Goal: Task Accomplishment & Management: Manage account settings

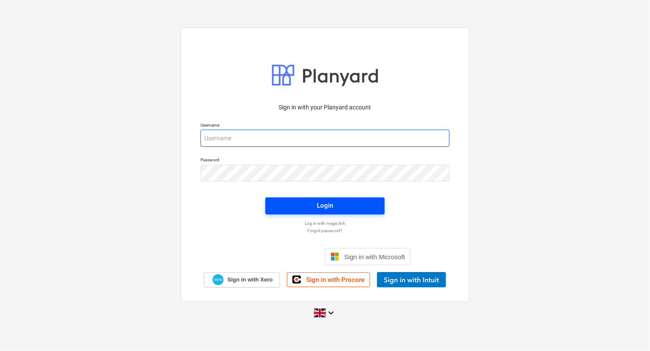
type input "[EMAIL_ADDRESS][DOMAIN_NAME]"
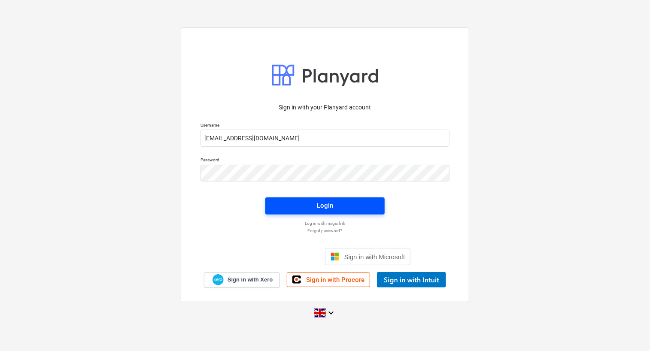
click at [338, 205] on span "Login" at bounding box center [325, 205] width 99 height 11
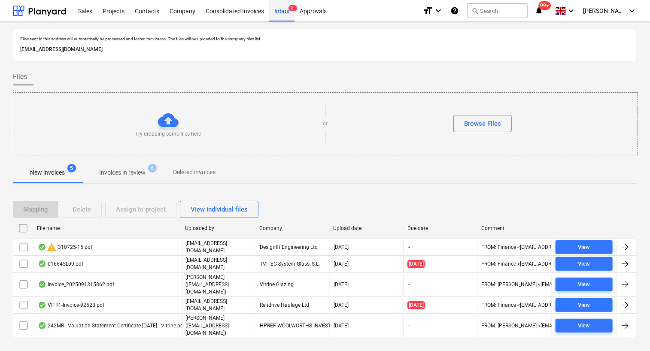
click at [282, 15] on div "Inbox 9+" at bounding box center [281, 11] width 25 height 22
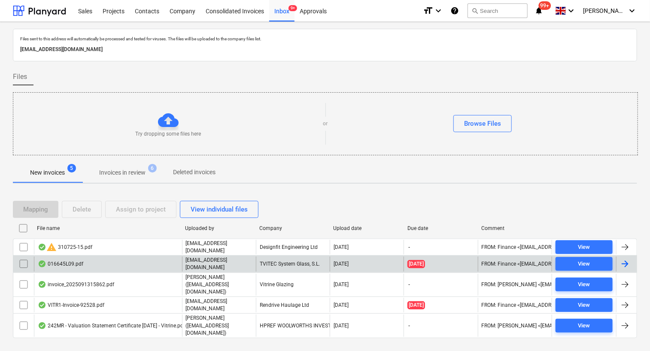
click at [25, 259] on input "checkbox" at bounding box center [24, 264] width 14 height 14
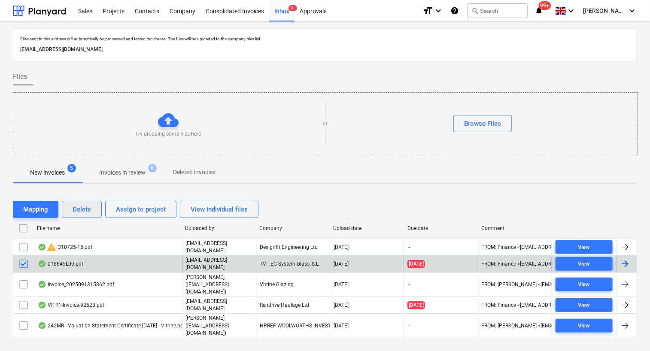
click at [73, 208] on div "Delete" at bounding box center [82, 209] width 18 height 11
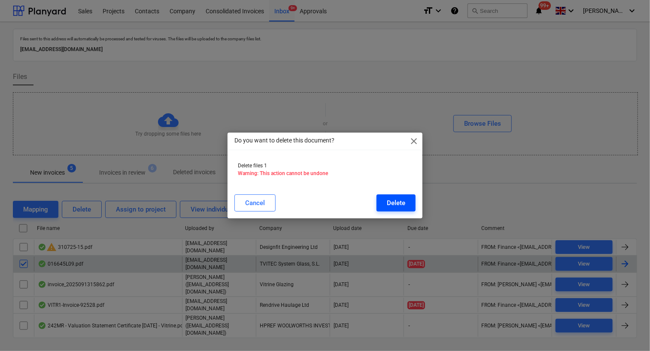
click at [404, 201] on div "Delete" at bounding box center [396, 203] width 18 height 11
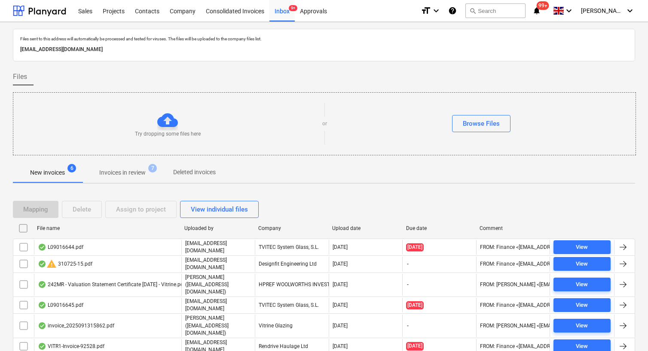
scroll to position [15, 0]
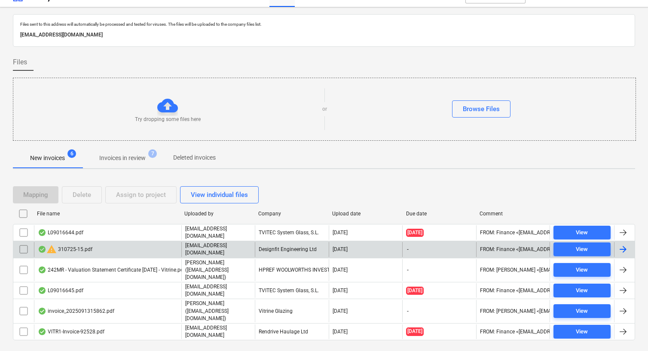
click at [126, 249] on div "warning 310725-15.pdf" at bounding box center [107, 249] width 147 height 15
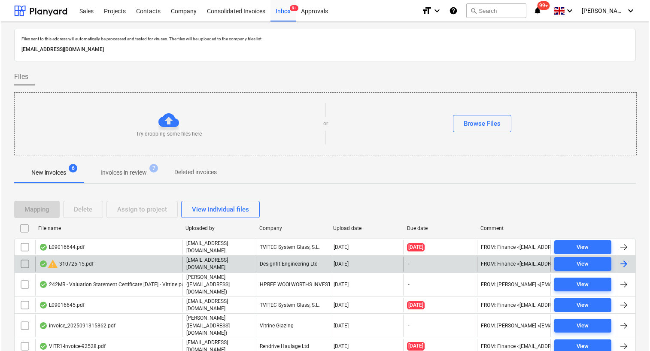
scroll to position [15, 0]
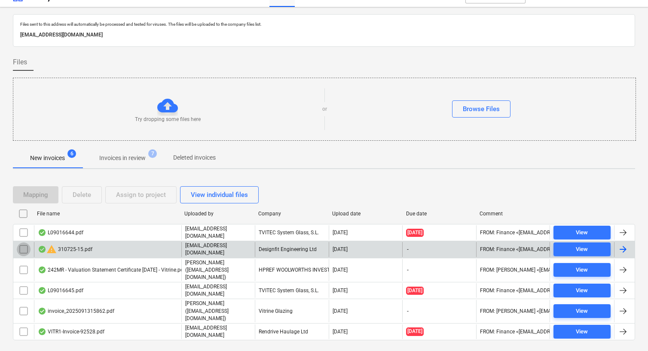
click at [26, 249] on input "checkbox" at bounding box center [24, 250] width 14 height 14
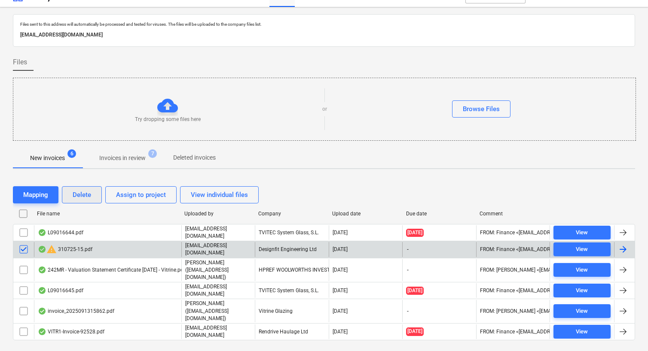
click at [86, 193] on div "Delete" at bounding box center [82, 194] width 18 height 11
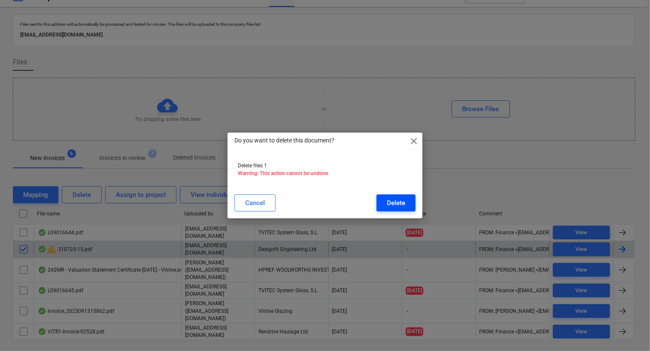
click at [391, 203] on div "Delete" at bounding box center [396, 203] width 18 height 11
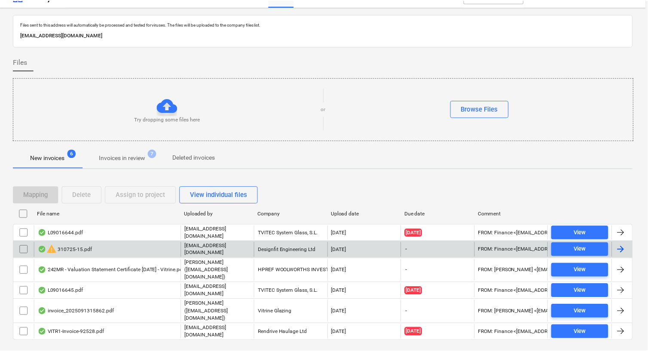
scroll to position [0, 0]
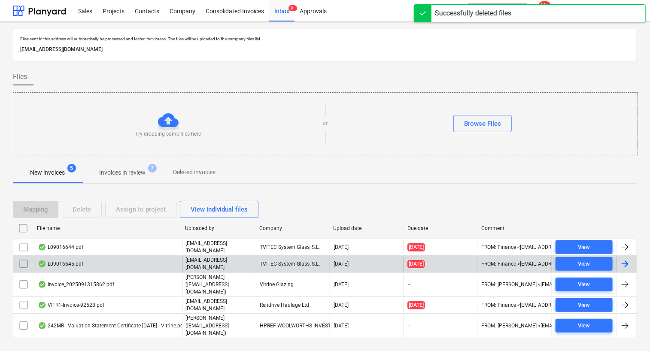
click at [136, 169] on p "Invoices in review" at bounding box center [122, 172] width 46 height 9
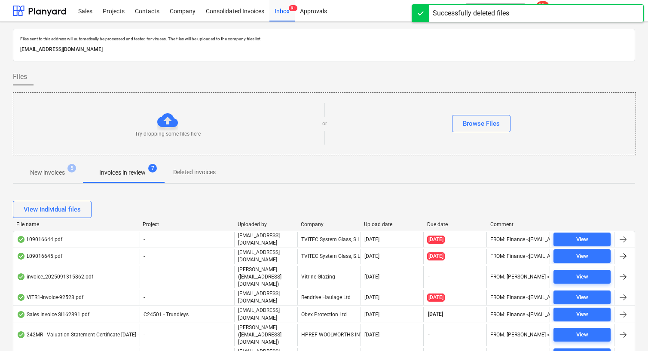
drag, startPoint x: 60, startPoint y: 170, endPoint x: 74, endPoint y: 177, distance: 15.6
click at [60, 171] on p "New invoices" at bounding box center [47, 172] width 35 height 9
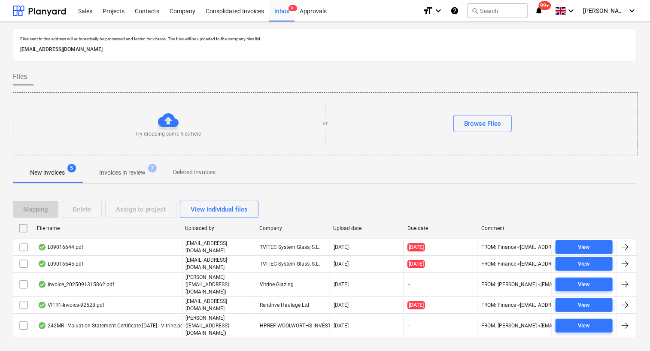
click at [268, 175] on div "New invoices 5 Invoices in review 7 Deleted invoices" at bounding box center [325, 172] width 624 height 21
click at [139, 173] on p "Invoices in review" at bounding box center [122, 172] width 46 height 9
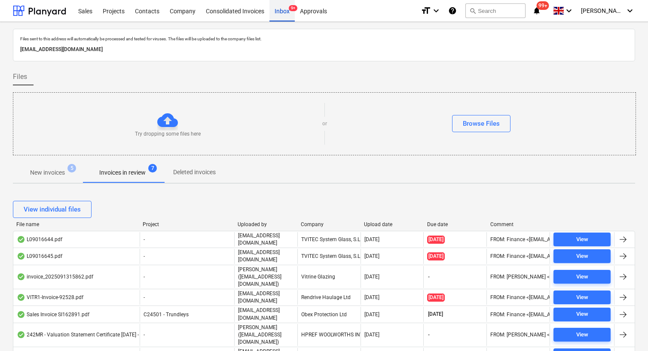
click at [292, 15] on div "Inbox 9+" at bounding box center [281, 11] width 25 height 22
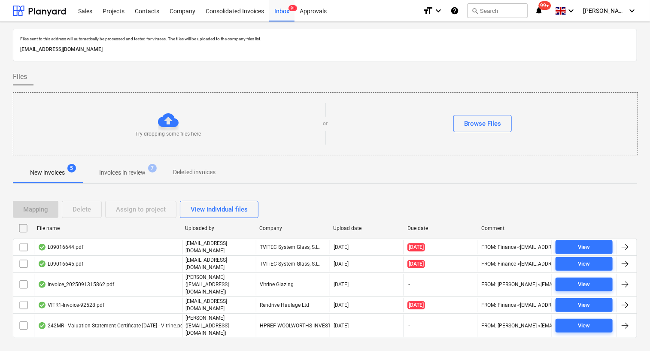
click at [130, 169] on p "Invoices in review" at bounding box center [122, 172] width 46 height 9
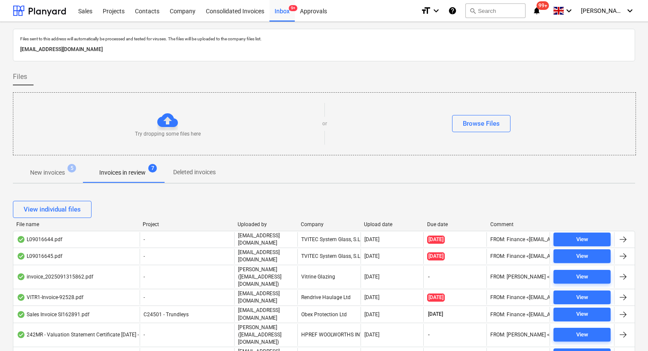
click at [617, 69] on div "Files" at bounding box center [324, 76] width 622 height 17
click at [57, 176] on p "New invoices" at bounding box center [47, 172] width 35 height 9
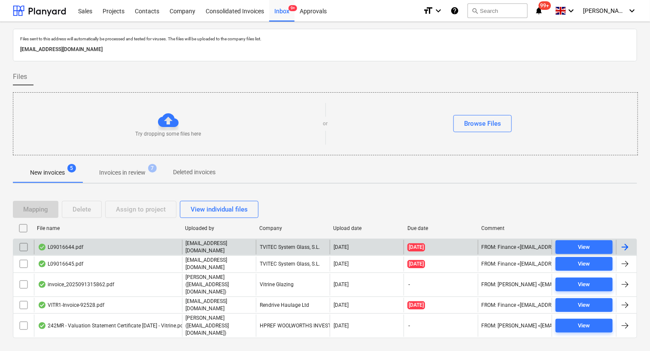
click at [109, 245] on div "L09016644.pdf" at bounding box center [108, 247] width 148 height 15
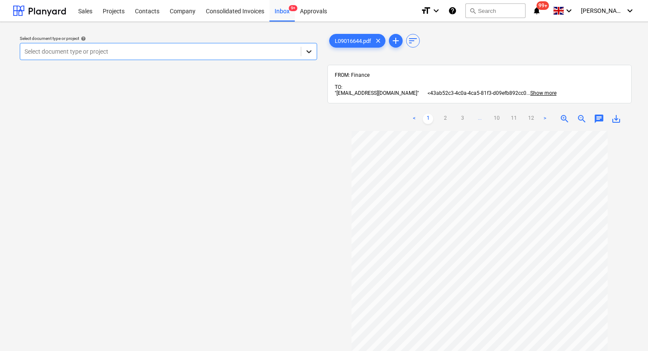
click at [313, 50] on icon at bounding box center [308, 51] width 9 height 9
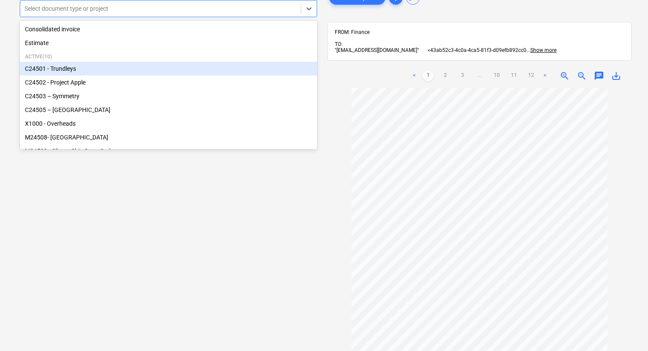
click at [90, 72] on div "C24501 - Trundleys" at bounding box center [168, 69] width 297 height 14
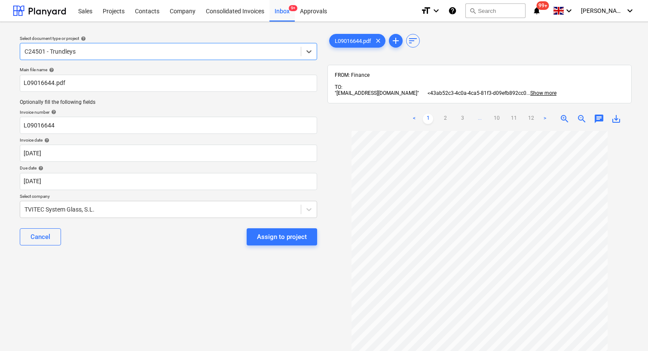
click at [86, 49] on div at bounding box center [160, 51] width 272 height 9
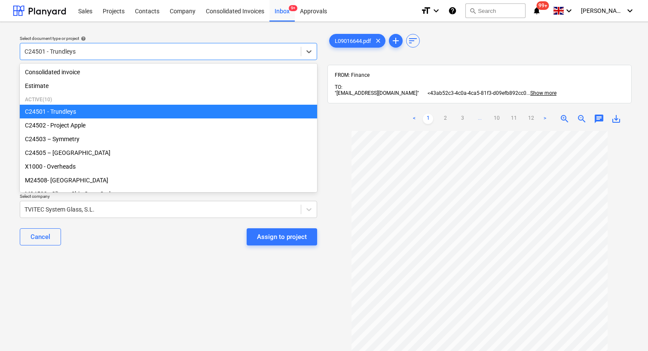
click at [98, 112] on div "C24501 - Trundleys" at bounding box center [168, 112] width 297 height 14
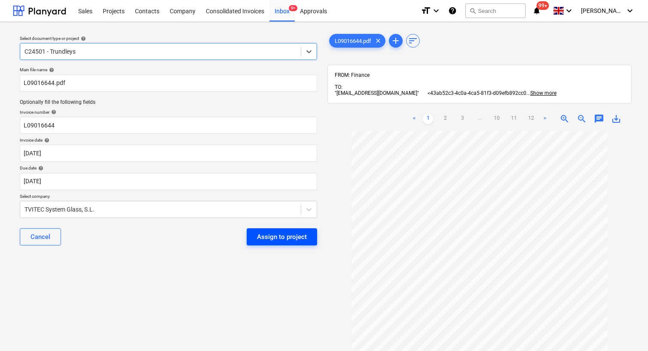
click at [289, 236] on div "Assign to project" at bounding box center [282, 236] width 50 height 11
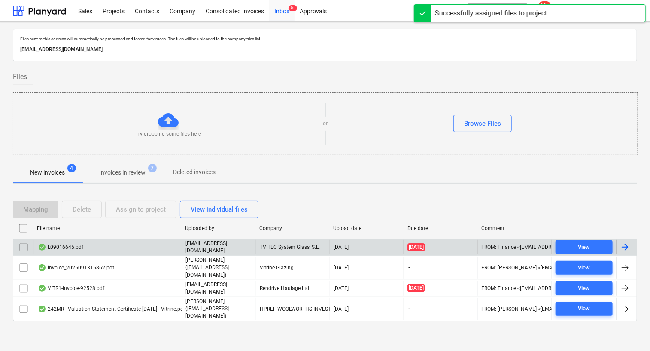
click at [156, 244] on div "L09016645.pdf" at bounding box center [108, 247] width 148 height 15
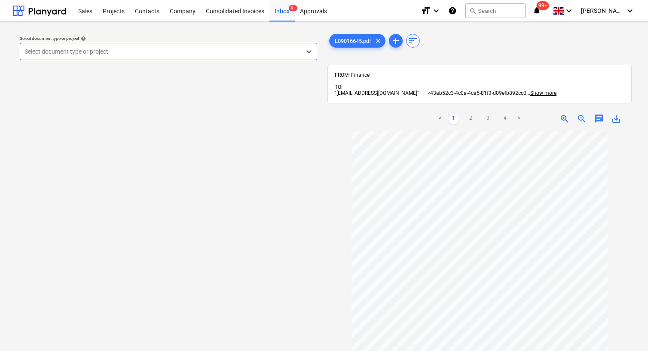
scroll to position [36, 0]
click at [121, 52] on div at bounding box center [160, 51] width 272 height 9
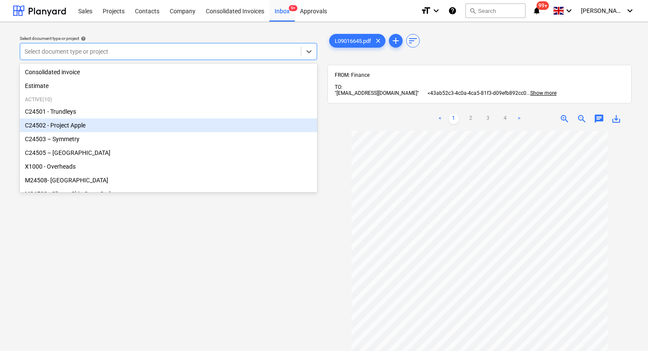
click at [87, 125] on div "C24502 - Project Apple" at bounding box center [168, 126] width 297 height 14
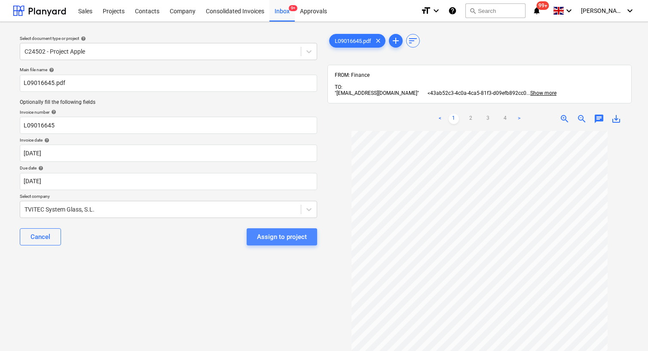
click at [286, 235] on div "Assign to project" at bounding box center [282, 236] width 50 height 11
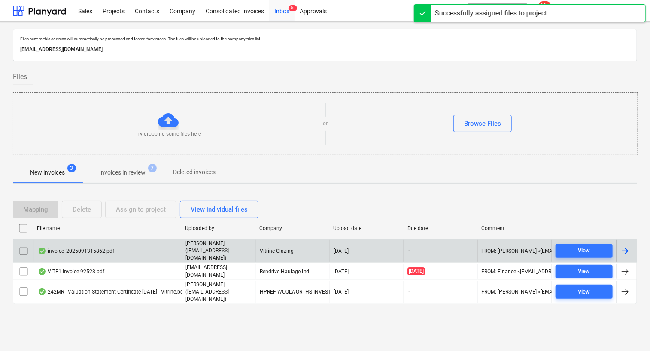
click at [164, 255] on div "invoice_2025091315862.pdf" at bounding box center [108, 251] width 148 height 22
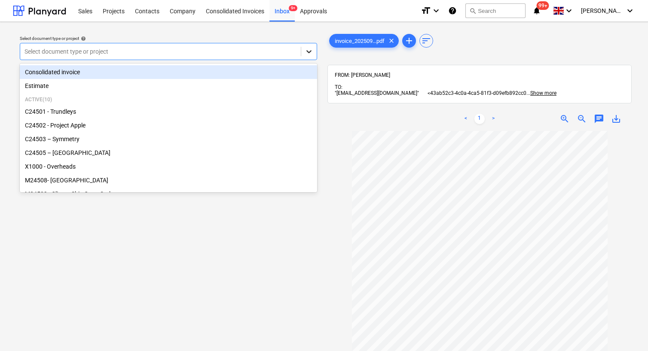
click at [312, 49] on icon at bounding box center [308, 51] width 9 height 9
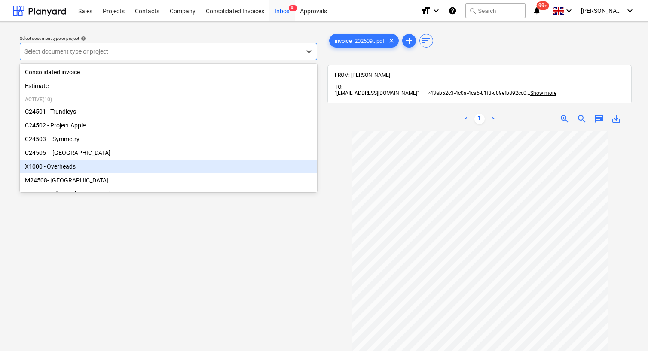
click at [80, 170] on div "X1000 - Overheads" at bounding box center [168, 167] width 297 height 14
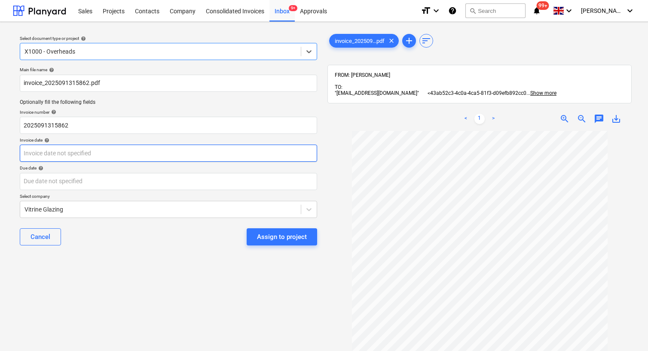
click at [101, 158] on body "Sales Projects Contacts Company Consolidated Invoices Inbox 9+ Approvals format…" at bounding box center [324, 175] width 648 height 351
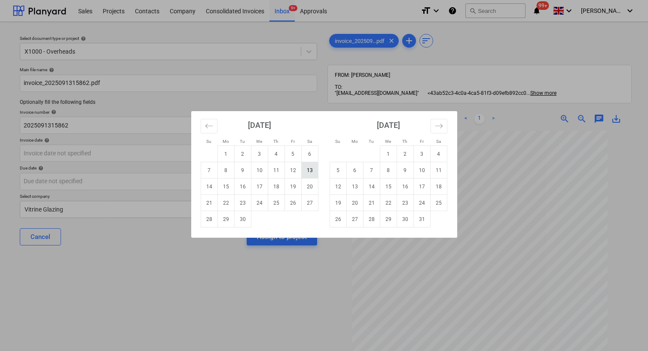
click at [307, 170] on td "13" at bounding box center [309, 170] width 17 height 16
type input "[DATE]"
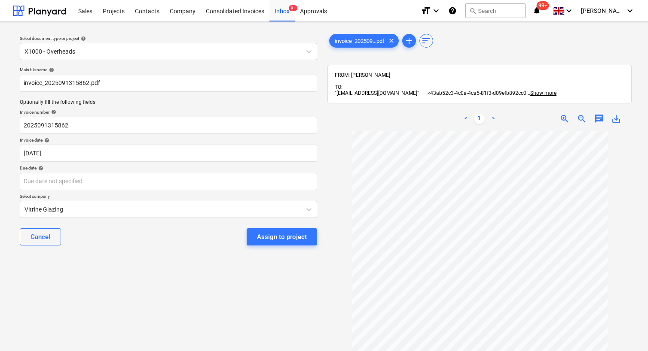
scroll to position [36, 0]
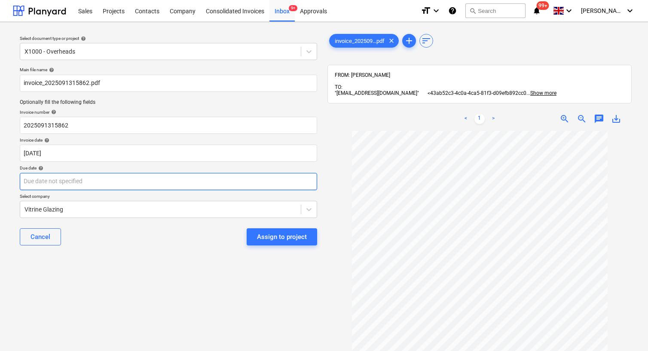
click at [112, 173] on body "Sales Projects Contacts Company Consolidated Invoices Inbox 9+ Approvals format…" at bounding box center [324, 175] width 648 height 351
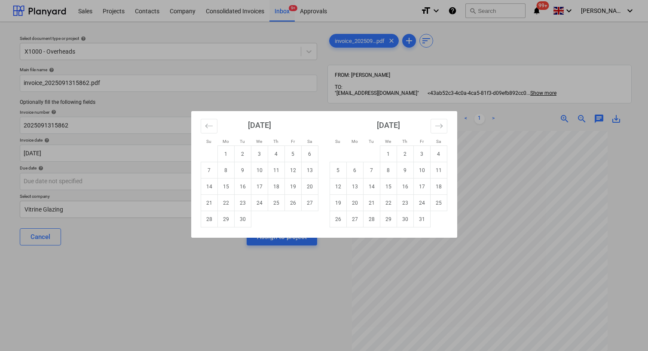
click at [338, 255] on div "Su Mo Tu We Th Fr Sa Su Mo Tu We Th Fr Sa [DATE] 1 2 3 4 5 6 7 8 9 10 11 12 13 …" at bounding box center [324, 175] width 648 height 351
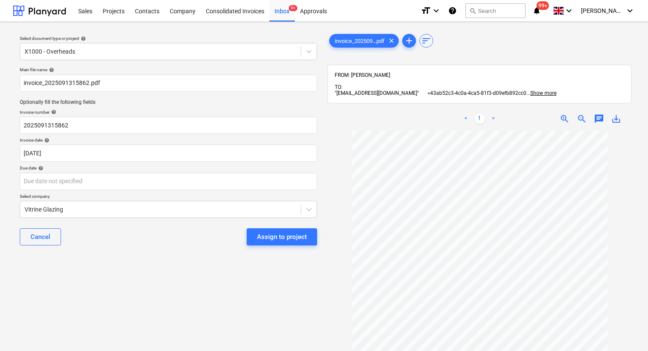
scroll to position [0, 0]
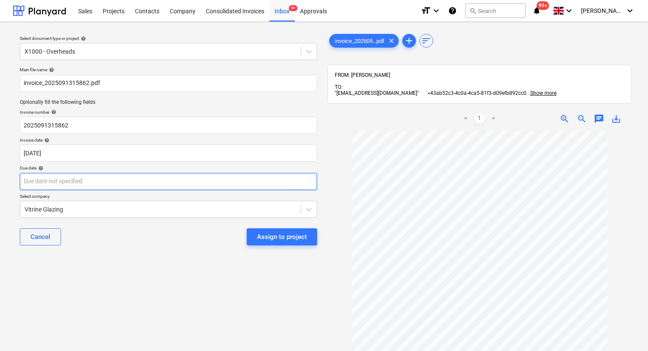
click at [106, 182] on body "Sales Projects Contacts Company Consolidated Invoices Inbox 9+ Approvals format…" at bounding box center [324, 175] width 648 height 351
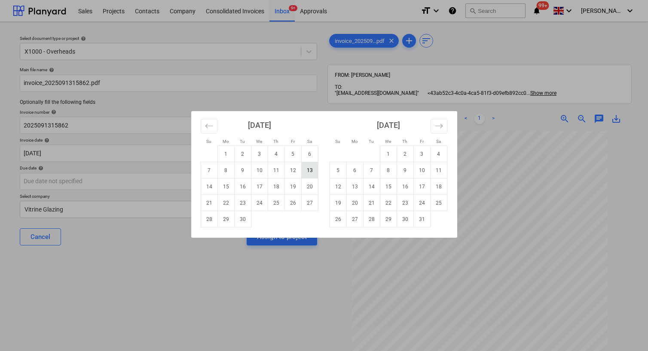
click at [306, 172] on td "13" at bounding box center [309, 170] width 17 height 16
type input "[DATE]"
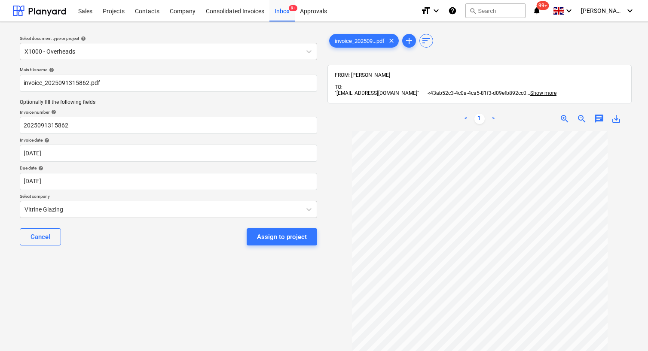
click at [220, 271] on div "Select document type or project help X1000 - Overheads Main file name help invo…" at bounding box center [168, 245] width 311 height 433
click at [284, 237] on div "Assign to project" at bounding box center [282, 236] width 50 height 11
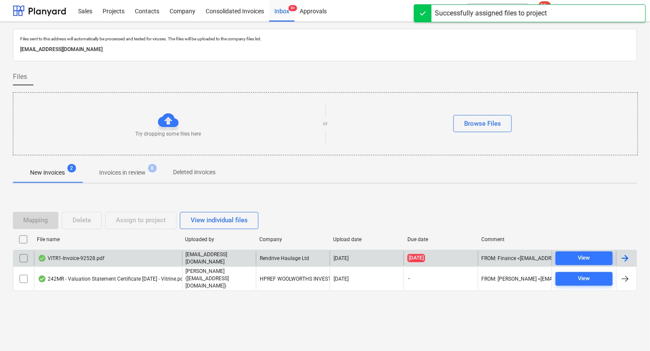
click at [280, 262] on div "Rendrive Haulage Ltd" at bounding box center [293, 258] width 74 height 15
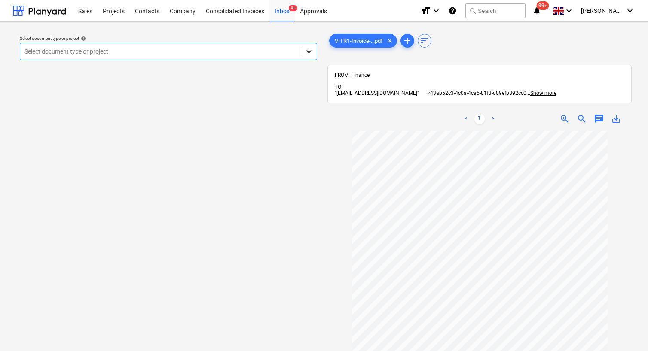
click at [311, 54] on icon at bounding box center [308, 51] width 9 height 9
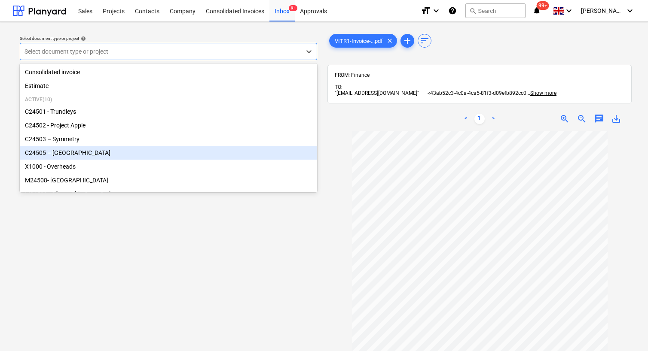
click at [104, 157] on div "C24505 – [GEOGRAPHIC_DATA]" at bounding box center [168, 153] width 297 height 14
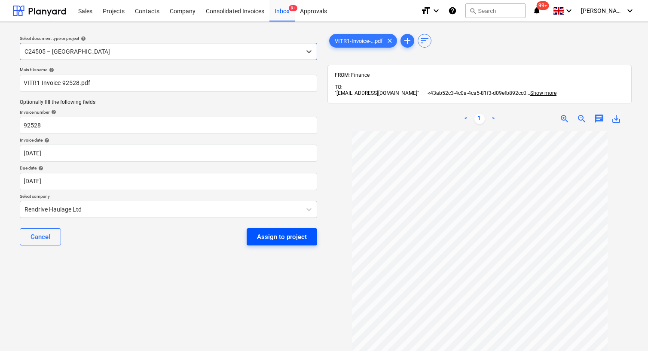
click at [296, 240] on div "Assign to project" at bounding box center [282, 236] width 50 height 11
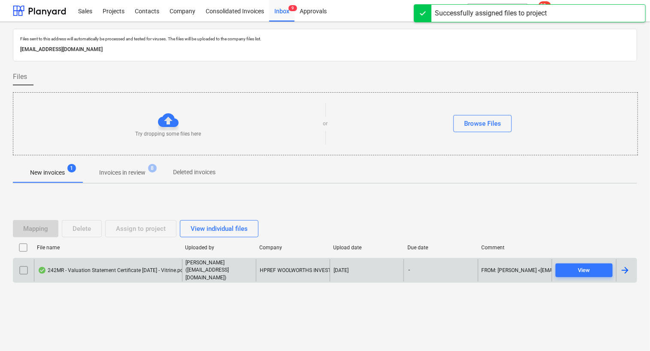
click at [165, 272] on div "242MR - Valuation Statement Certificate [DATE] - Vitrine.pdf" at bounding box center [111, 270] width 147 height 7
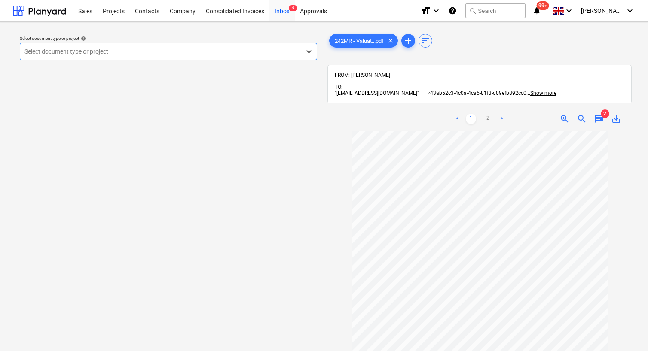
click at [342, 61] on div at bounding box center [479, 62] width 304 height 3
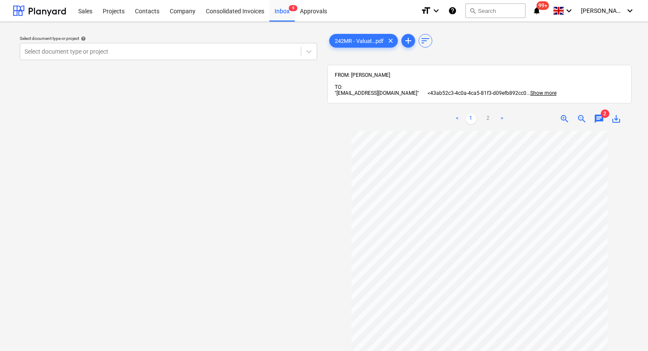
click at [9, 38] on div "Select document type or project help Select document type or project 242MR - Va…" at bounding box center [324, 245] width 648 height 447
click at [496, 56] on div "242MR - Valuat...pdf clear add sort FROM: [PERSON_NAME] TO: "[EMAIL_ADDRESS][DO…" at bounding box center [479, 245] width 304 height 426
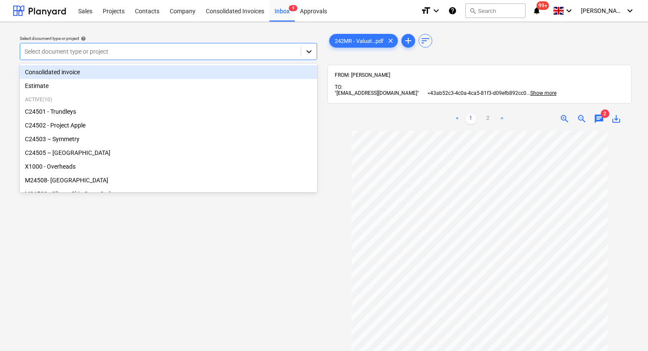
click at [309, 50] on icon at bounding box center [308, 51] width 9 height 9
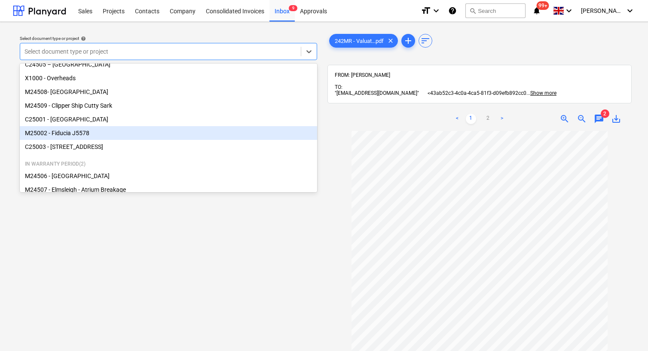
scroll to position [102, 0]
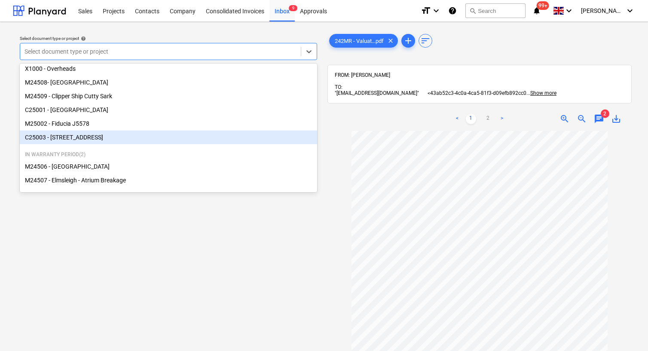
click at [112, 142] on div "C25003 - [STREET_ADDRESS]" at bounding box center [168, 138] width 297 height 14
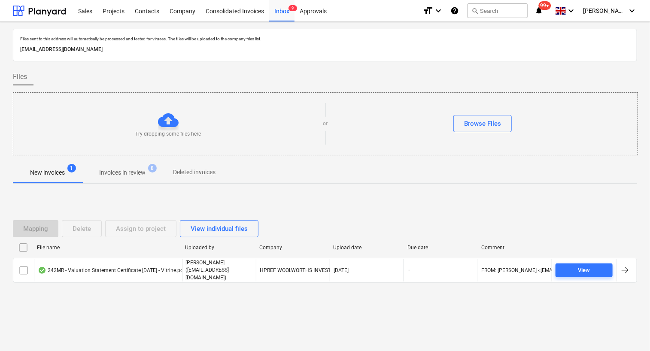
click at [137, 175] on p "Invoices in review" at bounding box center [122, 172] width 46 height 9
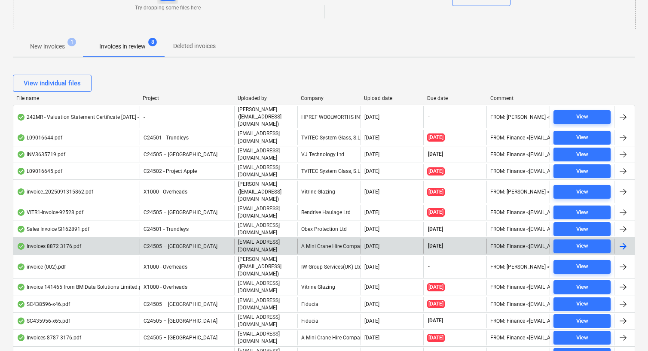
scroll to position [80, 0]
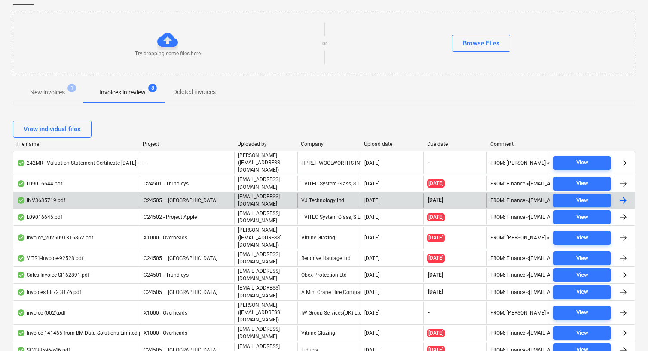
click at [205, 193] on div "C24505 – [GEOGRAPHIC_DATA]" at bounding box center [187, 200] width 94 height 15
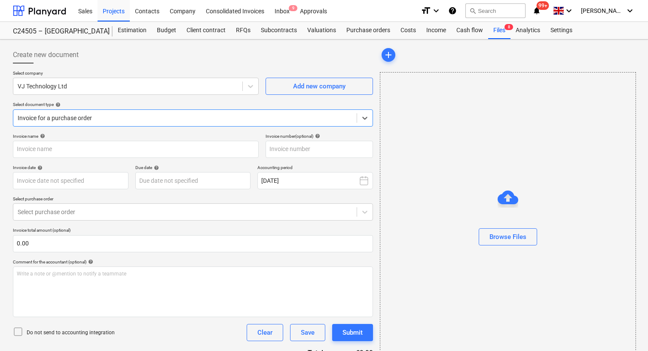
type input "INV3635719"
type input "[DATE]"
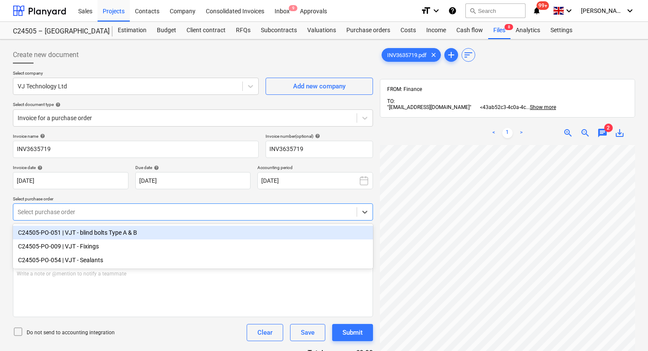
click at [165, 212] on div at bounding box center [185, 212] width 335 height 9
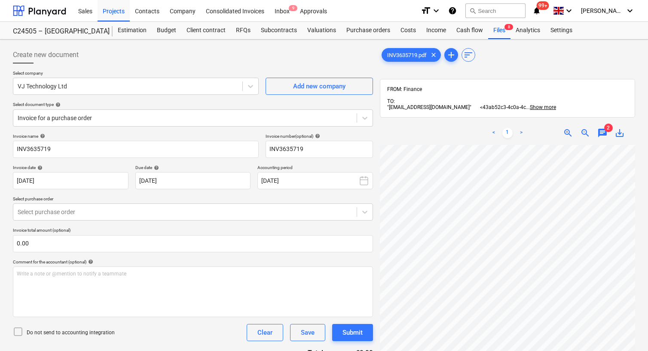
click at [225, 131] on div "Select company VJ Technology Ltd Add new company Select document type help Invo…" at bounding box center [193, 101] width 360 height 63
click at [186, 104] on div "Select document type help" at bounding box center [193, 105] width 360 height 6
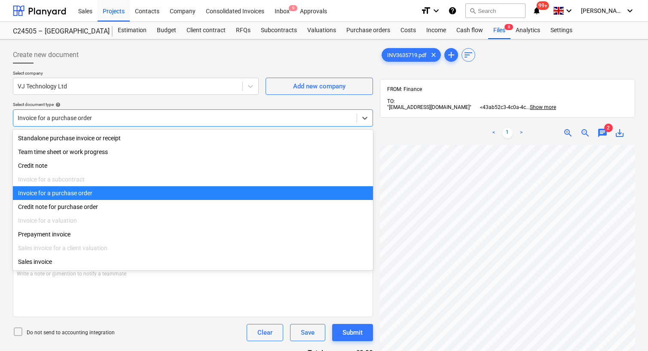
click at [187, 117] on div at bounding box center [185, 118] width 335 height 9
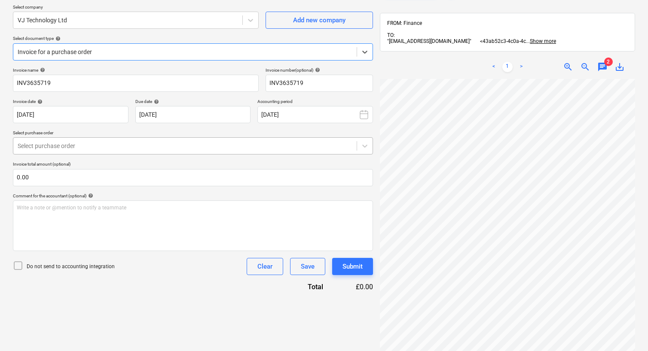
scroll to position [36, 0]
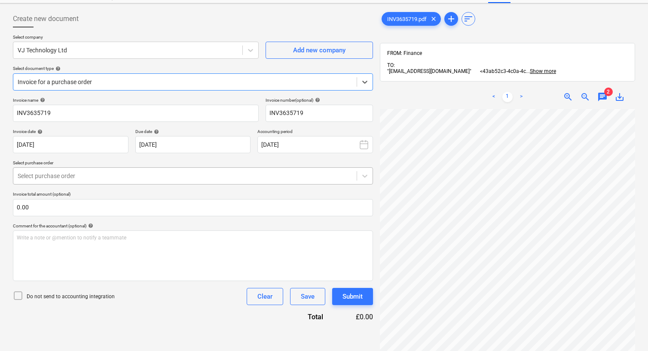
click at [122, 168] on div "Select purchase order" at bounding box center [193, 175] width 360 height 17
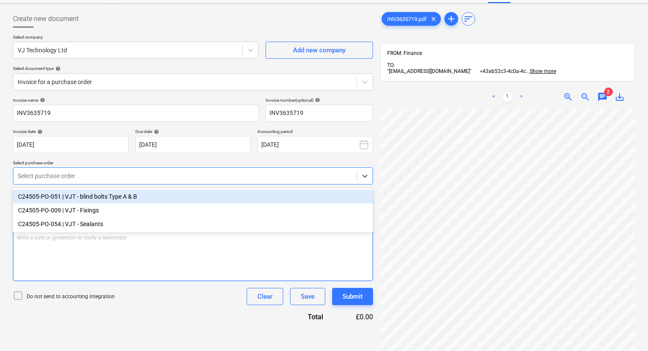
drag, startPoint x: 95, startPoint y: 200, endPoint x: 341, endPoint y: 242, distance: 249.2
click at [95, 200] on div "C24505-PO-051 | VJT - blind bolts Type A & B" at bounding box center [193, 197] width 360 height 14
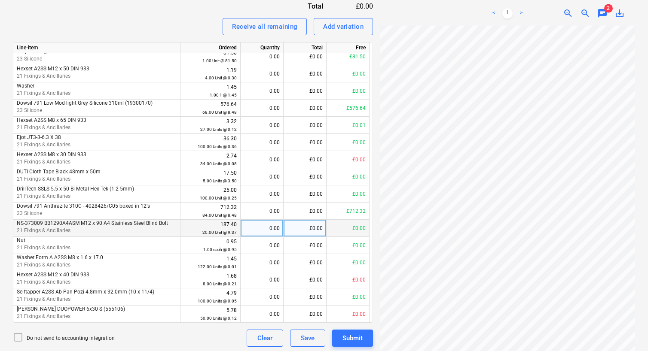
scroll to position [349, 0]
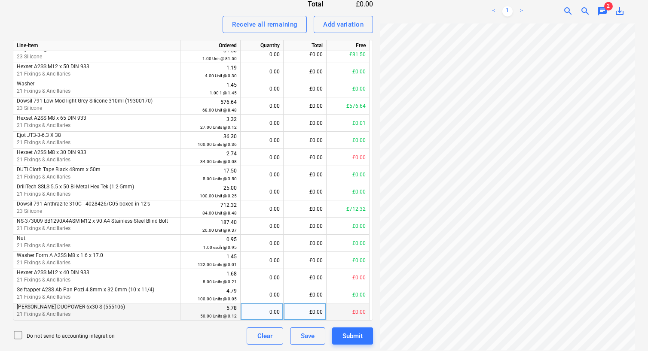
click at [269, 311] on div "0.00" at bounding box center [262, 312] width 36 height 17
type input "50"
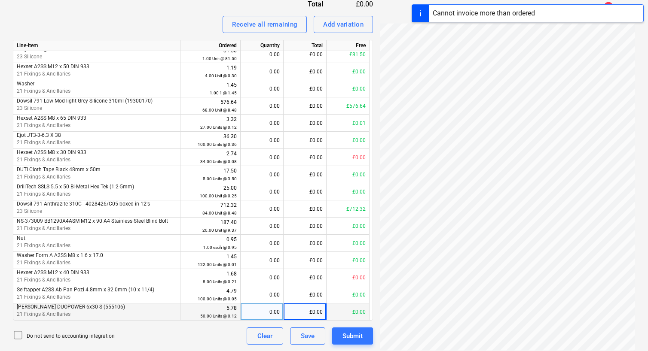
click at [258, 314] on div "0.00" at bounding box center [262, 312] width 36 height 17
type input "50"
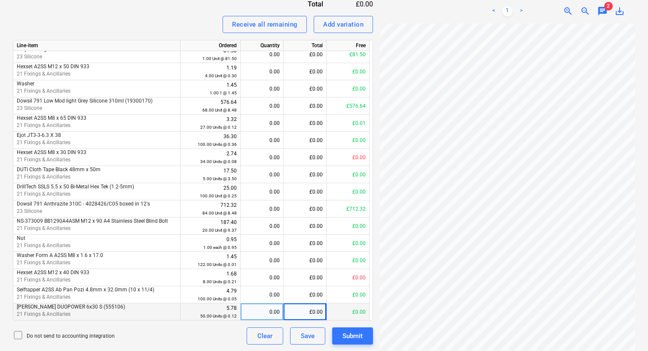
click at [265, 310] on div "0.00" at bounding box center [262, 312] width 36 height 17
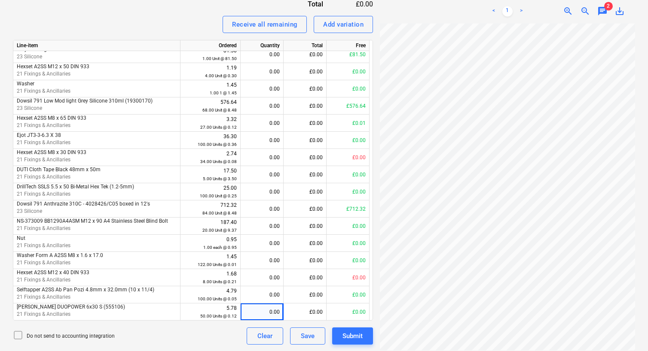
drag, startPoint x: 345, startPoint y: 310, endPoint x: 377, endPoint y: 309, distance: 32.7
click at [377, 309] on div "Create new document Select company VJ Technology Ltd Add new company Select doc…" at bounding box center [323, 21] width 629 height 654
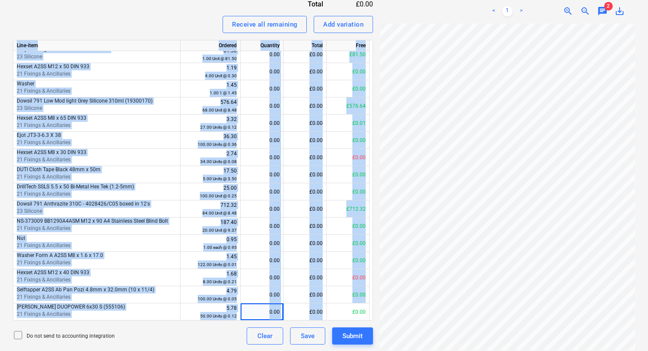
drag, startPoint x: 352, startPoint y: 312, endPoint x: 371, endPoint y: 311, distance: 18.5
click at [371, 311] on div "Line-item Ordered Quantity Total Free Tape Masking 50mm x 50mtr 21 Fixings & An…" at bounding box center [193, 180] width 360 height 281
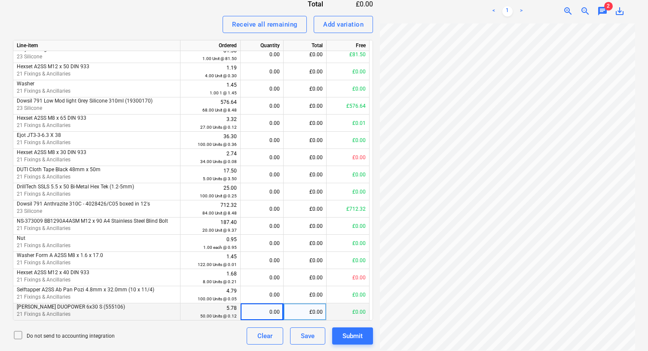
click at [361, 315] on div "£0.00" at bounding box center [347, 312] width 43 height 17
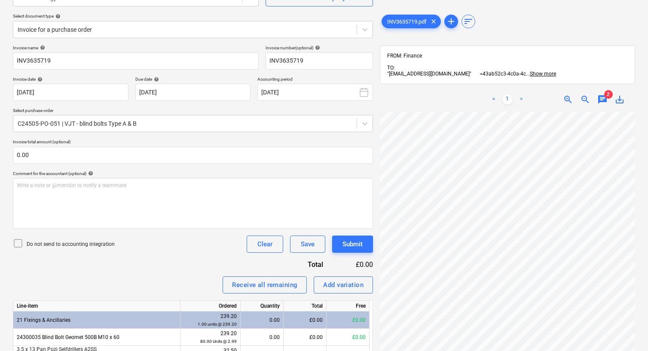
scroll to position [0, 0]
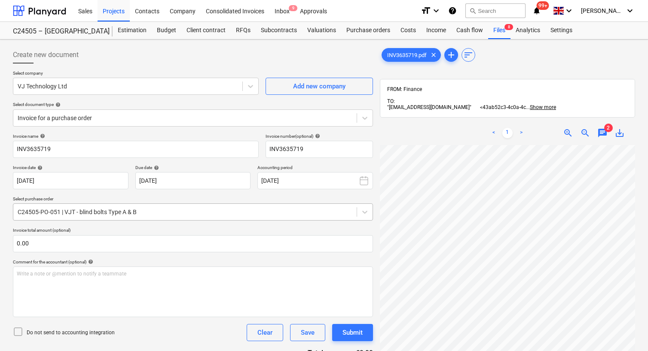
click at [139, 214] on div at bounding box center [185, 212] width 335 height 9
click at [217, 66] on div at bounding box center [193, 67] width 360 height 7
click at [354, 33] on div "Purchase orders" at bounding box center [368, 30] width 54 height 17
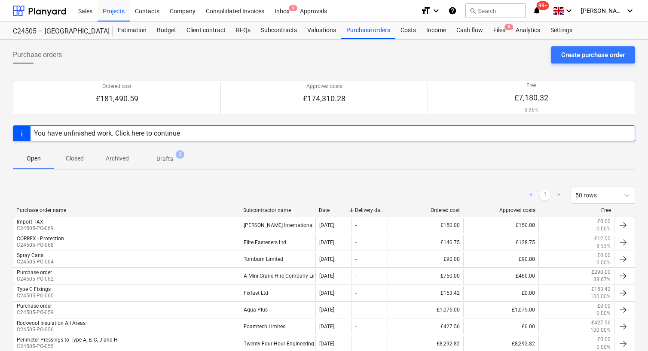
scroll to position [129, 0]
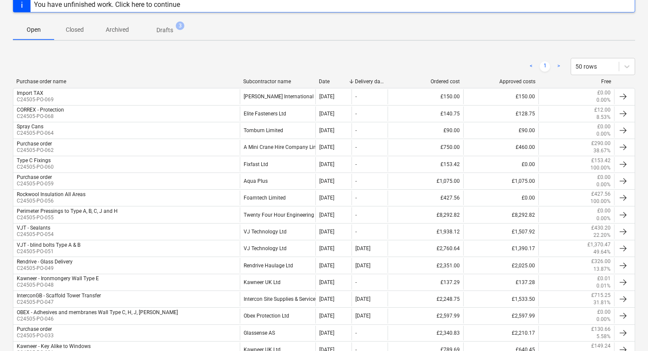
click at [274, 80] on div "Subcontractor name" at bounding box center [277, 82] width 69 height 6
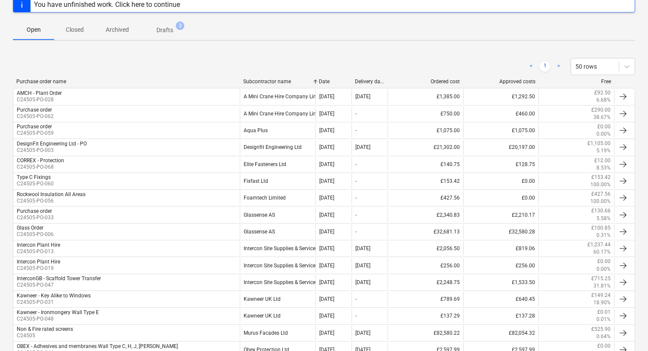
scroll to position [316, 0]
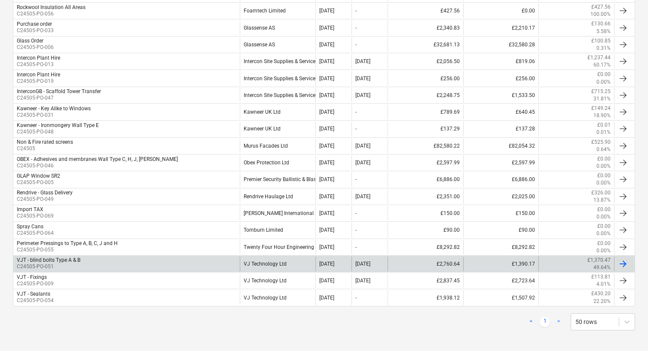
click at [348, 260] on div "[DATE]" at bounding box center [333, 264] width 36 height 15
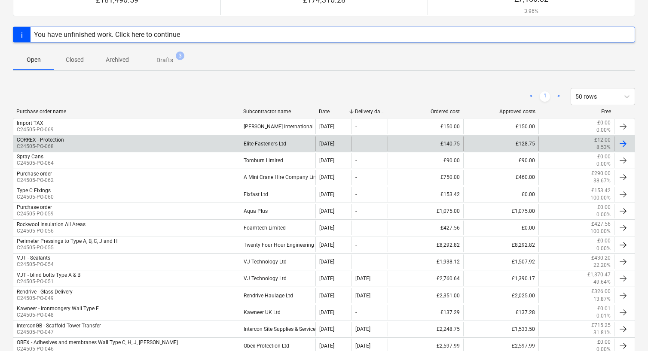
scroll to position [58, 0]
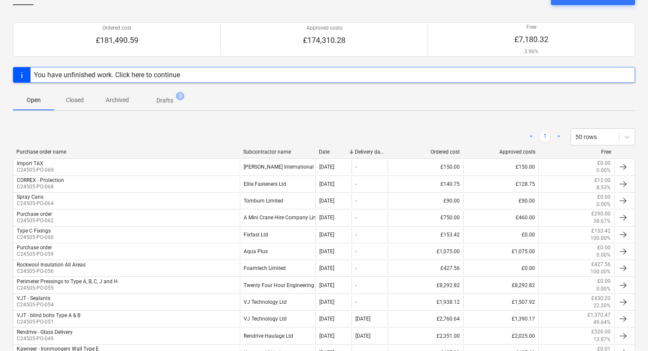
click at [273, 147] on div "< 1 > 50 rows" at bounding box center [324, 137] width 622 height 24
click at [274, 150] on div "Subcontractor name" at bounding box center [277, 152] width 69 height 6
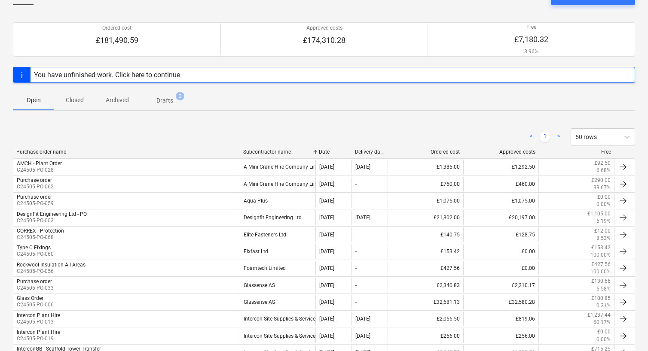
click at [274, 150] on div "Subcontractor name" at bounding box center [277, 152] width 69 height 6
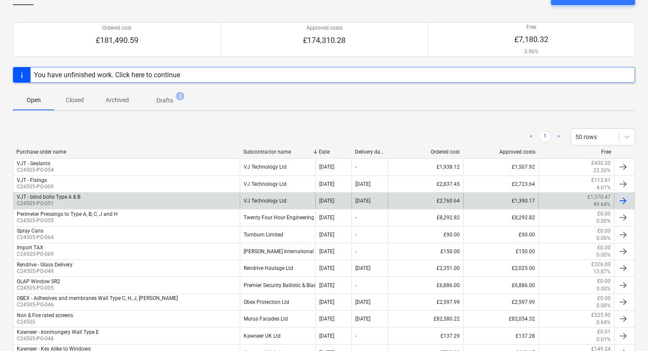
click at [235, 199] on div "VJT - blind bolts Type A & B C24505-PO-051" at bounding box center [126, 201] width 226 height 15
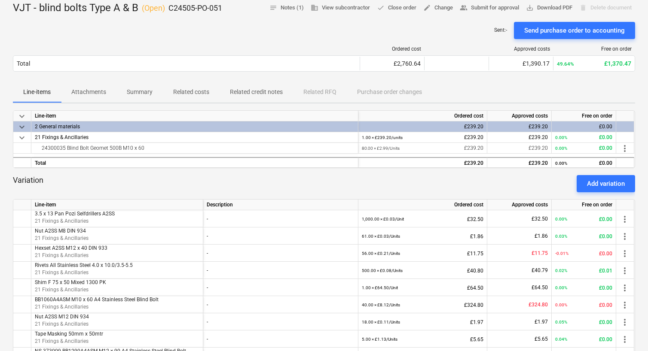
scroll to position [101, 0]
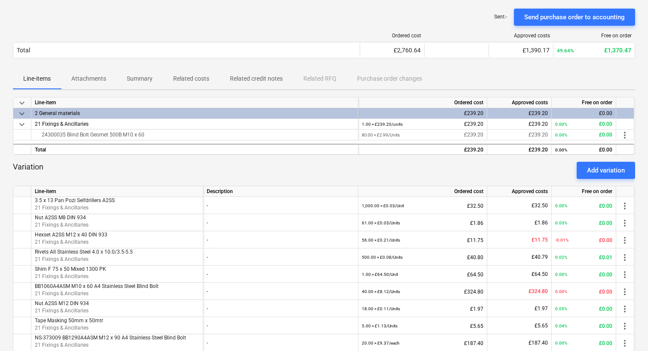
click at [188, 79] on p "Related costs" at bounding box center [191, 78] width 36 height 9
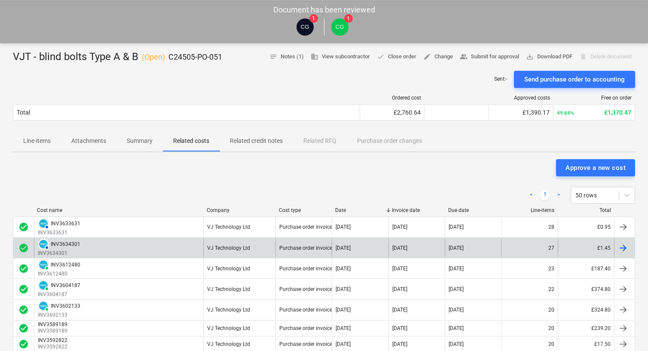
scroll to position [129, 0]
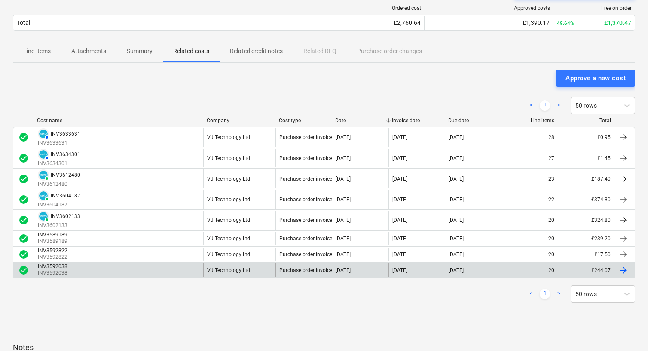
drag, startPoint x: 428, startPoint y: 323, endPoint x: 261, endPoint y: 274, distance: 173.7
click at [427, 323] on div at bounding box center [324, 323] width 622 height 7
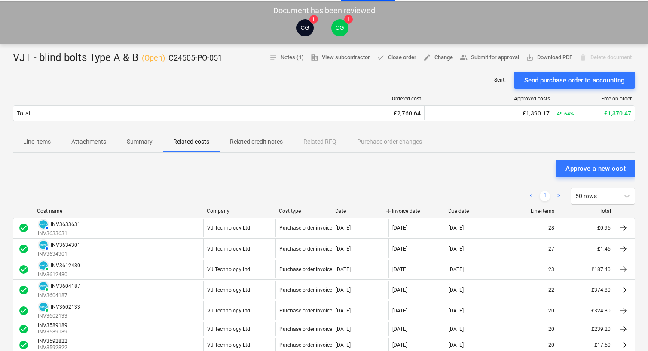
scroll to position [0, 0]
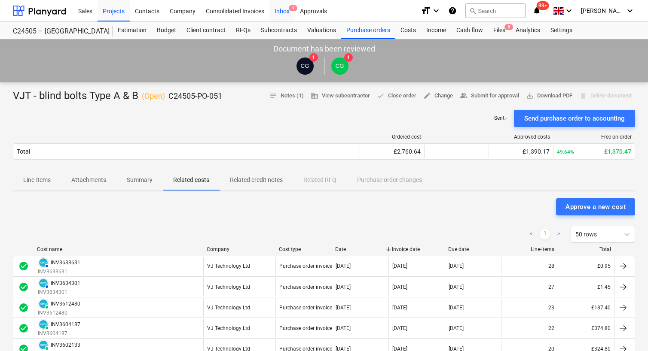
click at [270, 15] on div "Inbox 9" at bounding box center [281, 11] width 25 height 22
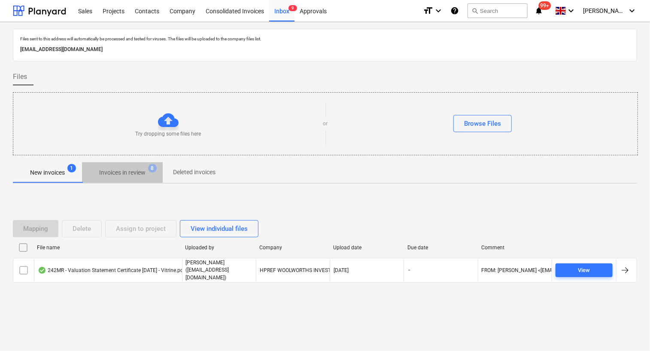
click at [129, 172] on p "Invoices in review" at bounding box center [122, 172] width 46 height 9
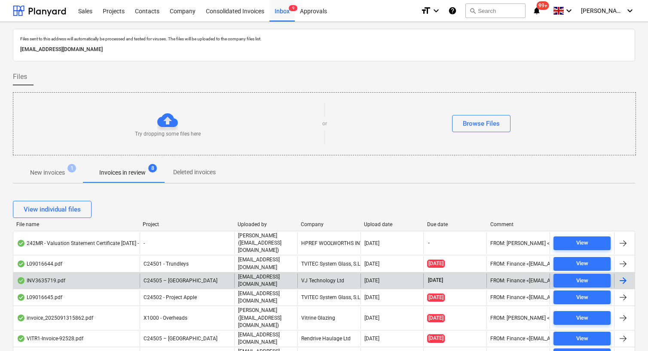
click at [186, 278] on span "C24505 – [GEOGRAPHIC_DATA]" at bounding box center [180, 281] width 74 height 6
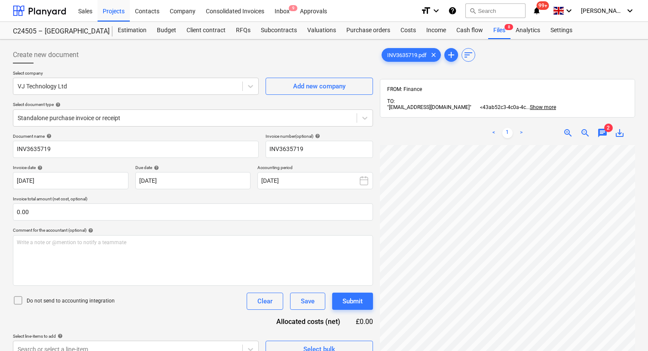
click at [204, 302] on div "Do not send to accounting integration Clear Save Submit" at bounding box center [193, 301] width 360 height 17
click at [358, 61] on div "Create new document" at bounding box center [193, 54] width 360 height 17
click at [366, 102] on div "Select document type help" at bounding box center [193, 105] width 360 height 6
click at [309, 226] on div "Document name help INV3635719 Invoice number (optional) help INV3635719 Invoice…" at bounding box center [193, 246] width 360 height 225
click at [192, 98] on div "Select company VJ Technology Ltd Add new company Select document type help Stan…" at bounding box center [193, 101] width 360 height 63
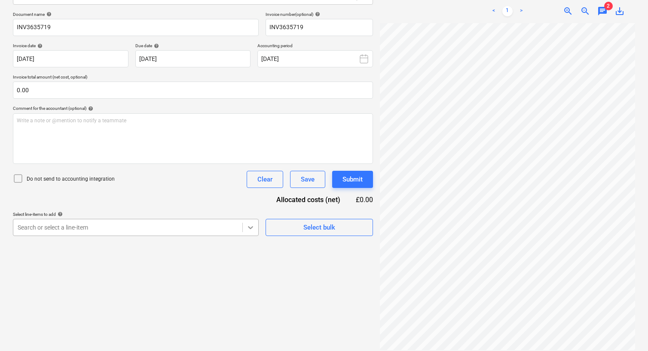
scroll to position [140, 0]
click at [247, 227] on body "Sales Projects Contacts Company Consolidated Invoices Inbox 9 Approvals format_…" at bounding box center [324, 53] width 648 height 351
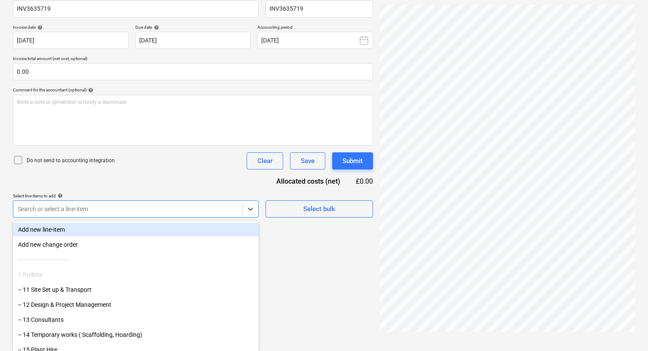
click at [248, 227] on div "Add new line-item" at bounding box center [136, 230] width 246 height 14
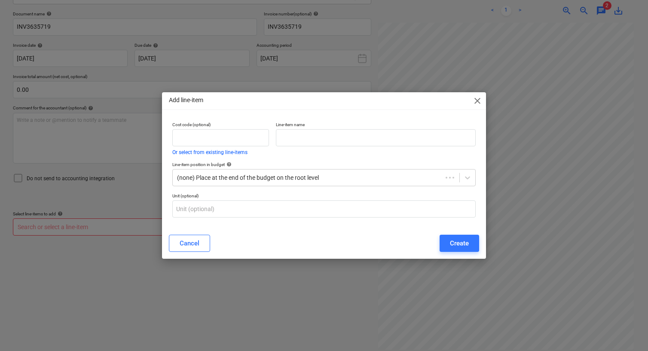
scroll to position [122, 0]
click at [478, 103] on span "close" at bounding box center [479, 101] width 10 height 10
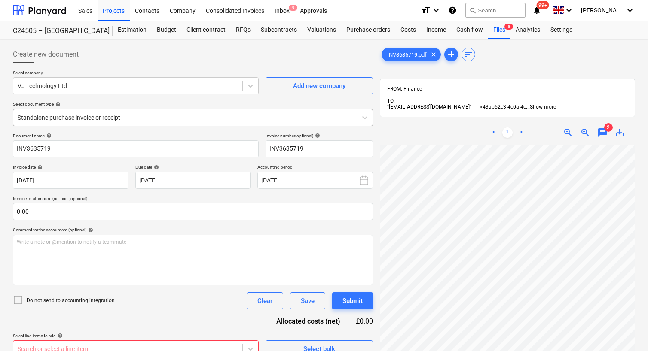
scroll to position [0, 0]
click at [270, 199] on p "Invoice total amount (net cost, optional)" at bounding box center [193, 199] width 360 height 7
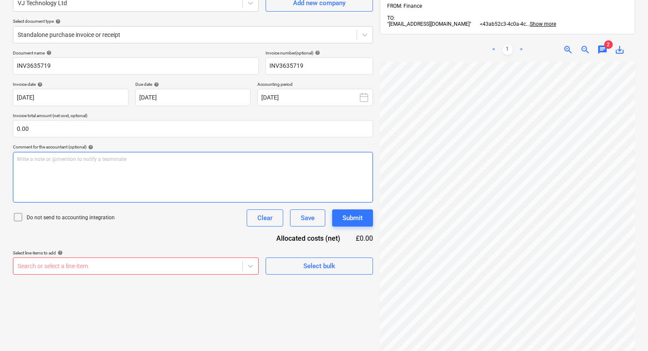
scroll to position [36, 0]
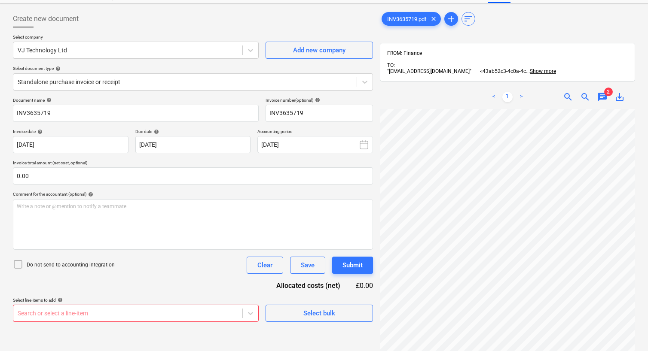
scroll to position [122, 0]
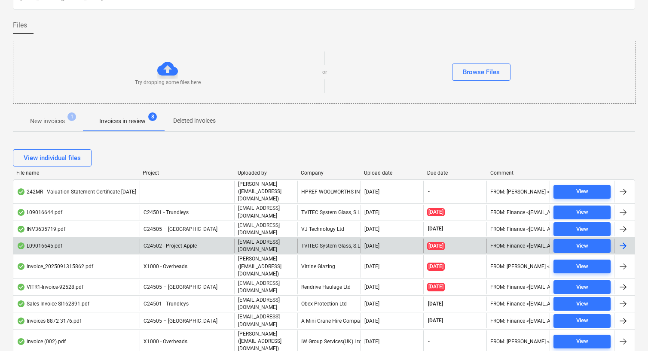
scroll to position [129, 0]
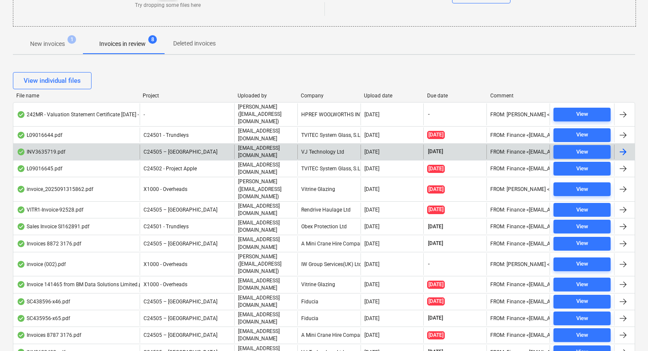
click at [188, 149] on span "C24505 – [GEOGRAPHIC_DATA]" at bounding box center [180, 152] width 74 height 6
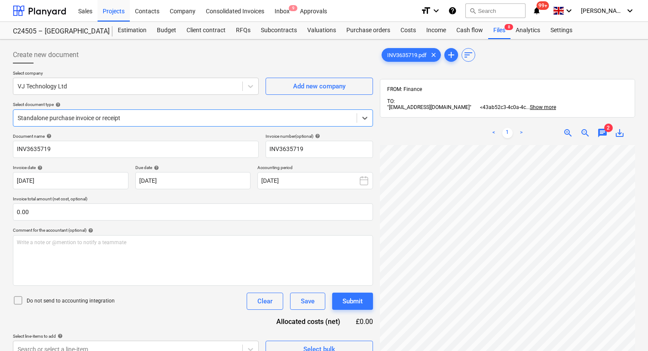
click at [174, 121] on div at bounding box center [185, 118] width 335 height 9
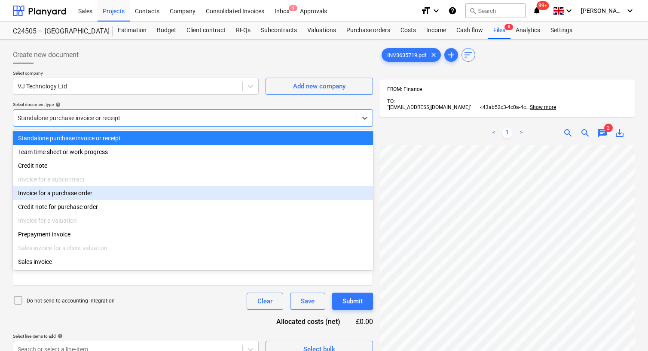
click at [99, 197] on div "Invoice for a purchase order" at bounding box center [193, 193] width 360 height 14
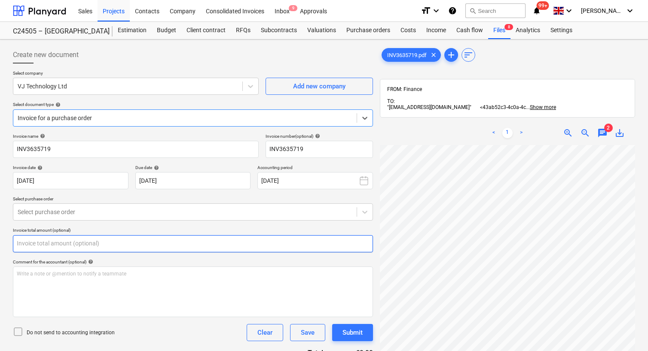
click at [184, 240] on input "text" at bounding box center [193, 243] width 360 height 17
type input "0.00"
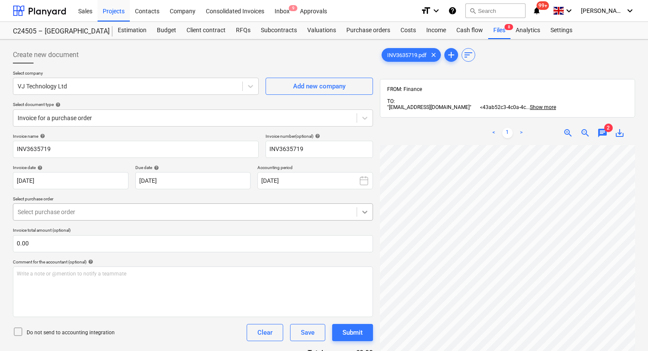
click at [363, 209] on icon at bounding box center [364, 212] width 9 height 9
click at [388, 123] on div "< 1 > zoom_in zoom_out chat 2 save_alt" at bounding box center [507, 133] width 255 height 24
click at [9, 255] on div "Create new document Select company VJ Technology Ltd Add new company Select doc…" at bounding box center [324, 260] width 648 height 440
click at [229, 165] on div "Due date help" at bounding box center [193, 168] width 116 height 6
click at [314, 64] on div at bounding box center [193, 67] width 360 height 7
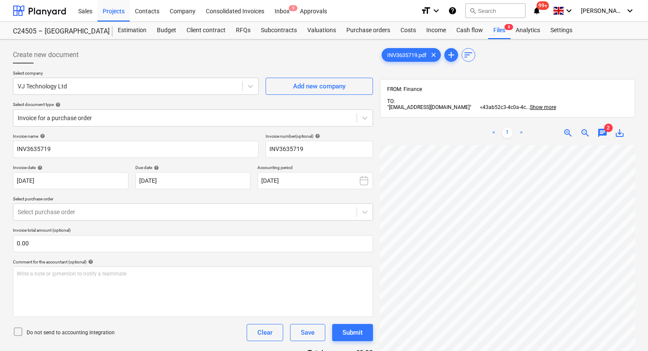
click at [290, 62] on div "Create new document" at bounding box center [193, 54] width 360 height 17
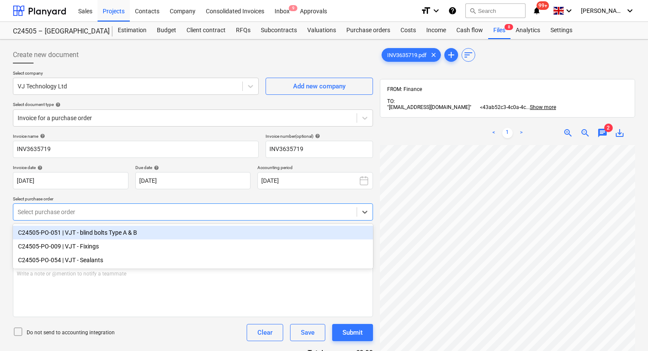
click at [189, 207] on div "Select purchase order" at bounding box center [184, 212] width 343 height 12
click at [74, 237] on div "C24505-PO-051 | VJT - blind bolts Type A & B" at bounding box center [193, 233] width 360 height 14
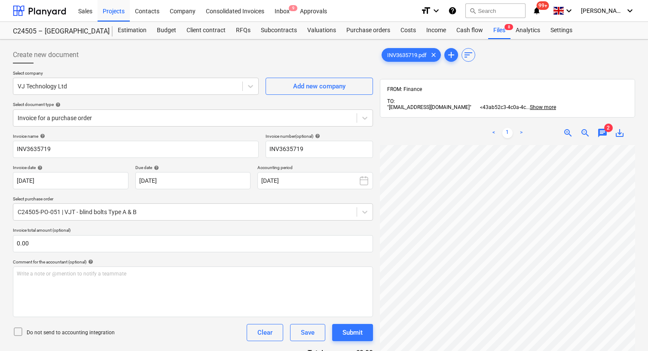
click at [264, 228] on p "Invoice total amount (optional)" at bounding box center [193, 231] width 360 height 7
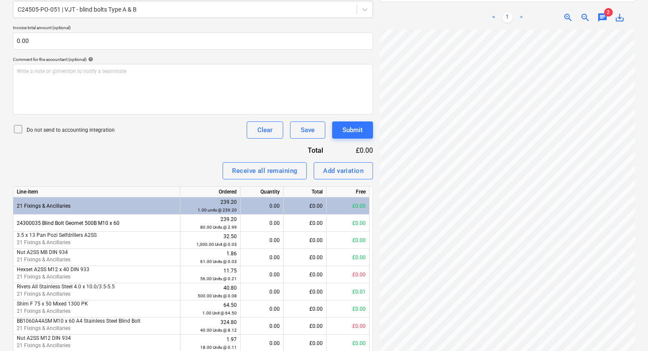
scroll to position [215, 0]
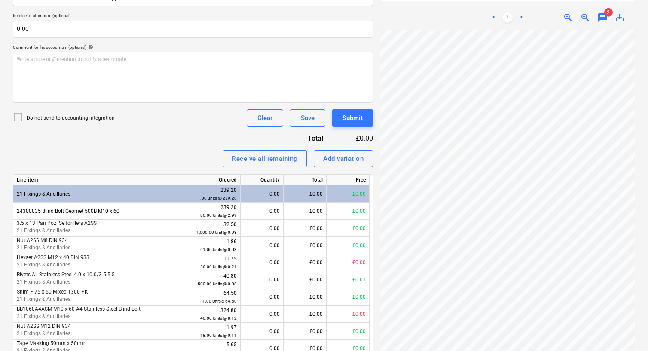
click at [199, 145] on div "Invoice name help INV3635719 Invoice number (optional) help INV3635719 Invoice …" at bounding box center [193, 199] width 360 height 561
click at [198, 144] on div "Invoice name help INV3635719 Invoice number (optional) help INV3635719 Invoice …" at bounding box center [193, 199] width 360 height 561
click at [214, 150] on div "Receive all remaining Add variation" at bounding box center [193, 158] width 360 height 17
click at [195, 138] on div "Invoice name help INV3635719 Invoice number (optional) help INV3635719 Invoice …" at bounding box center [193, 199] width 360 height 561
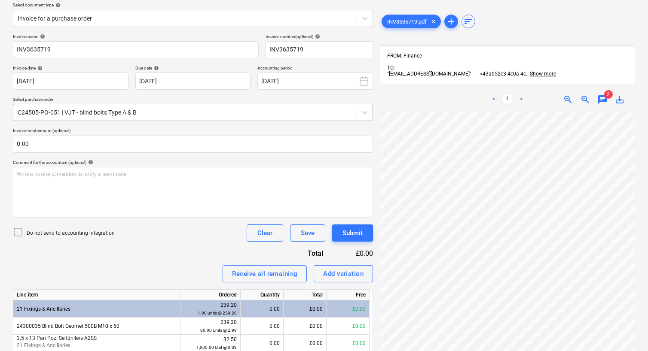
scroll to position [91, 0]
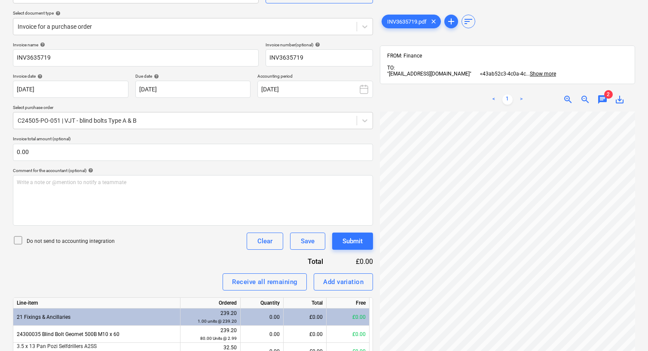
click at [173, 247] on div "Do not send to accounting integration Clear Save Submit" at bounding box center [193, 241] width 360 height 17
click at [176, 239] on div "Do not send to accounting integration Clear Save Submit" at bounding box center [193, 241] width 360 height 17
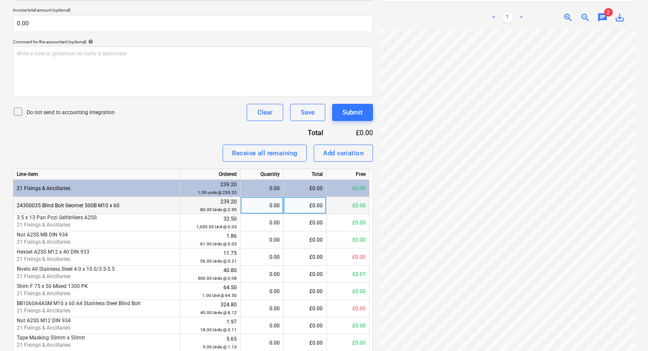
click at [348, 201] on div "£0.00" at bounding box center [347, 205] width 43 height 17
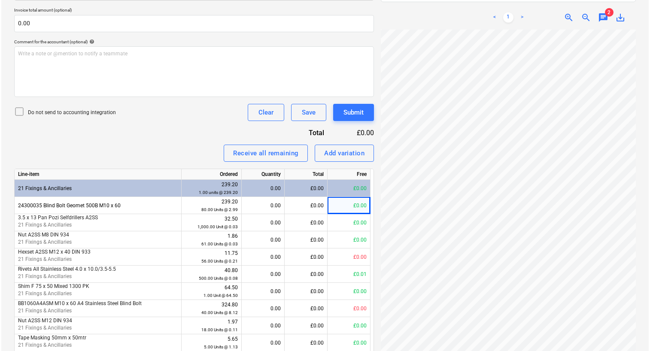
scroll to position [0, 0]
click at [343, 154] on div "Add variation" at bounding box center [343, 153] width 40 height 11
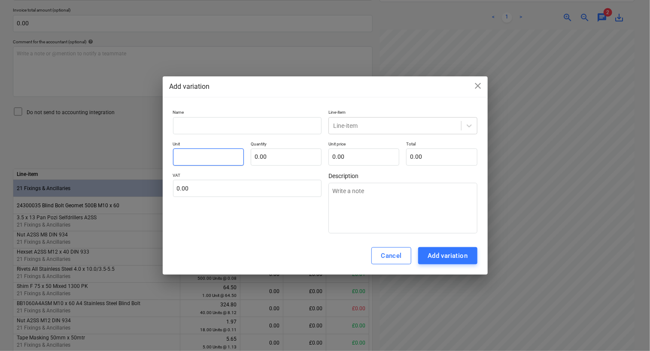
click at [220, 157] on input "text" at bounding box center [208, 157] width 71 height 17
type input "1"
type textarea "x"
type input "18"
type textarea "x"
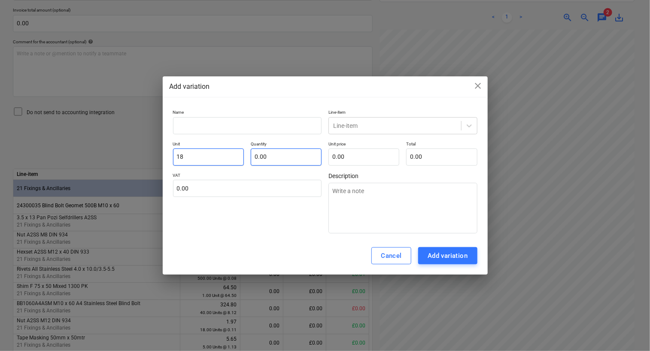
drag, startPoint x: 198, startPoint y: 157, endPoint x: 250, endPoint y: 151, distance: 53.1
click at [178, 156] on input "18" at bounding box center [208, 157] width 71 height 17
click at [479, 91] on span "close" at bounding box center [478, 86] width 10 height 10
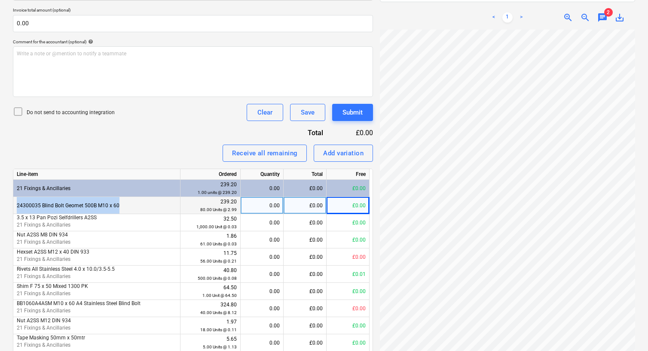
drag, startPoint x: 17, startPoint y: 205, endPoint x: 119, endPoint y: 210, distance: 101.5
click at [119, 210] on div "24300035 Blind Bolt Geomet 500B M10 x 60" at bounding box center [96, 205] width 167 height 17
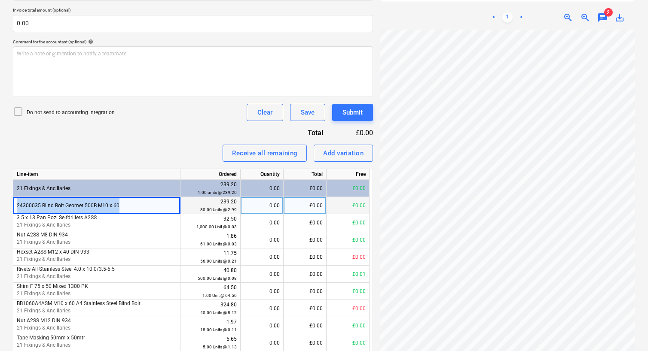
copy div "24300035 Blind Bolt Geomet 500B M10 x 60"
click at [346, 151] on div "Add variation" at bounding box center [343, 153] width 40 height 11
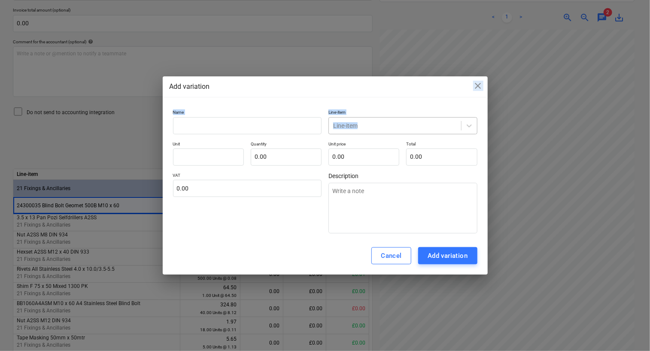
drag, startPoint x: 309, startPoint y: 87, endPoint x: 438, endPoint y: 129, distance: 135.9
click at [438, 129] on div "Add variation close Name Line-item Line-item Unit Quantity 0.00 Unit price 0.00…" at bounding box center [325, 175] width 325 height 198
click at [475, 86] on span "close" at bounding box center [478, 86] width 10 height 10
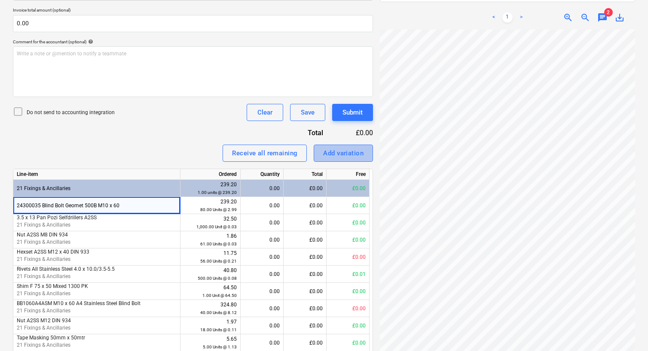
click at [340, 152] on div "Add variation" at bounding box center [343, 153] width 40 height 11
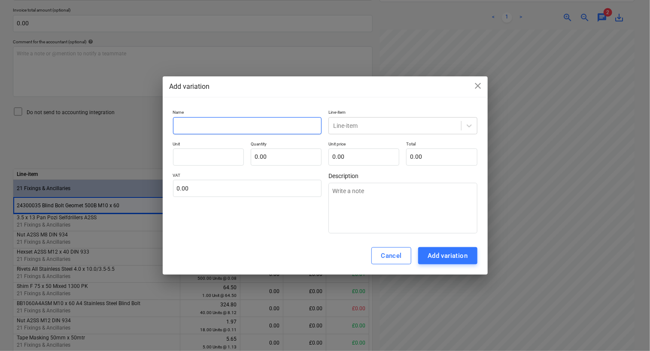
click at [221, 125] on input "text" at bounding box center [247, 125] width 149 height 17
paste input "24300035 Blind Bolt Geomet 500B M10 x 60"
type textarea "x"
type input "24300035 Blind Bolt Geomet 500B M10 x 60"
click at [219, 156] on input "text" at bounding box center [208, 157] width 71 height 17
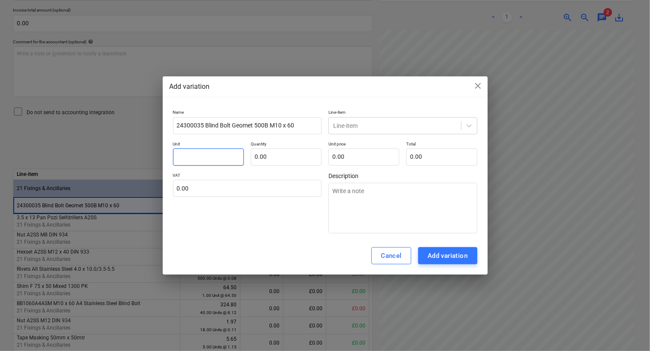
type textarea "x"
type input "1"
type textarea "x"
type input "18"
click at [271, 158] on input "text" at bounding box center [286, 157] width 71 height 17
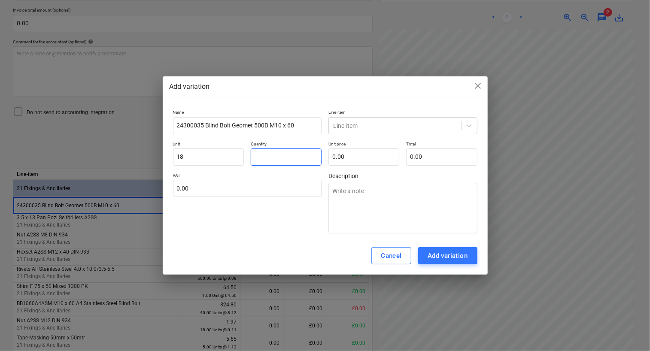
type textarea "x"
type input "1"
type textarea "x"
type input "18.00"
click at [357, 160] on input "text" at bounding box center [363, 157] width 71 height 17
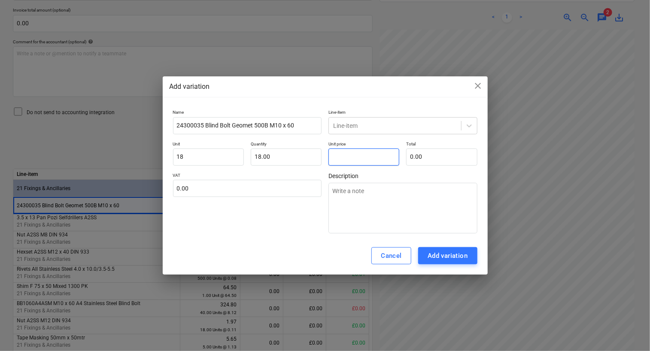
type textarea "x"
type input "2"
type input "36.00"
type textarea "x"
type input "2."
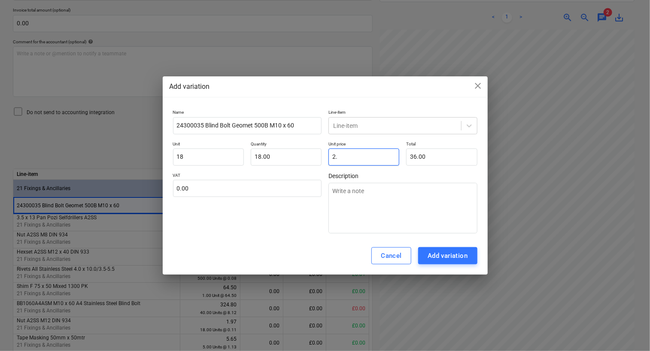
type textarea "x"
type input "2.9"
type input "52.20"
type textarea "x"
type input "2.99"
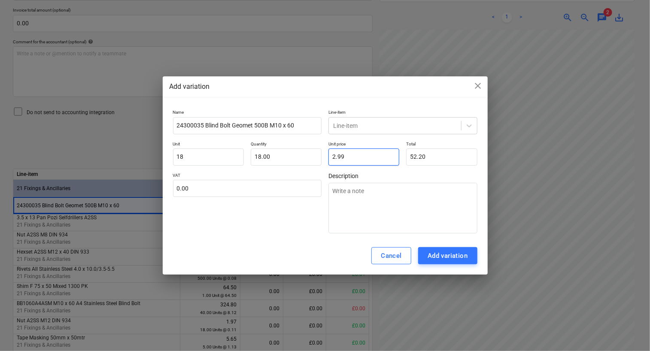
type input "53.82"
type input "2.99"
click at [476, 145] on p "Total" at bounding box center [441, 144] width 71 height 7
click at [472, 124] on icon at bounding box center [469, 126] width 9 height 9
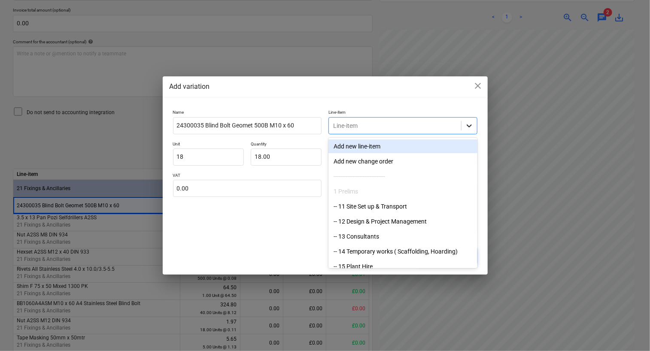
click at [472, 124] on icon at bounding box center [469, 126] width 9 height 9
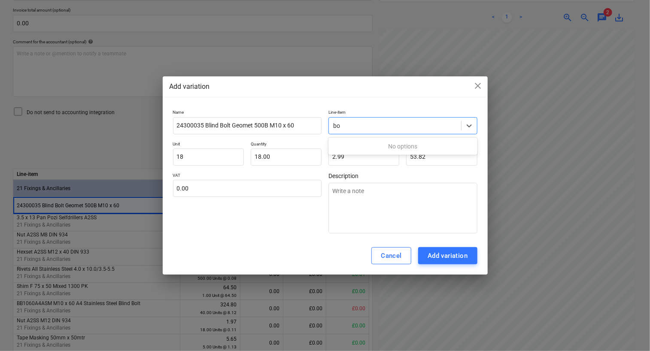
type input "b"
click at [375, 84] on div "Add variation close" at bounding box center [325, 87] width 311 height 10
click at [279, 210] on div "VAT 0.00" at bounding box center [247, 203] width 149 height 61
click at [478, 84] on span "close" at bounding box center [478, 86] width 10 height 10
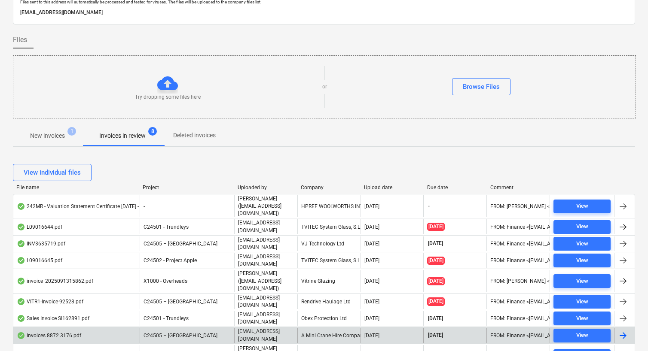
scroll to position [129, 0]
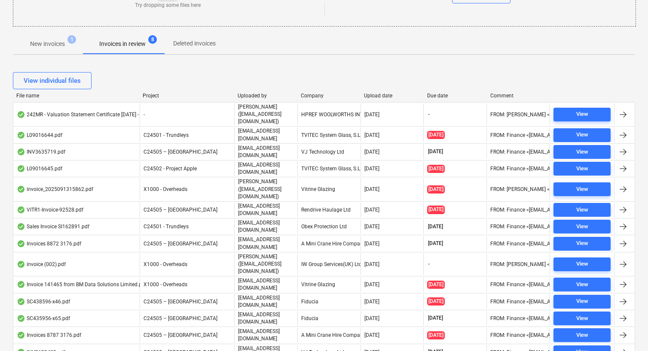
click at [314, 97] on div "Company" at bounding box center [329, 96] width 56 height 6
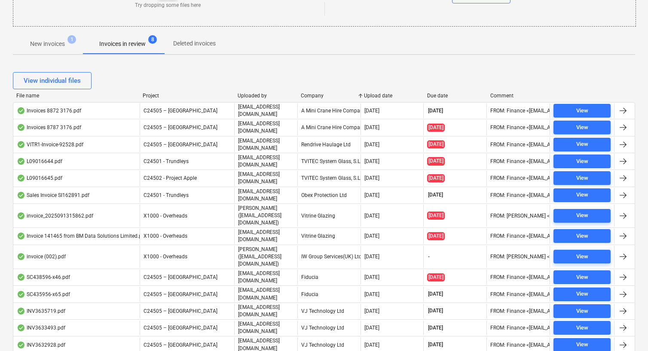
click at [316, 97] on div "Company" at bounding box center [329, 96] width 56 height 6
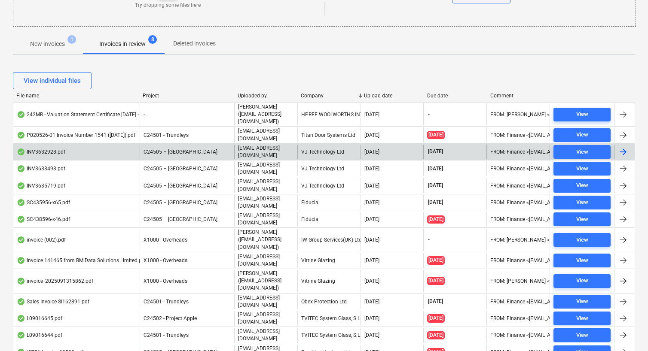
click at [107, 146] on div "INV3632928.pdf" at bounding box center [76, 152] width 126 height 15
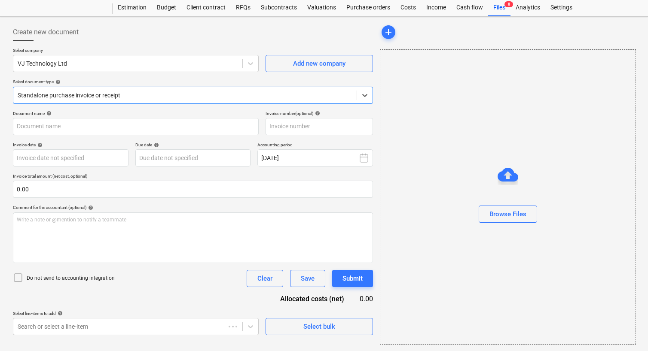
type input "INV3632928"
type input "[DATE]"
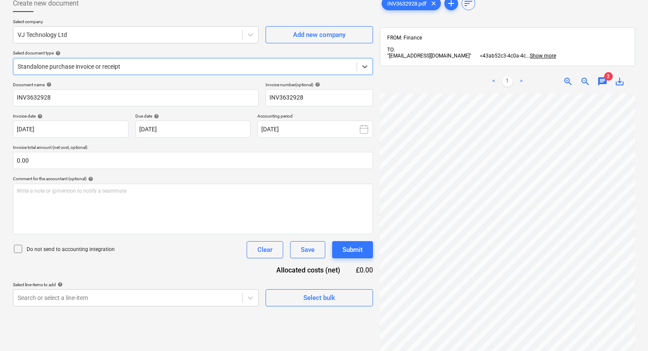
scroll to position [66, 0]
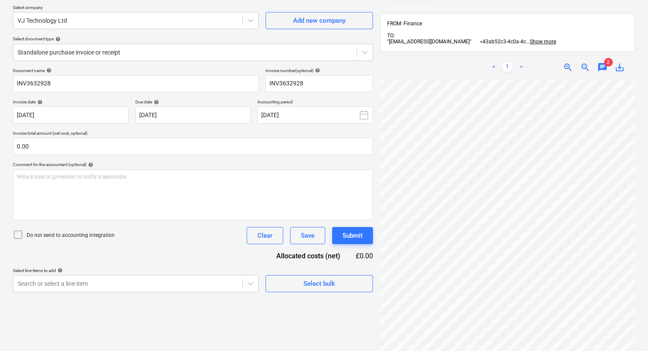
click at [319, 164] on div "Comment for the accountant (optional) help" at bounding box center [193, 165] width 360 height 6
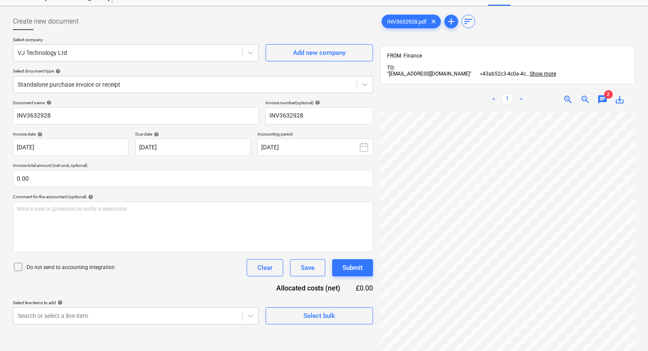
scroll to position [0, 0]
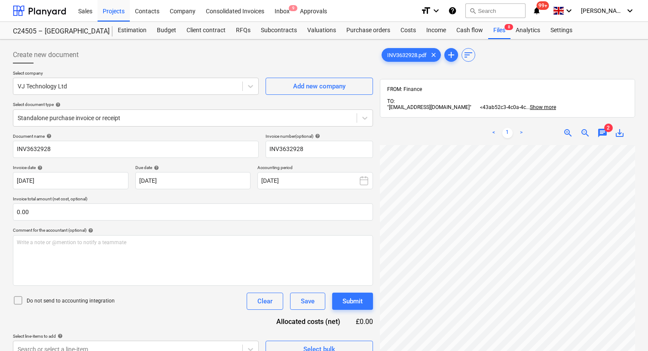
click at [236, 50] on div "Create new document" at bounding box center [193, 54] width 360 height 17
click at [171, 50] on div "Create new document" at bounding box center [193, 54] width 360 height 17
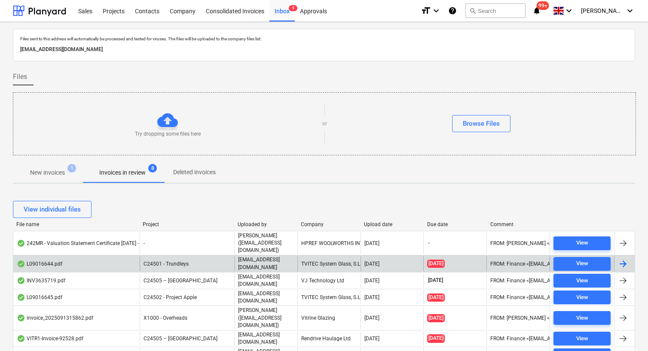
scroll to position [105, 0]
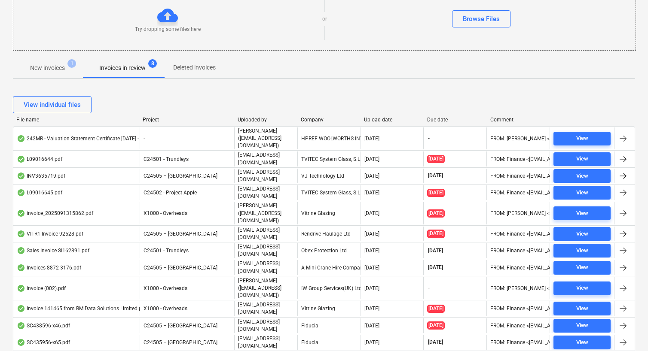
click at [115, 66] on p "Invoices in review" at bounding box center [122, 68] width 46 height 9
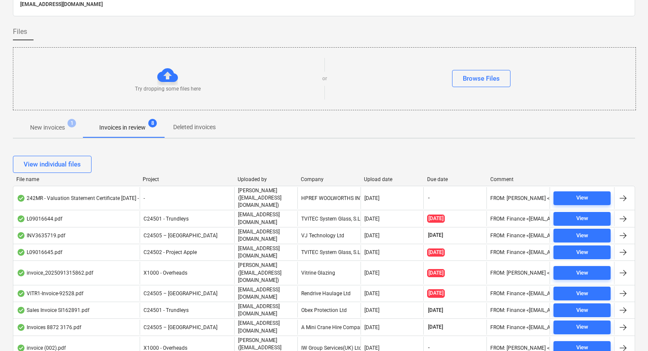
scroll to position [0, 0]
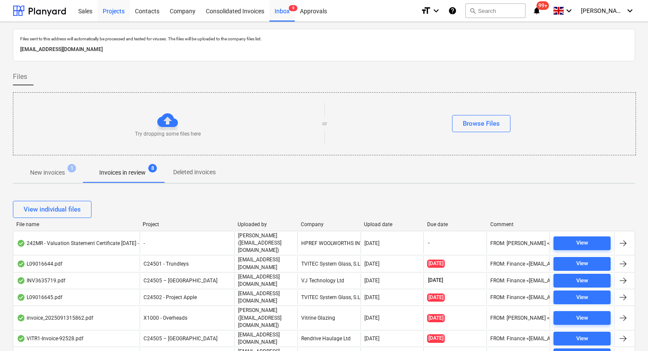
click at [108, 12] on div "Projects" at bounding box center [113, 11] width 32 height 22
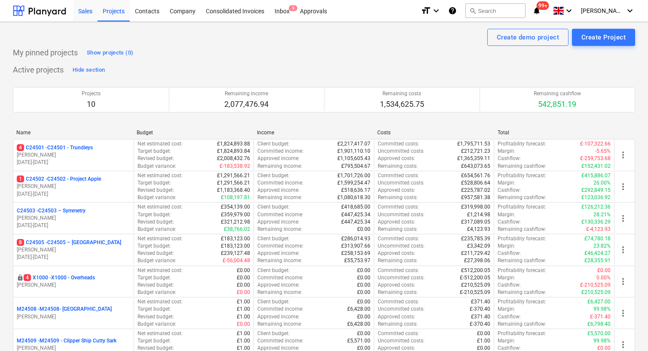
click at [85, 12] on div "Sales" at bounding box center [85, 11] width 24 height 22
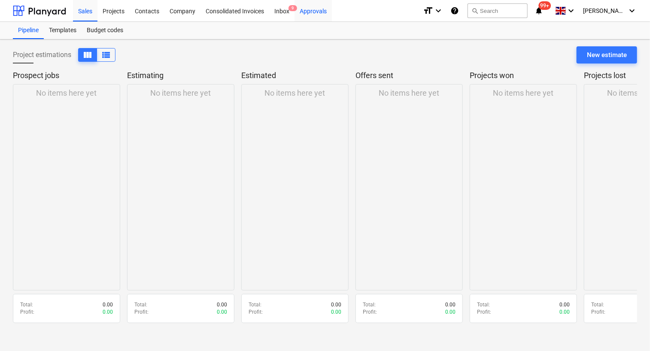
click at [297, 10] on div "Approvals" at bounding box center [313, 11] width 37 height 22
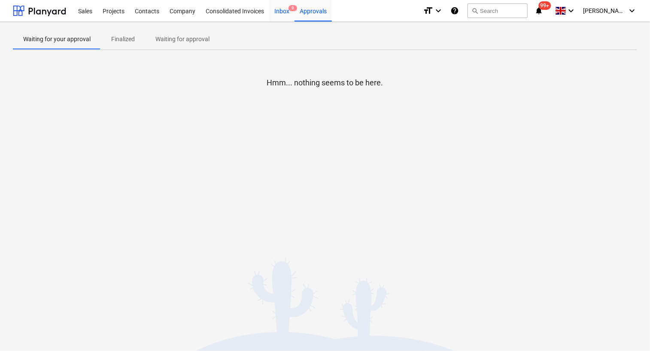
click at [285, 2] on div "Inbox 9" at bounding box center [281, 11] width 25 height 22
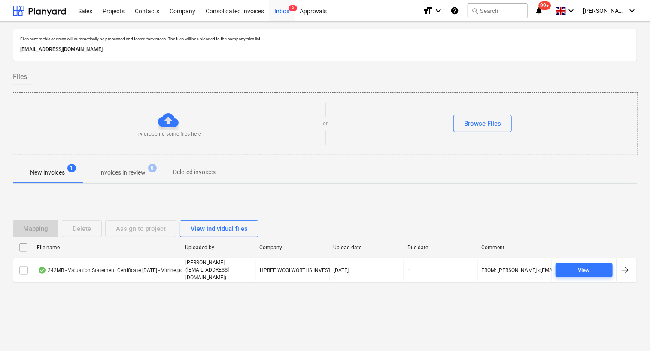
click at [143, 171] on p "Invoices in review" at bounding box center [122, 172] width 46 height 9
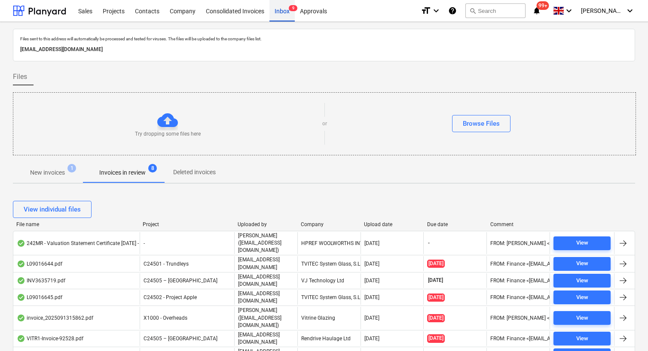
click at [277, 17] on div "Inbox 9" at bounding box center [281, 11] width 25 height 22
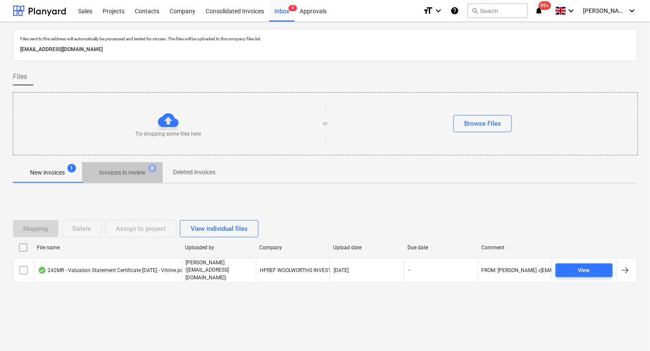
click at [141, 171] on p "Invoices in review" at bounding box center [122, 172] width 46 height 9
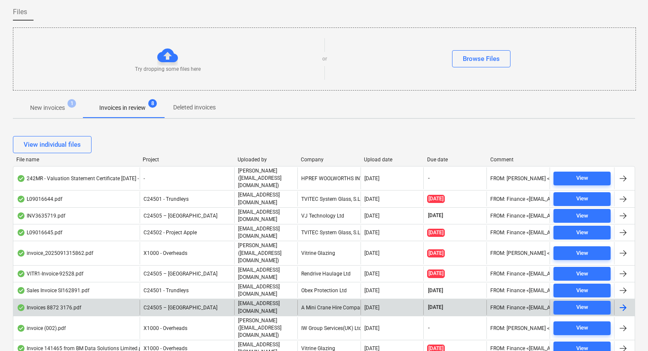
scroll to position [166, 0]
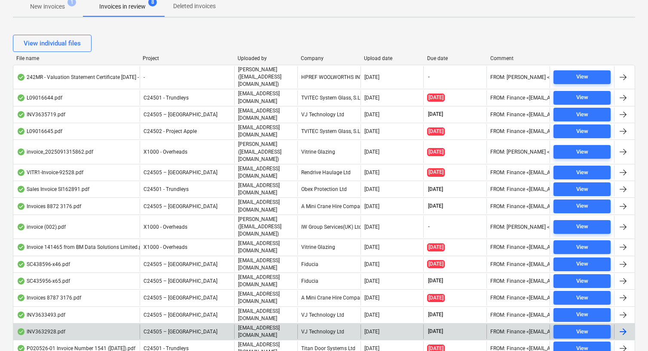
click at [208, 325] on div "C24505 – [GEOGRAPHIC_DATA]" at bounding box center [187, 332] width 94 height 15
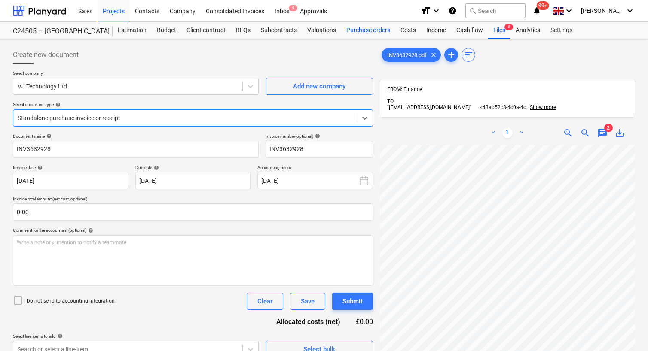
click at [364, 32] on div "Purchase orders" at bounding box center [368, 30] width 54 height 17
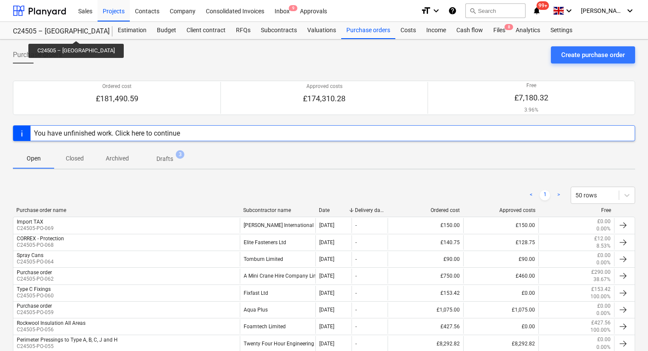
click at [67, 33] on div "C24505 – [GEOGRAPHIC_DATA]" at bounding box center [57, 31] width 89 height 9
click at [58, 31] on div "C24505 – [GEOGRAPHIC_DATA]" at bounding box center [57, 31] width 89 height 9
click at [369, 31] on div "Purchase orders" at bounding box center [368, 30] width 54 height 17
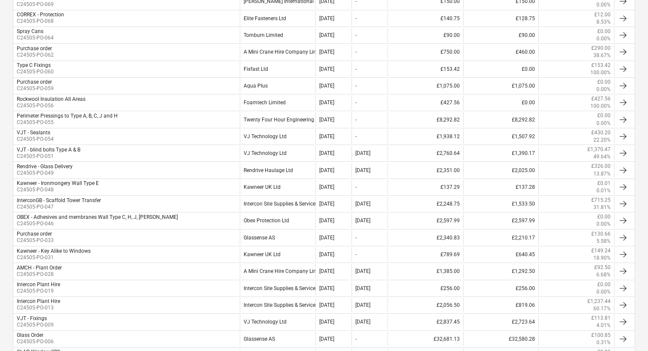
scroll to position [101, 0]
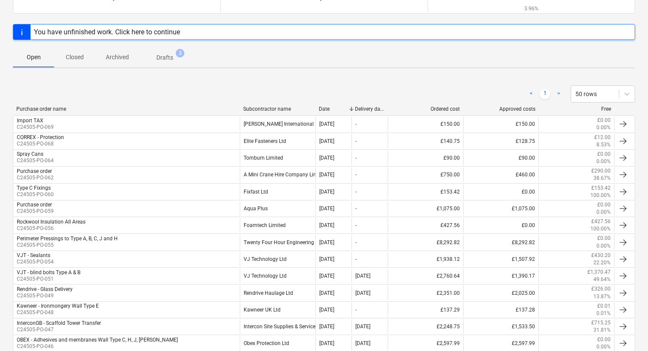
click at [277, 109] on div "Subcontractor name" at bounding box center [277, 109] width 69 height 6
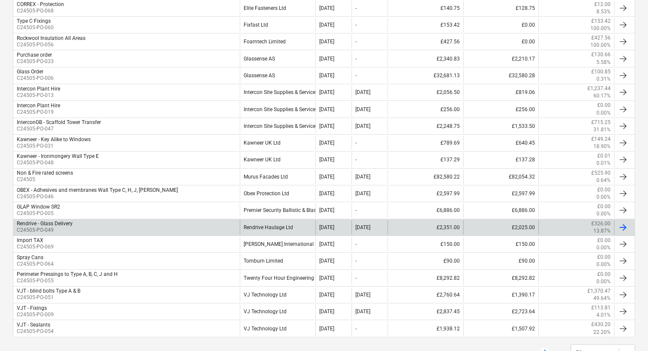
scroll to position [316, 0]
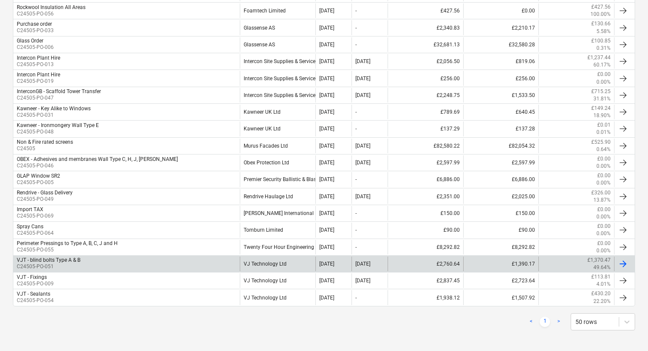
click at [134, 263] on div "VJT - blind bolts Type A & B C24505-PO-051" at bounding box center [126, 264] width 226 height 15
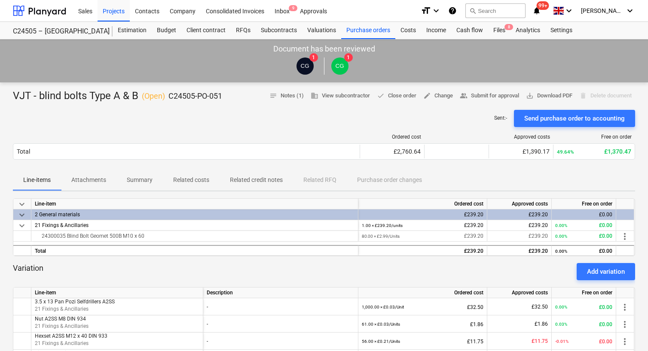
click at [196, 182] on p "Related costs" at bounding box center [191, 180] width 36 height 9
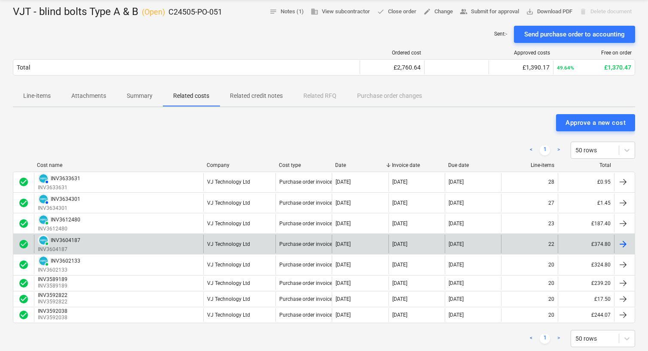
scroll to position [172, 0]
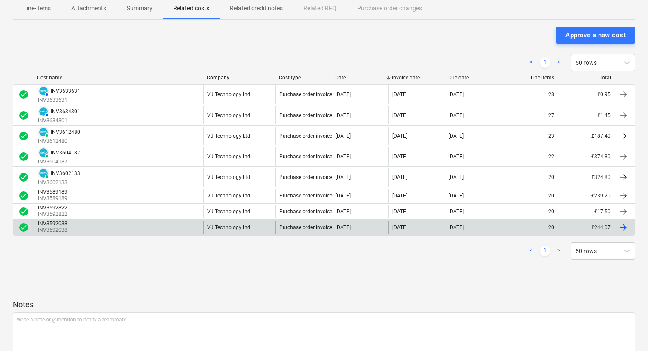
click at [125, 224] on div "INV3592038 INV3592038" at bounding box center [118, 228] width 169 height 14
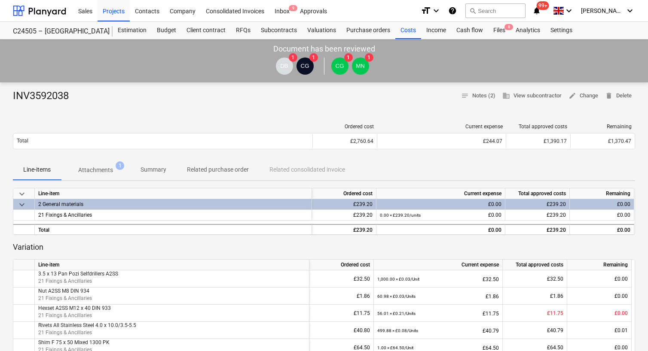
click at [95, 168] on p "Attachments" at bounding box center [95, 170] width 35 height 9
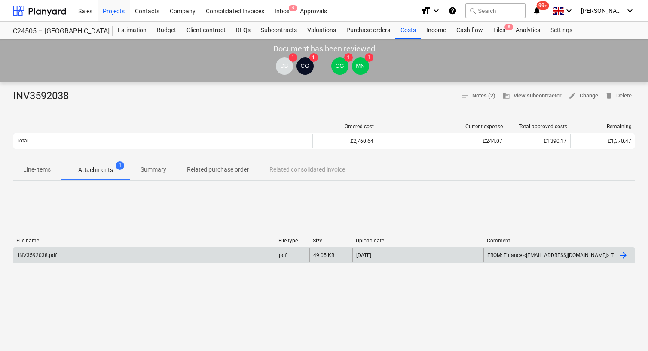
click at [155, 257] on div "INV3592038.pdf" at bounding box center [144, 256] width 262 height 14
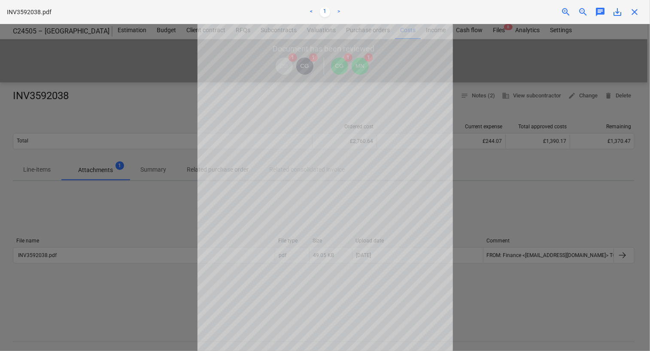
click at [146, 116] on div at bounding box center [325, 187] width 650 height 327
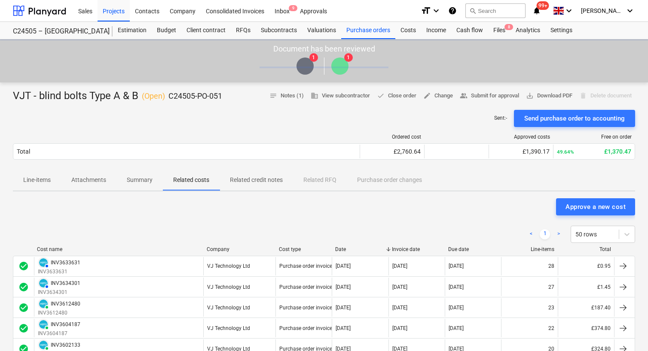
scroll to position [172, 0]
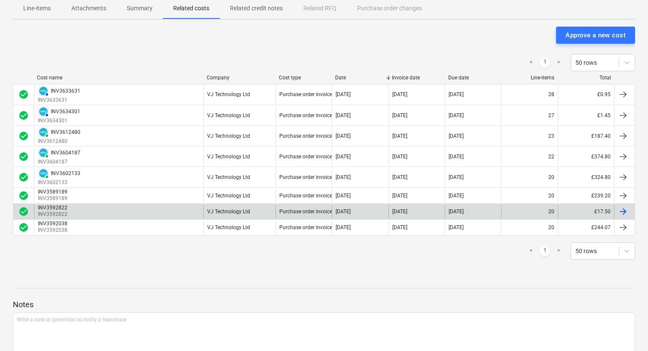
click at [74, 208] on div "INV3592822 INV3592822" at bounding box center [118, 212] width 169 height 14
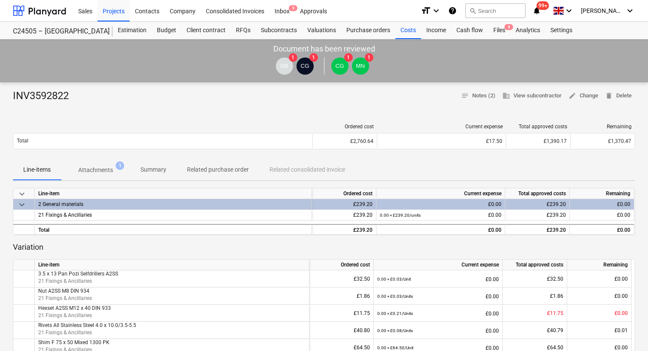
click at [105, 170] on p "Attachments" at bounding box center [95, 170] width 35 height 9
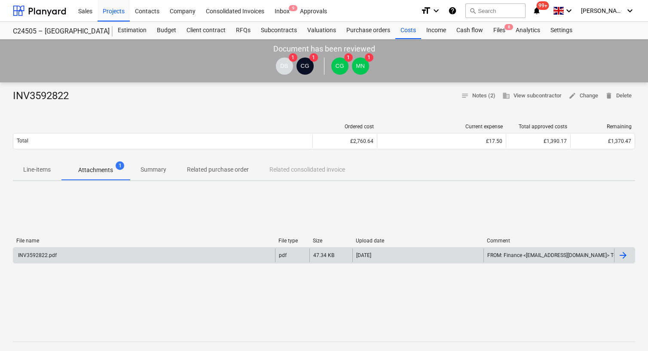
click at [105, 258] on div "INV3592822.pdf" at bounding box center [144, 256] width 262 height 14
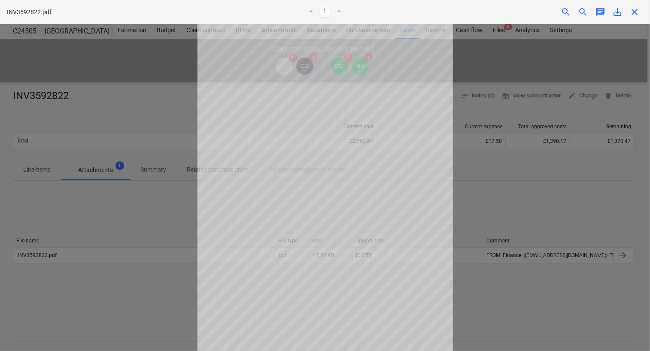
click at [158, 118] on div at bounding box center [325, 187] width 650 height 327
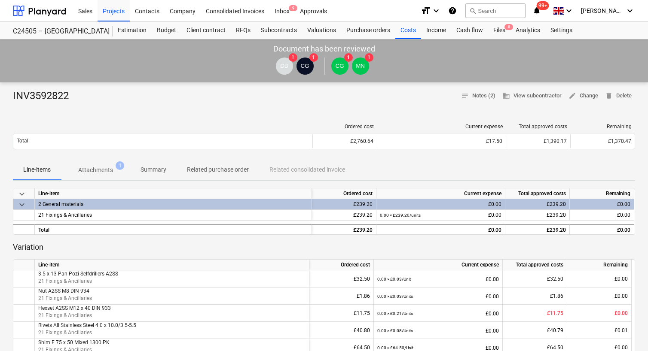
scroll to position [172, 0]
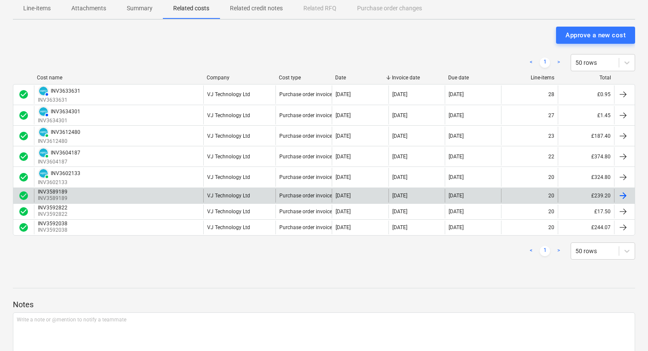
click at [71, 193] on div "INV3589189 INV3589189" at bounding box center [118, 196] width 169 height 14
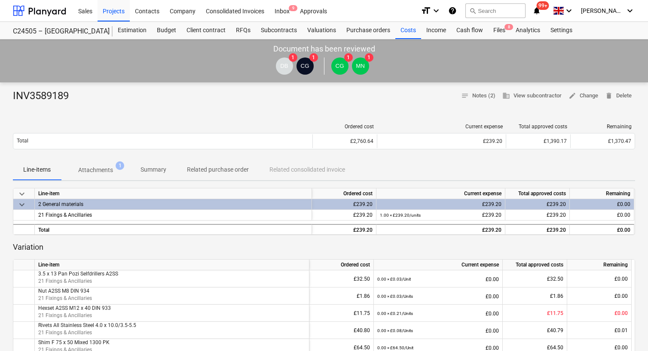
click at [119, 164] on span "1" at bounding box center [120, 165] width 9 height 9
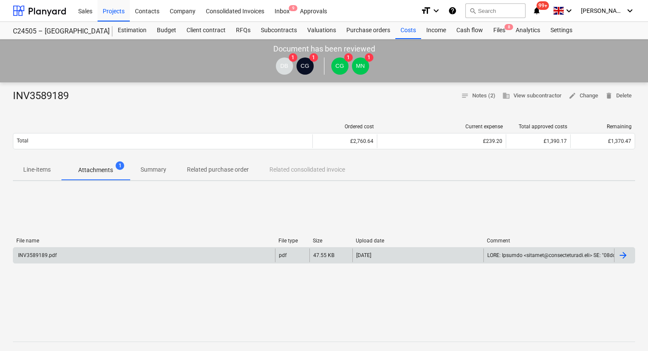
click at [225, 254] on div "INV3589189.pdf" at bounding box center [144, 256] width 262 height 14
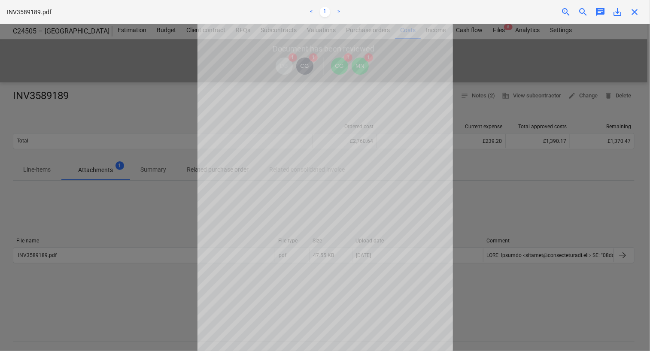
click at [81, 44] on div at bounding box center [325, 187] width 650 height 327
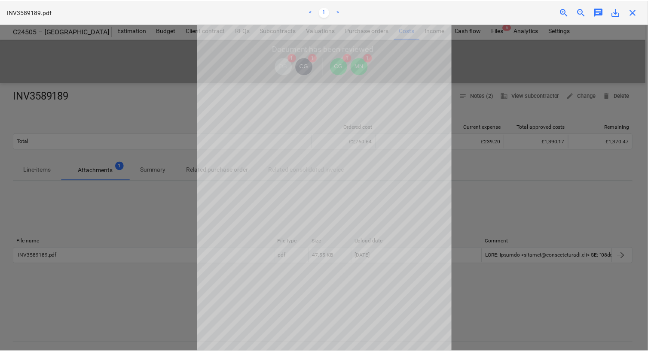
scroll to position [1, 0]
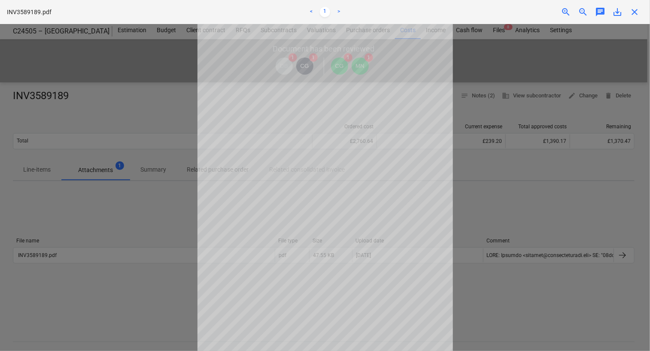
click at [635, 11] on div "Fetching purchase order failed" at bounding box center [530, 9] width 232 height 18
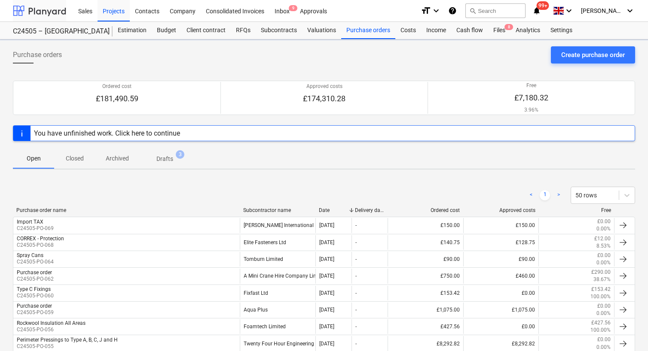
scroll to position [316, 0]
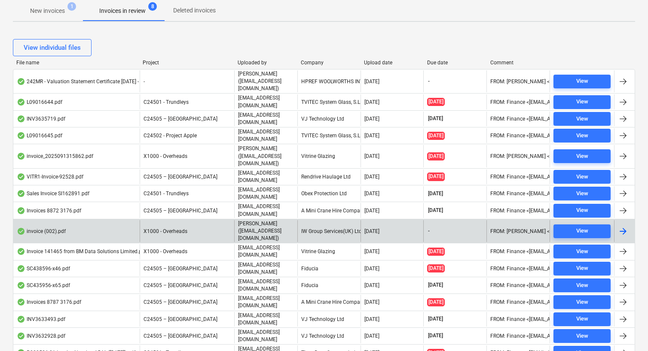
scroll to position [166, 0]
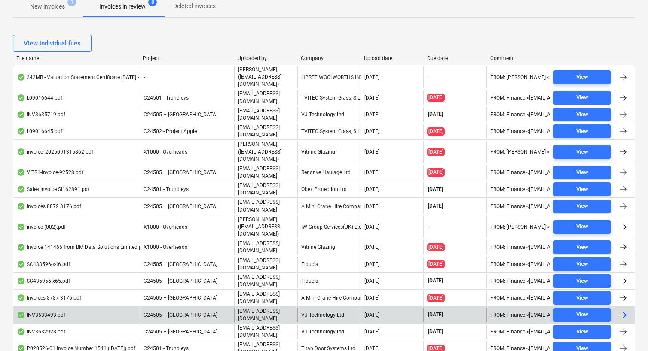
click at [109, 308] on div "INV3633493.pdf" at bounding box center [76, 315] width 126 height 15
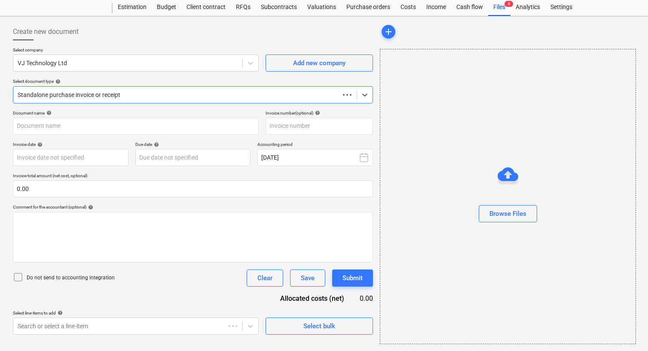
scroll to position [23, 0]
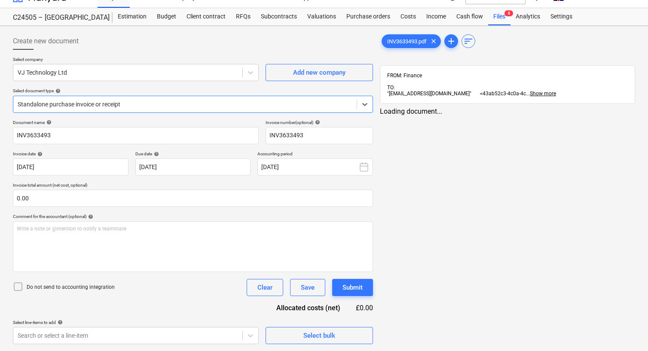
type input "INV3633493"
type input "[DATE]"
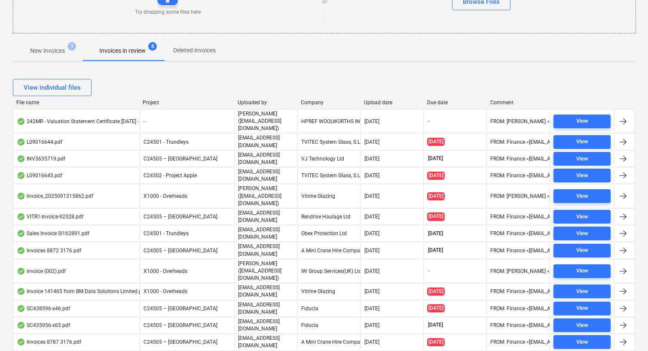
scroll to position [165, 0]
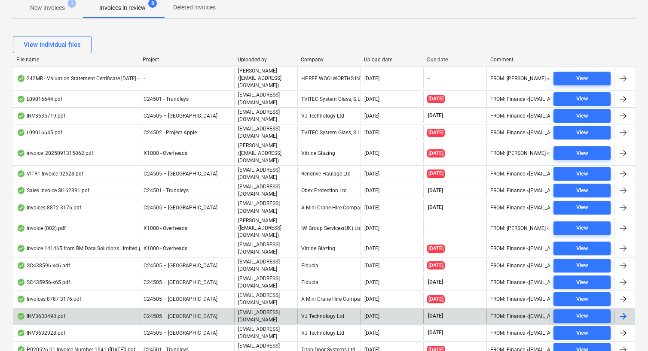
click at [77, 309] on div "INV3633493.pdf" at bounding box center [76, 316] width 126 height 15
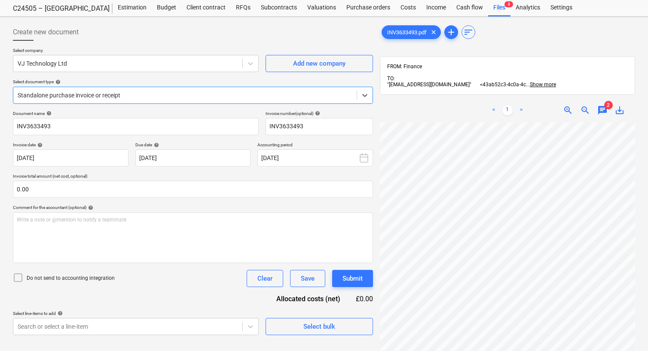
scroll to position [40, 0]
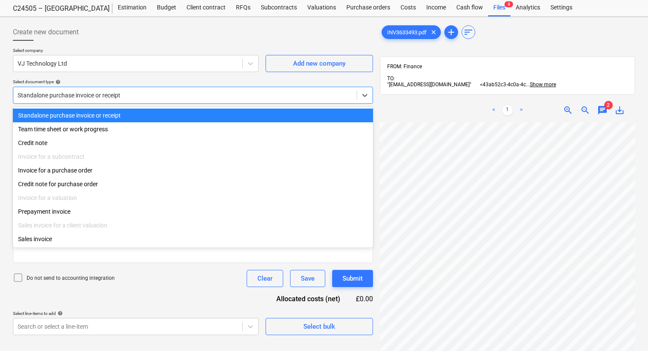
click at [196, 97] on div at bounding box center [185, 95] width 335 height 9
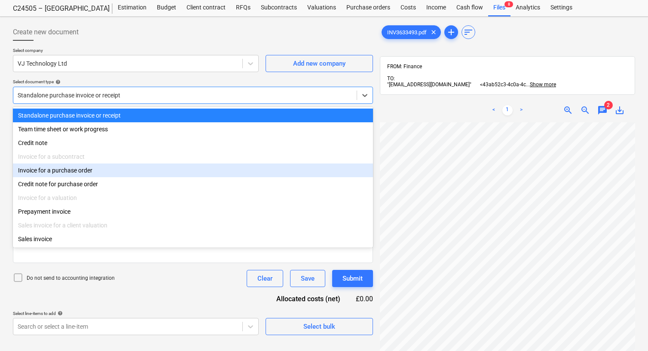
click at [89, 176] on div "Invoice for a purchase order" at bounding box center [193, 171] width 360 height 14
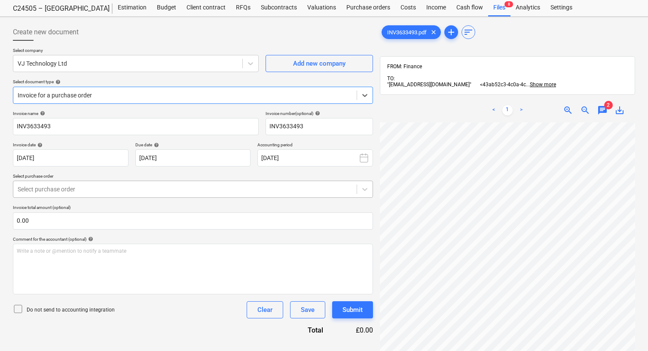
click at [113, 196] on div "Select purchase order" at bounding box center [193, 189] width 360 height 17
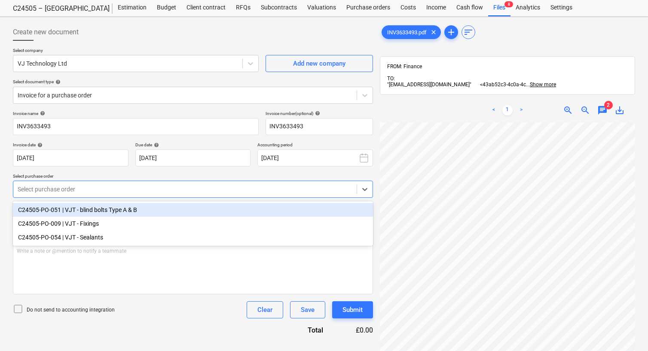
click at [122, 213] on div "C24505-PO-051 | VJT - blind bolts Type A & B" at bounding box center [193, 210] width 360 height 14
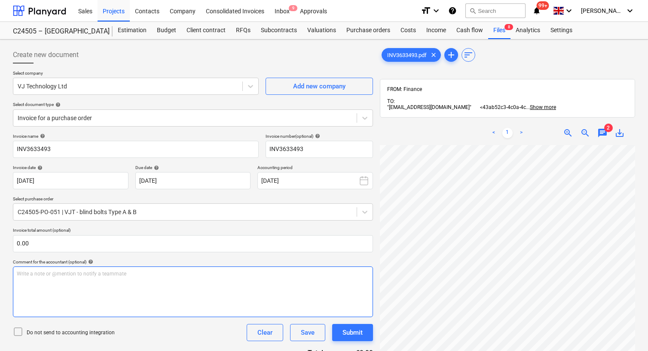
click at [72, 284] on div "Write a note or @mention to notify a teammate [PERSON_NAME]" at bounding box center [193, 292] width 360 height 51
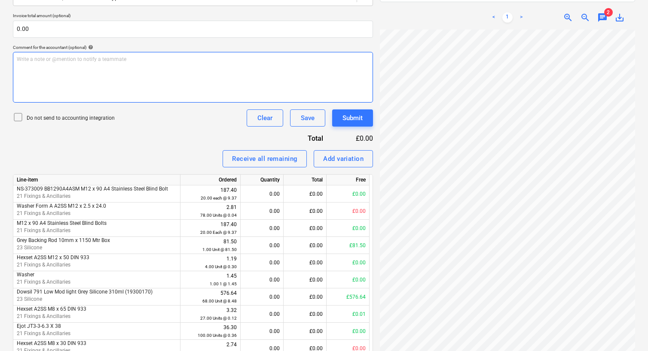
scroll to position [215, 0]
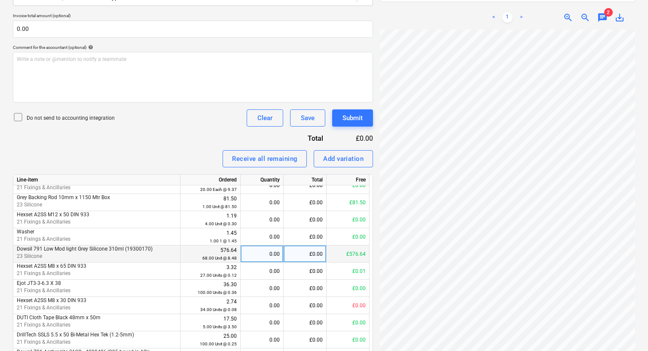
click at [256, 255] on div "0.00" at bounding box center [262, 254] width 36 height 17
type input "84"
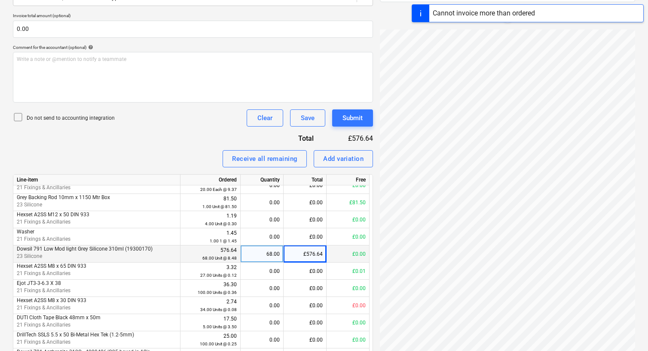
click at [268, 255] on div "68.00" at bounding box center [262, 254] width 36 height 17
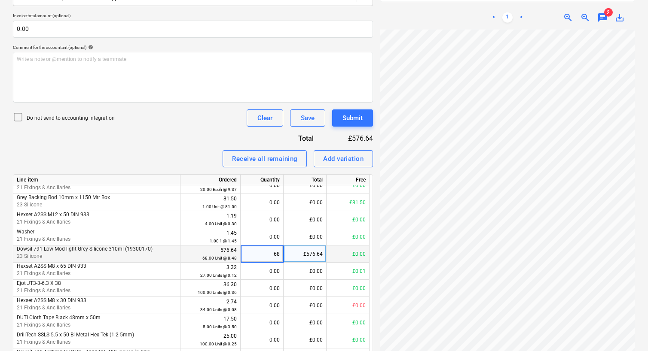
click at [266, 255] on input "68" at bounding box center [261, 254] width 43 height 17
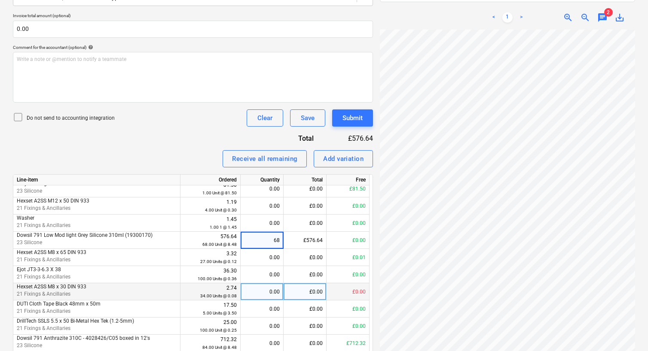
scroll to position [258, 0]
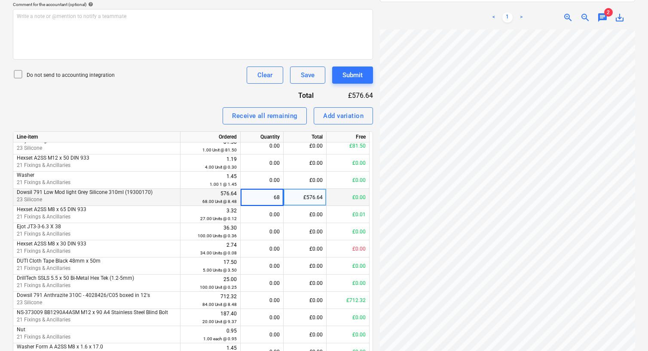
drag, startPoint x: 255, startPoint y: 193, endPoint x: 289, endPoint y: 196, distance: 34.9
click at [0, 0] on div "Dowsil 791 Low Mod light Grey Silicone 310ml (19300170) 23 Silicone 576.64 68.0…" at bounding box center [0, 0] width 0 height 0
type input "#"
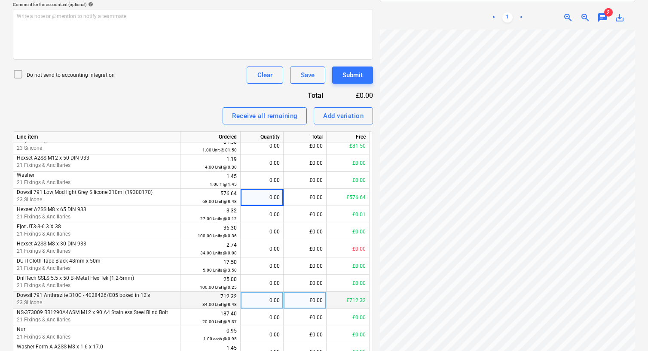
click at [259, 298] on div "0.00" at bounding box center [262, 300] width 36 height 17
type input "84"
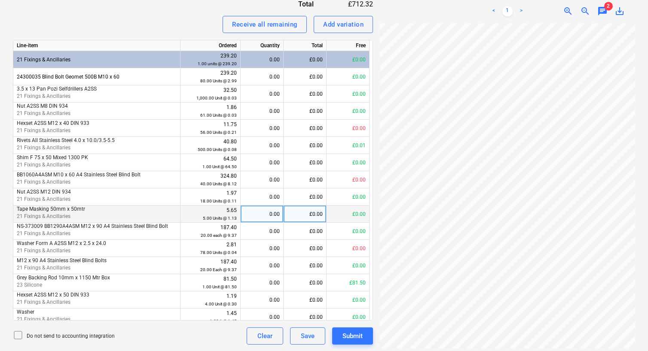
scroll to position [0, 0]
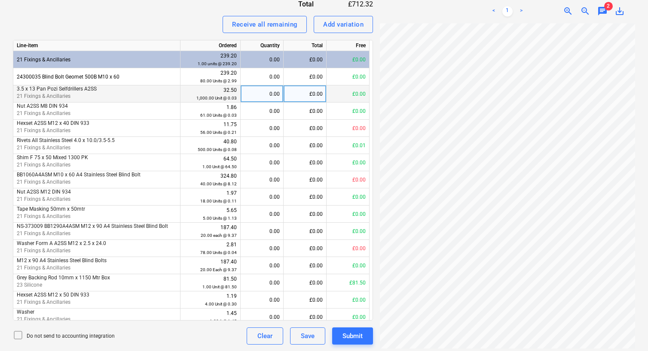
click at [259, 93] on div "0.00" at bounding box center [262, 93] width 36 height 17
type input "1000"
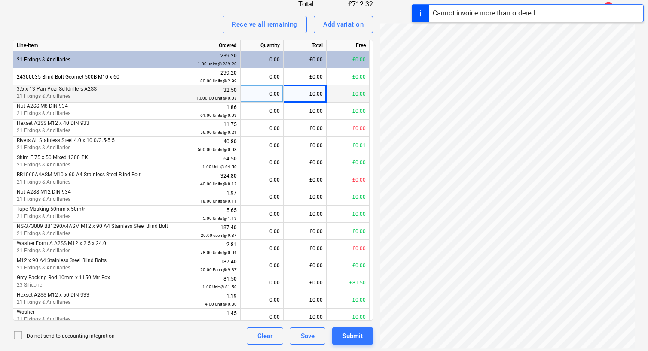
click at [263, 94] on div "0.00" at bounding box center [262, 93] width 36 height 17
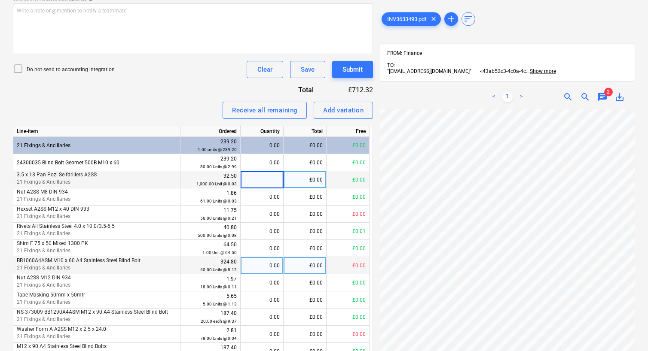
scroll to position [40, 0]
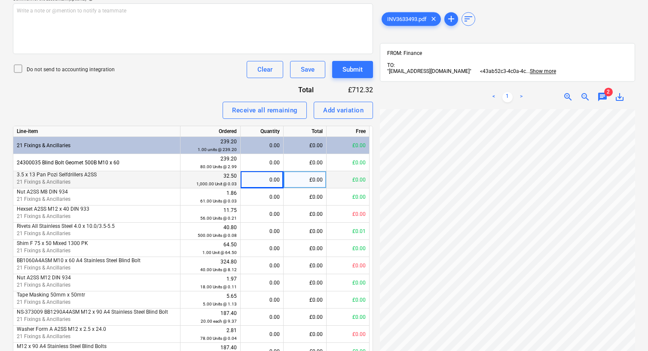
click at [191, 86] on div "Invoice name help INV3633493 Invoice number (optional) help INV3633493 Invoice …" at bounding box center [193, 150] width 360 height 561
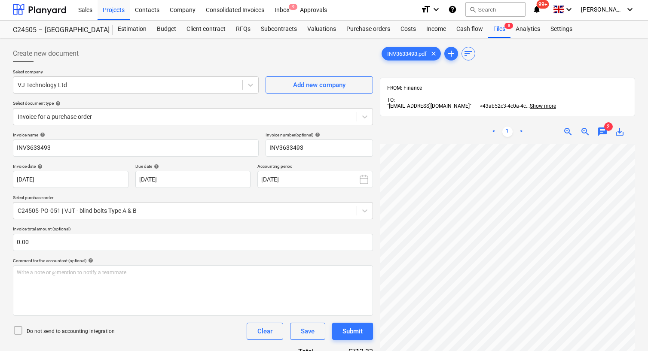
scroll to position [0, 0]
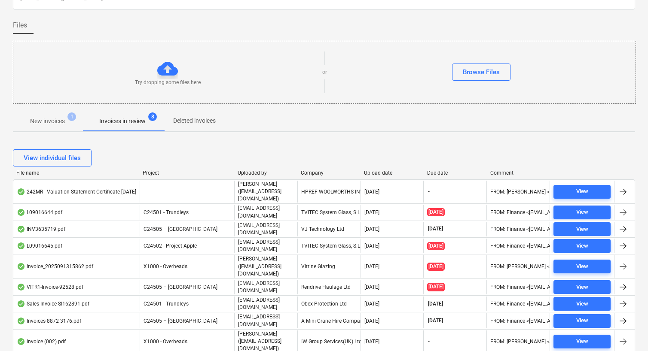
scroll to position [129, 0]
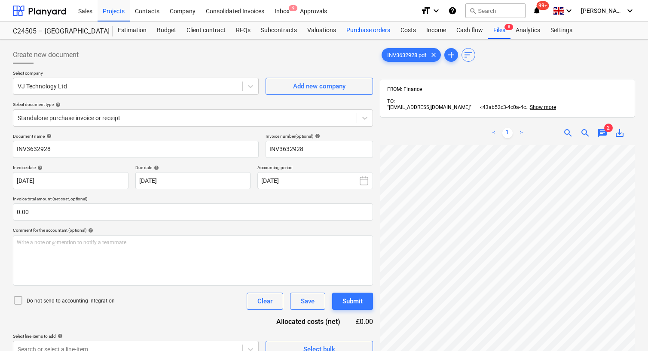
click at [371, 24] on div "Purchase orders" at bounding box center [368, 30] width 54 height 17
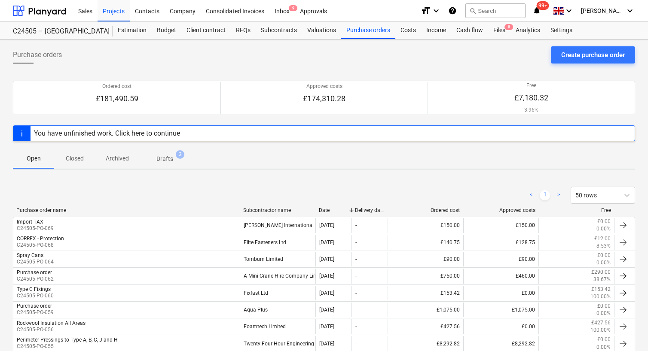
click at [281, 207] on div "Subcontractor name" at bounding box center [277, 210] width 69 height 6
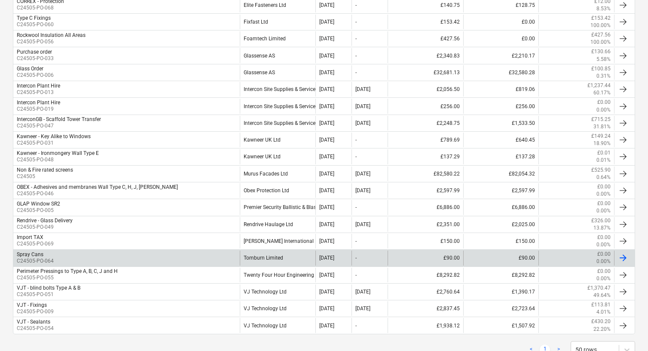
scroll to position [316, 0]
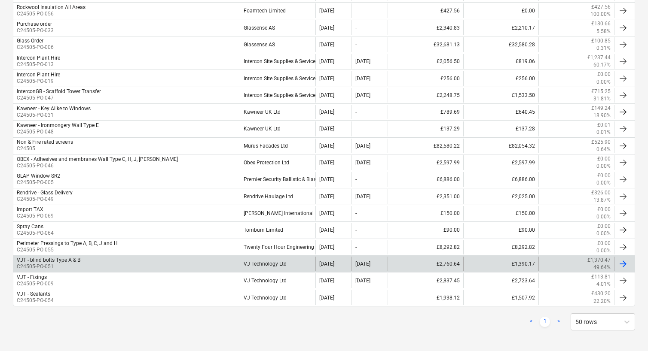
click at [277, 266] on div "VJ Technology Ltd" at bounding box center [278, 264] width 76 height 15
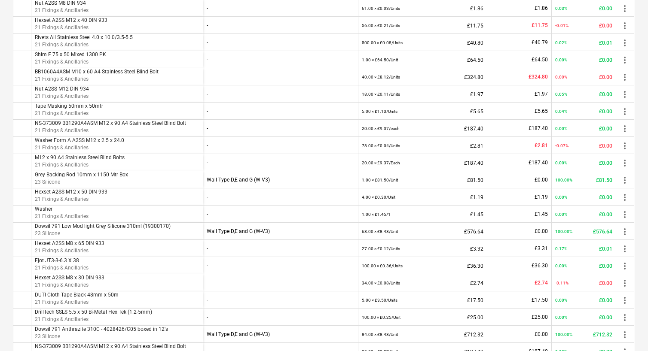
scroll to position [316, 0]
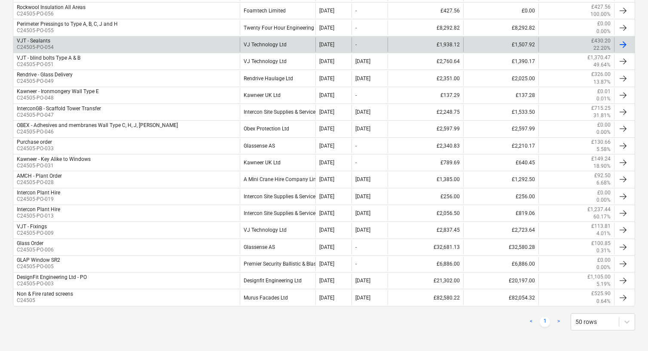
click at [288, 44] on div "VJ Technology Ltd" at bounding box center [278, 44] width 76 height 15
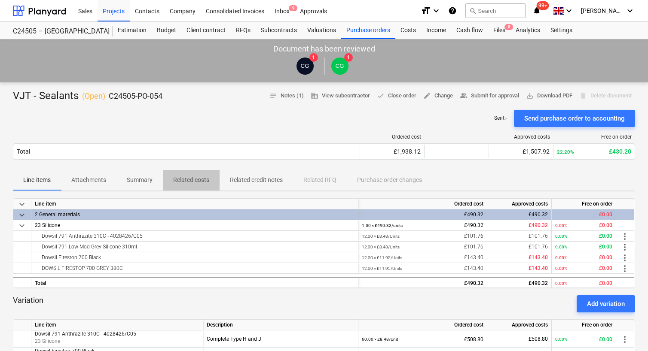
click at [203, 178] on p "Related costs" at bounding box center [191, 180] width 36 height 9
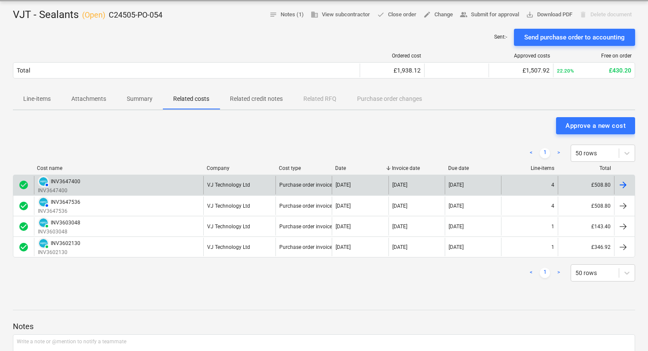
scroll to position [129, 0]
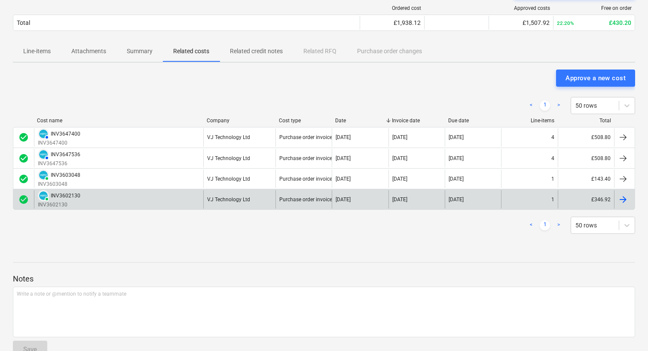
click at [94, 198] on div "PAID INV3602130 INV3602130" at bounding box center [118, 199] width 169 height 18
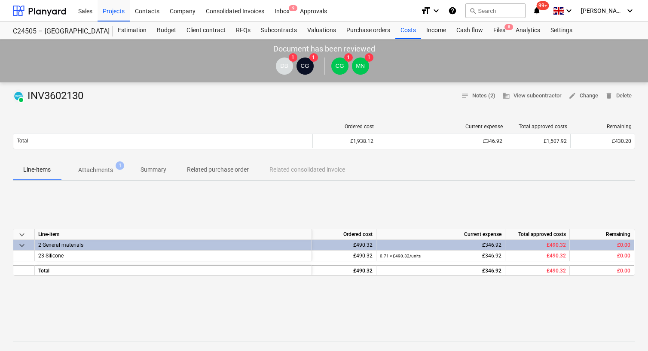
click at [102, 169] on p "Attachments" at bounding box center [95, 170] width 35 height 9
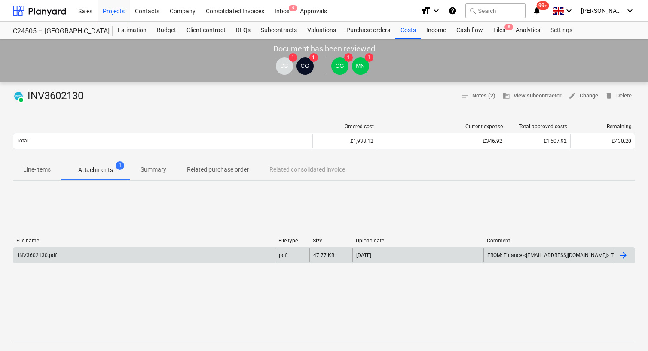
click at [93, 249] on div "INV3602130.pdf" at bounding box center [144, 256] width 262 height 14
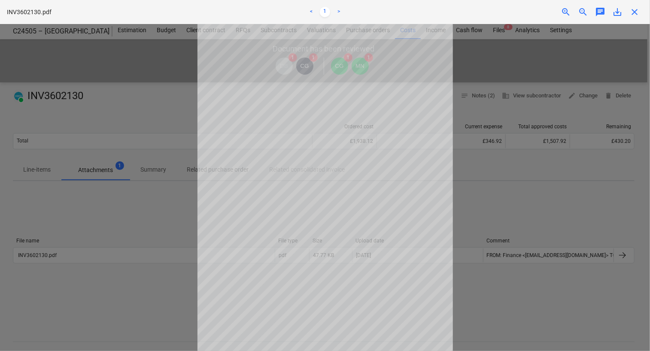
click at [125, 86] on div at bounding box center [325, 187] width 650 height 327
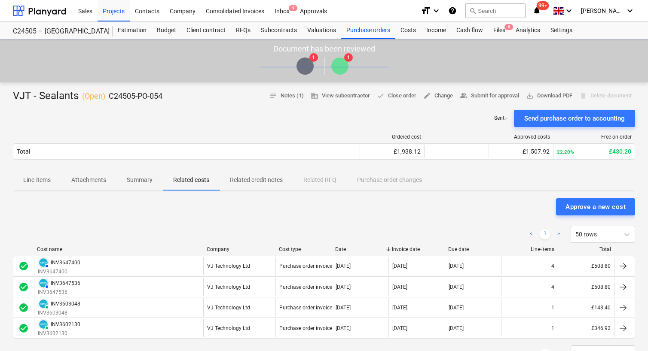
scroll to position [129, 0]
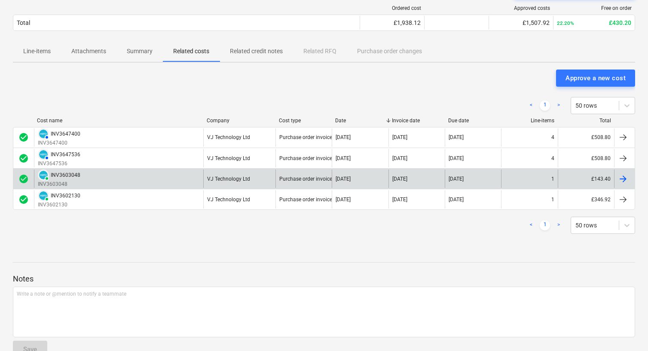
click at [98, 178] on div "PAID INV3603048 INV3603048" at bounding box center [118, 179] width 169 height 18
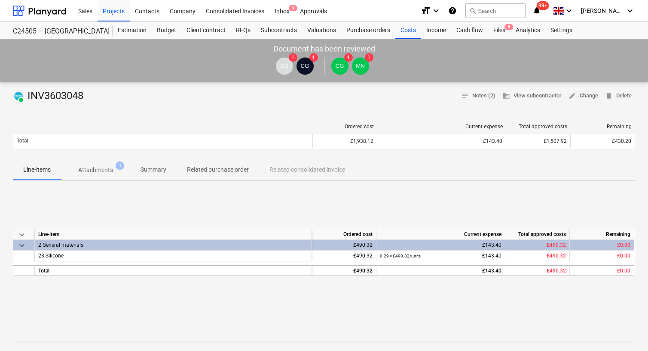
click at [110, 173] on p "Attachments" at bounding box center [95, 170] width 35 height 9
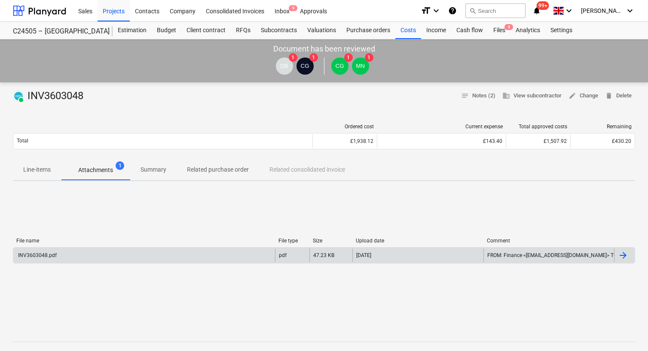
click at [141, 262] on div "INV3603048.pdf" at bounding box center [144, 256] width 262 height 14
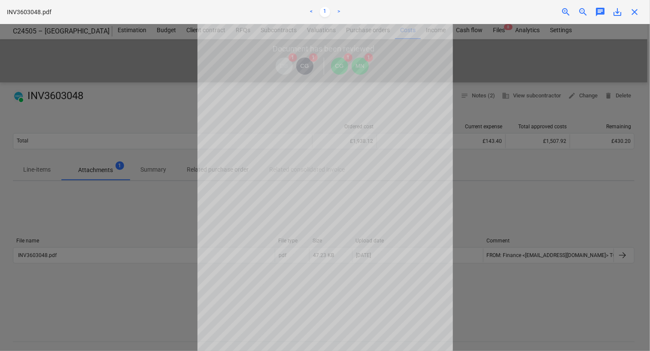
click at [158, 111] on div at bounding box center [325, 187] width 650 height 327
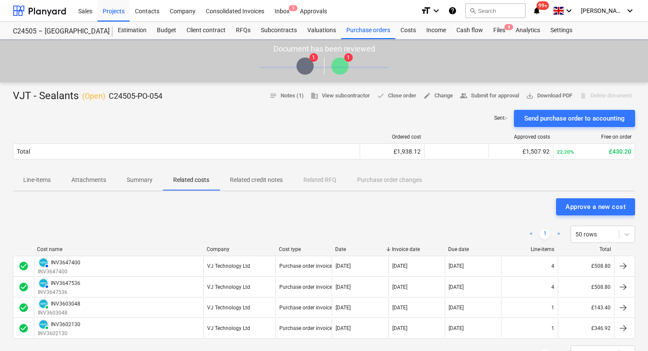
scroll to position [129, 0]
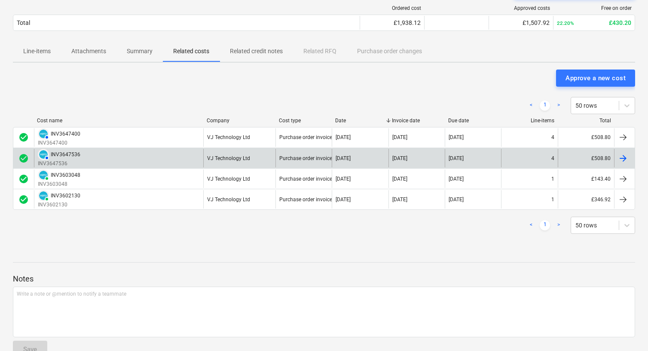
click at [93, 156] on div "AUTHORISED INV3647536 INV3647536" at bounding box center [118, 158] width 169 height 18
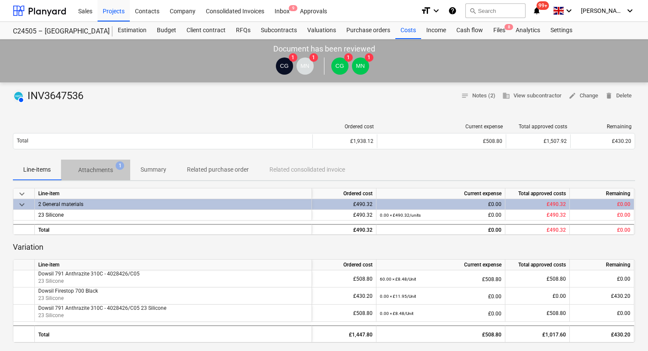
click at [95, 167] on p "Attachments" at bounding box center [95, 170] width 35 height 9
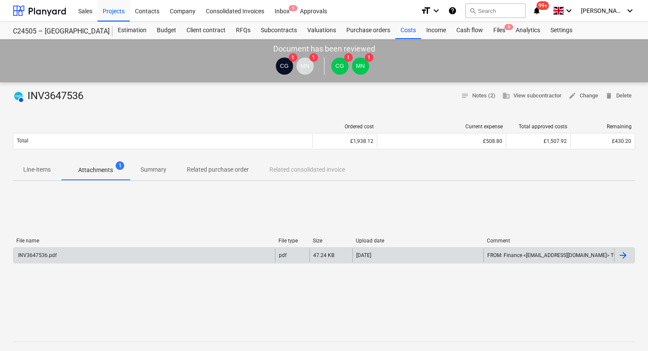
click at [119, 256] on div "INV3647536.pdf" at bounding box center [144, 256] width 262 height 14
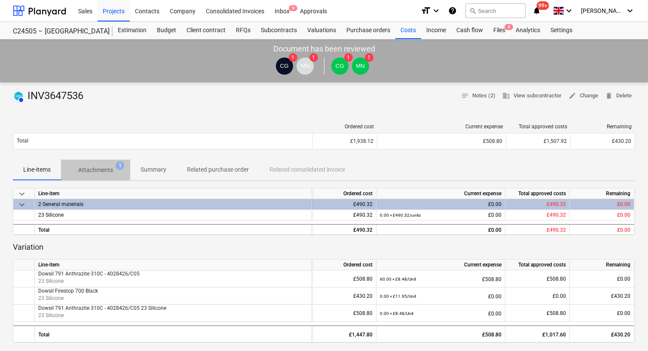
drag, startPoint x: 106, startPoint y: 163, endPoint x: 105, endPoint y: 177, distance: 14.6
click at [105, 163] on span "Attachments 1" at bounding box center [95, 169] width 69 height 15
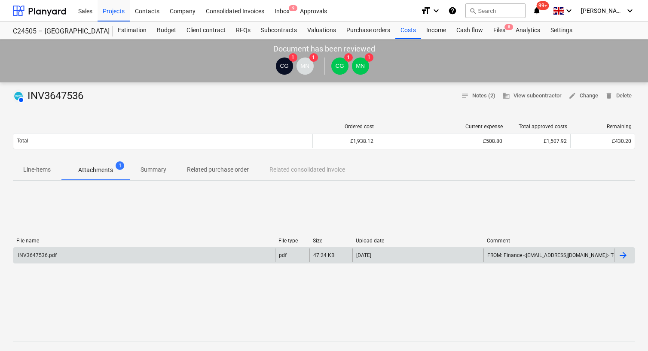
click at [89, 260] on div "INV3647536.pdf" at bounding box center [144, 256] width 262 height 14
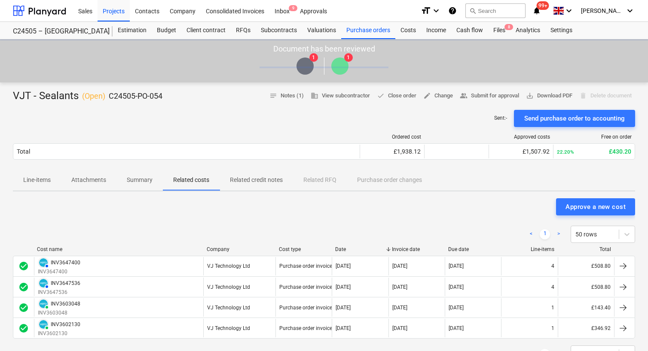
scroll to position [129, 0]
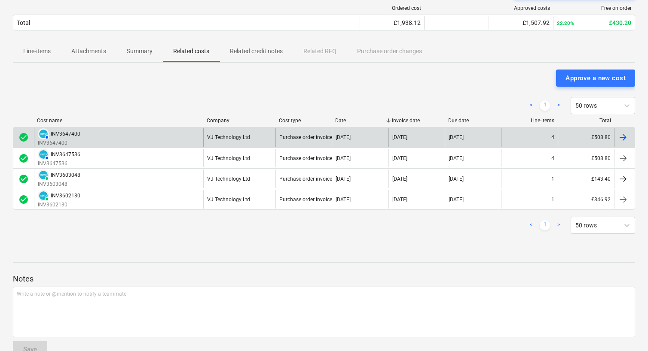
click at [158, 131] on div "AUTHORISED INV3647400 INV3647400" at bounding box center [118, 137] width 169 height 18
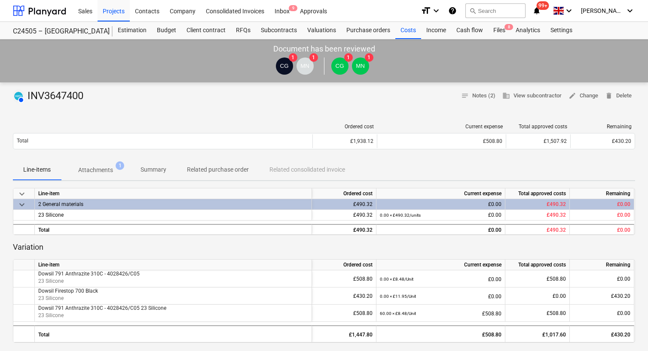
click at [87, 164] on span "Attachments 1" at bounding box center [95, 169] width 69 height 15
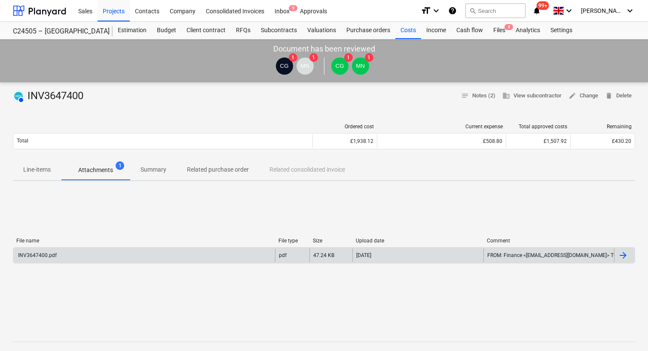
click at [119, 258] on div "INV3647400.pdf" at bounding box center [144, 256] width 262 height 14
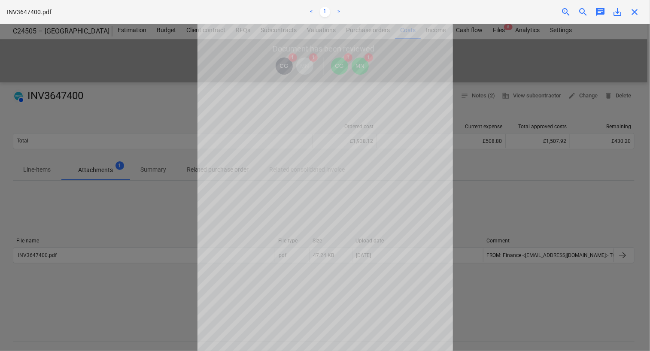
click at [116, 82] on div at bounding box center [325, 187] width 650 height 327
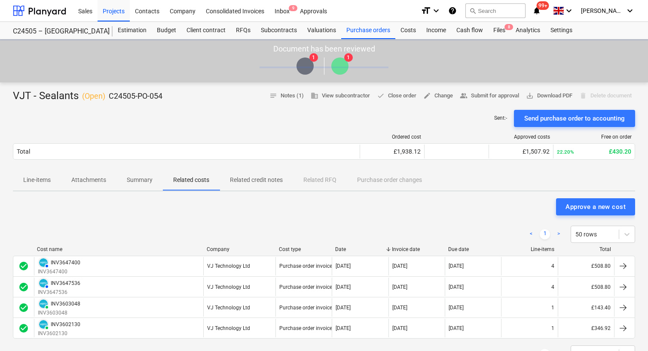
scroll to position [129, 0]
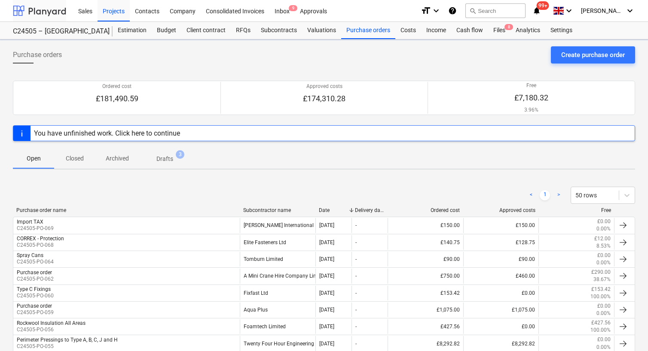
scroll to position [316, 0]
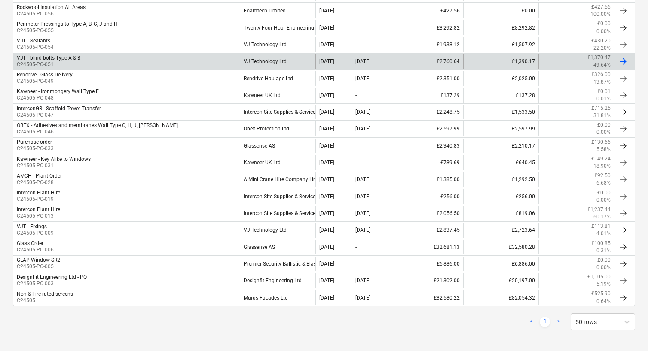
click at [266, 59] on div "VJ Technology Ltd" at bounding box center [278, 61] width 76 height 15
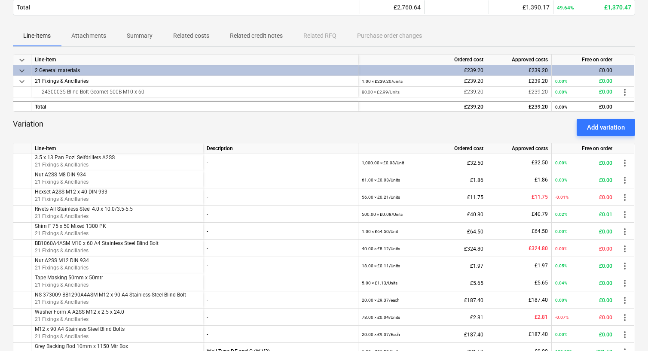
scroll to position [101, 0]
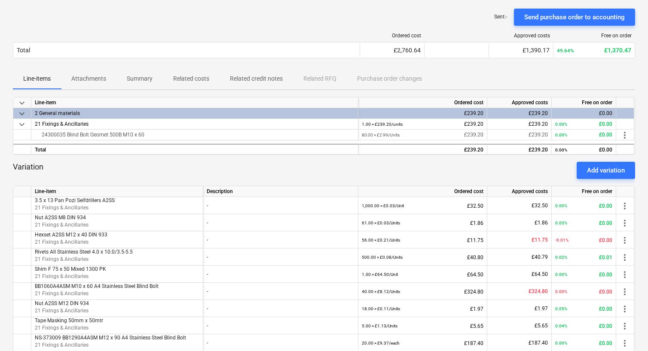
click at [93, 74] on p "Attachments" at bounding box center [88, 78] width 35 height 9
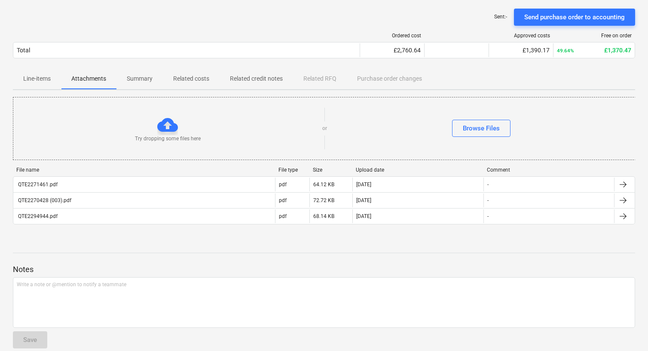
drag, startPoint x: 190, startPoint y: 79, endPoint x: 135, endPoint y: 90, distance: 56.5
click at [190, 78] on p "Related costs" at bounding box center [191, 78] width 36 height 9
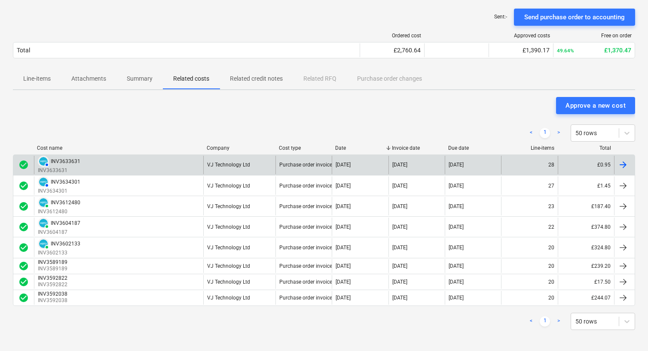
click at [136, 165] on div "AUTHORISED INV3633631 INV3633631" at bounding box center [118, 165] width 169 height 18
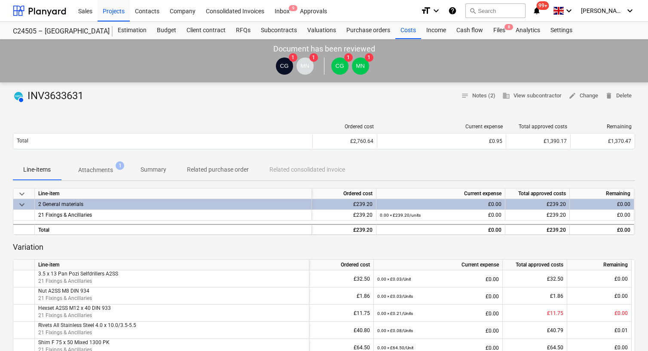
click at [109, 166] on p "Attachments" at bounding box center [95, 170] width 35 height 9
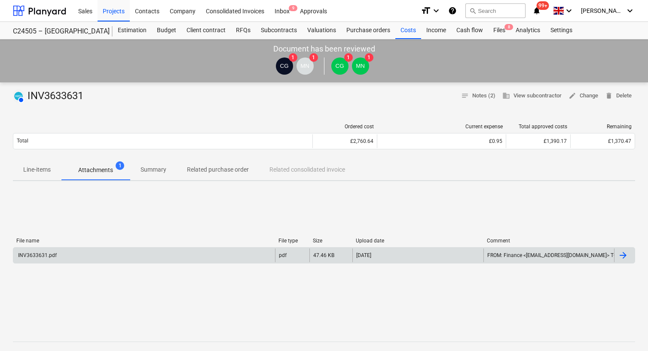
click at [98, 260] on div "INV3633631.pdf" at bounding box center [144, 256] width 262 height 14
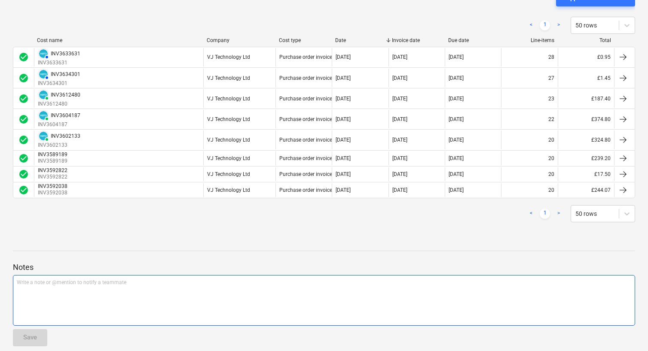
scroll to position [316, 0]
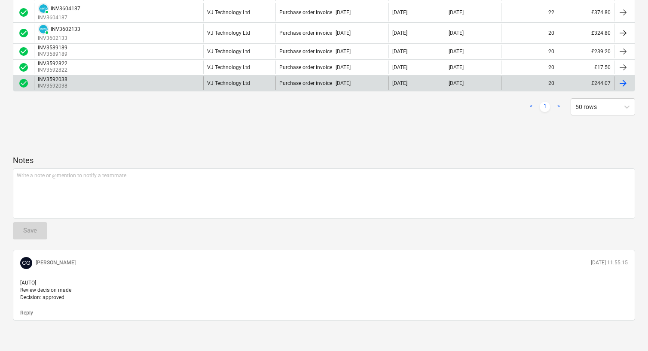
click at [82, 81] on div "INV3592038 INV3592038" at bounding box center [118, 83] width 169 height 14
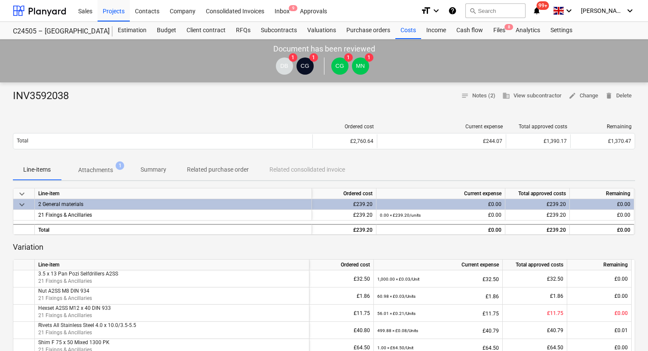
click at [110, 158] on div "Ordered cost Current expense Total approved costs Remaining Total £2,760.64 £24…" at bounding box center [324, 138] width 622 height 43
click at [114, 174] on span "Attachments 1" at bounding box center [95, 170] width 49 height 9
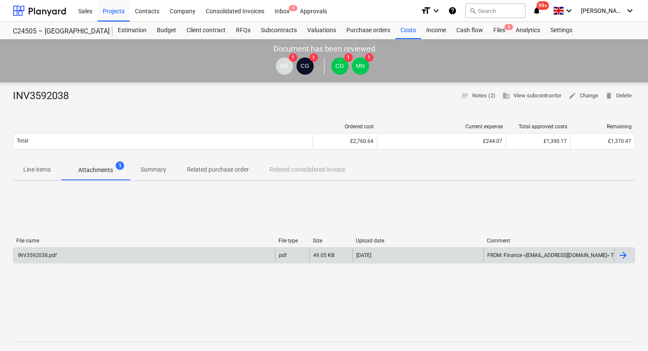
click at [125, 255] on div "INV3592038.pdf" at bounding box center [144, 256] width 262 height 14
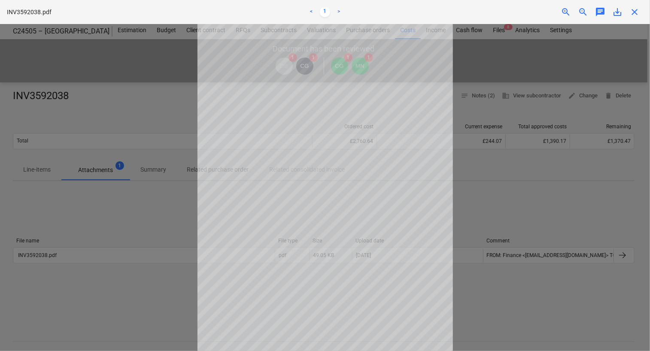
click at [491, 122] on div at bounding box center [325, 187] width 650 height 327
click at [632, 16] on div "Fetching purchase order failed" at bounding box center [530, 9] width 232 height 18
click at [636, 12] on div "Fetching purchase order failed" at bounding box center [530, 9] width 232 height 18
click at [633, 11] on div "Fetching purchase order failed" at bounding box center [530, 9] width 232 height 18
click at [497, 179] on div at bounding box center [325, 187] width 650 height 327
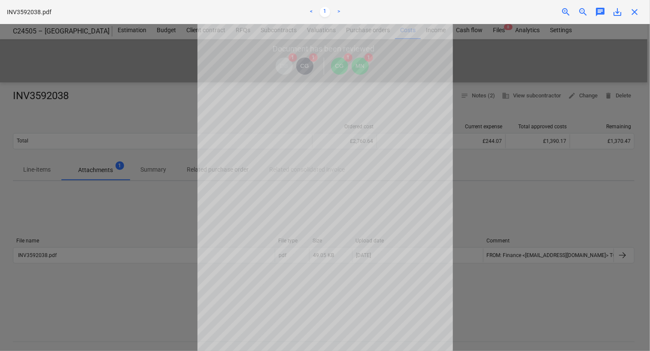
click at [636, 12] on div "Fetching purchase order failed" at bounding box center [530, 9] width 232 height 18
drag, startPoint x: 84, startPoint y: 47, endPoint x: 12, endPoint y: 14, distance: 79.6
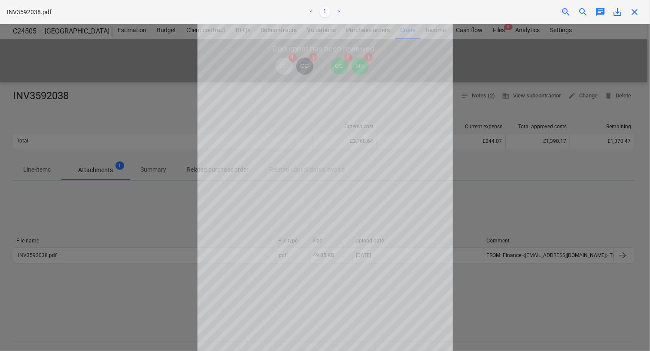
click at [84, 47] on div at bounding box center [325, 187] width 650 height 327
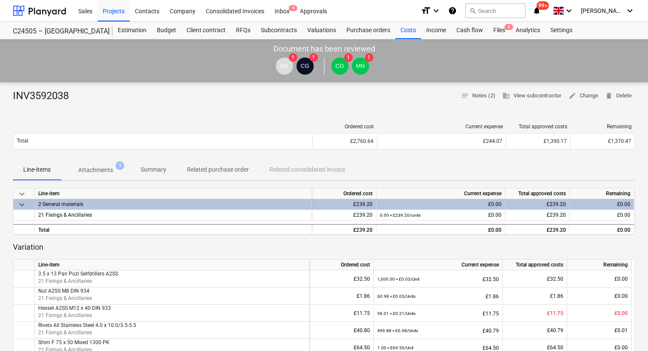
drag, startPoint x: 102, startPoint y: 165, endPoint x: 217, endPoint y: 277, distance: 160.3
click at [102, 166] on span "Attachments 1" at bounding box center [95, 170] width 49 height 8
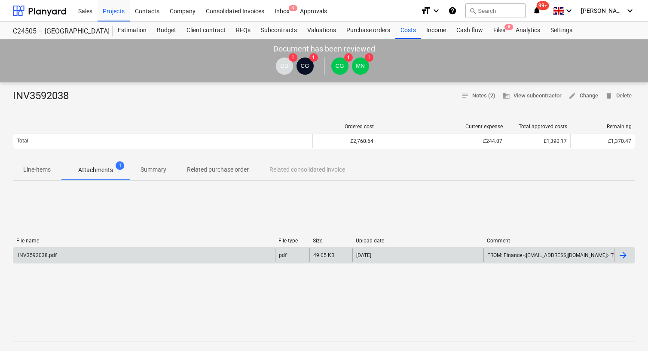
click at [113, 255] on div "INV3592038.pdf" at bounding box center [144, 256] width 262 height 14
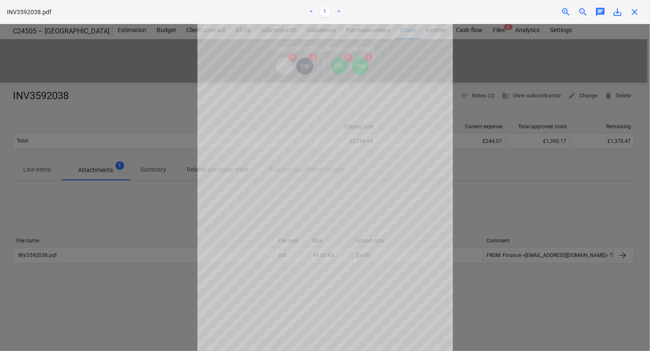
click at [120, 75] on div at bounding box center [325, 187] width 650 height 327
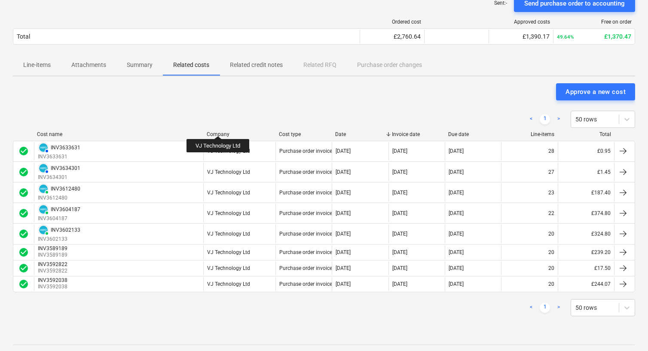
scroll to position [101, 0]
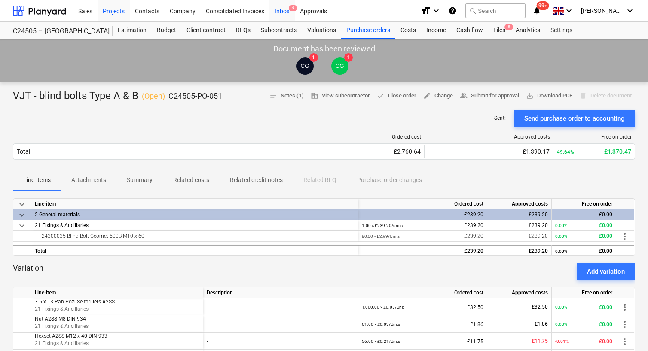
click at [283, 15] on div "Inbox 9" at bounding box center [281, 11] width 25 height 22
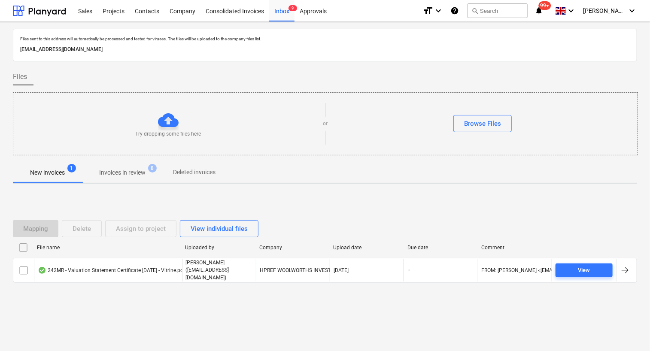
click at [126, 170] on p "Invoices in review" at bounding box center [122, 172] width 46 height 9
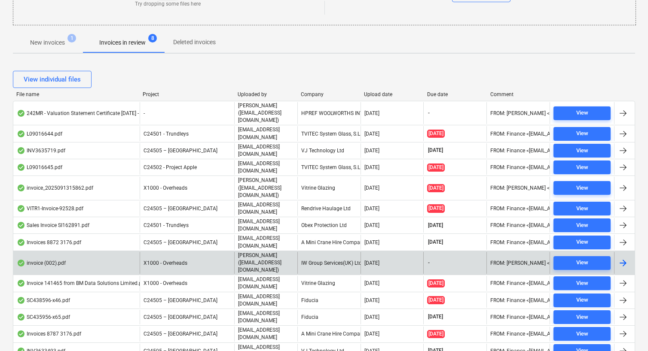
scroll to position [166, 0]
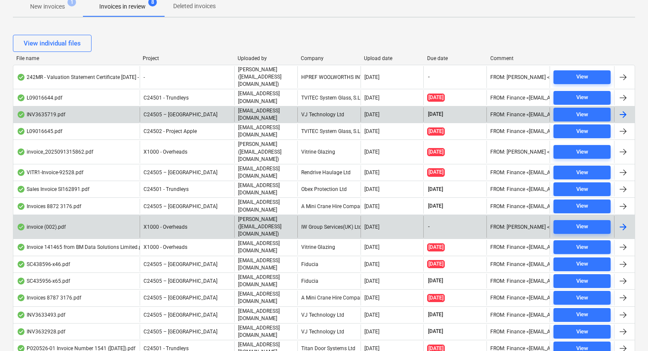
click at [70, 107] on div "INV3635719.pdf" at bounding box center [76, 114] width 126 height 15
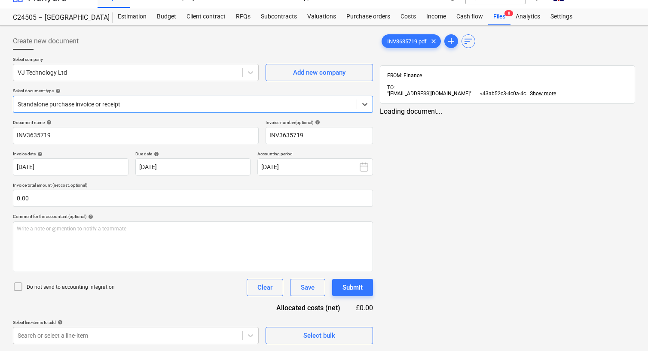
type input "INV3635719"
type input "[DATE]"
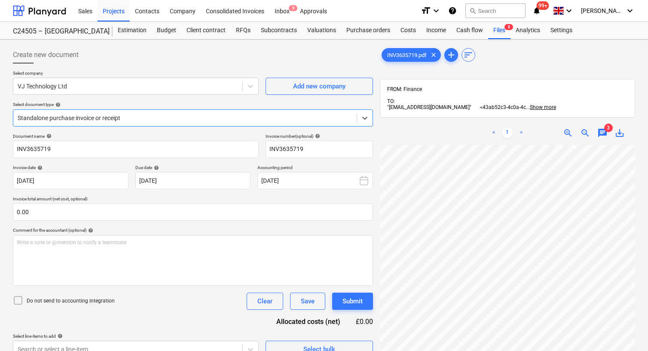
scroll to position [122, 0]
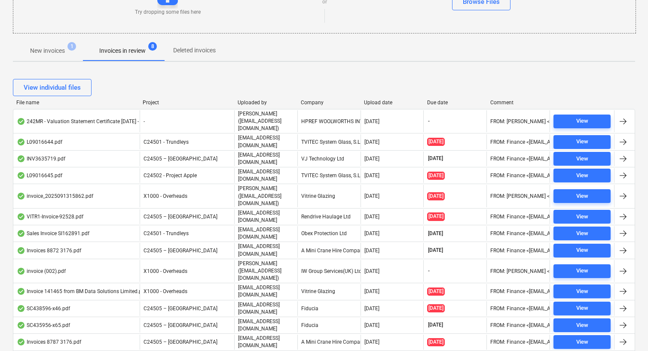
scroll to position [166, 0]
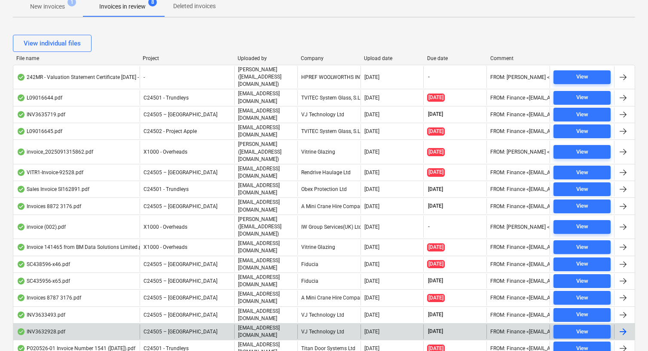
click at [623, 327] on div at bounding box center [622, 332] width 10 height 10
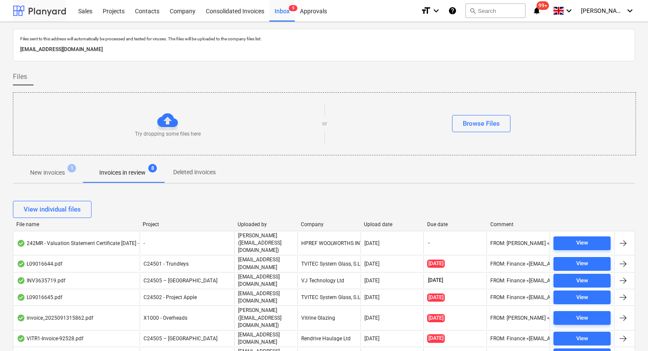
scroll to position [166, 0]
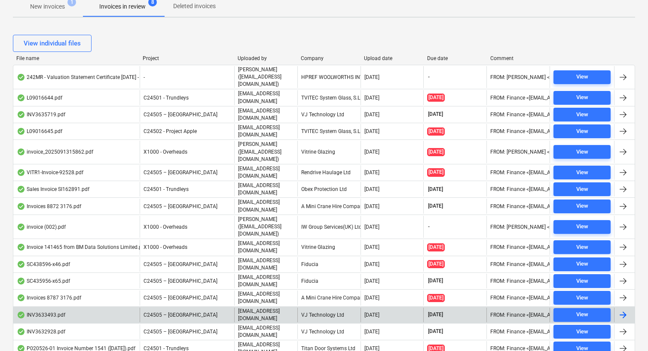
click at [36, 312] on div "INV3633493.pdf" at bounding box center [41, 315] width 49 height 7
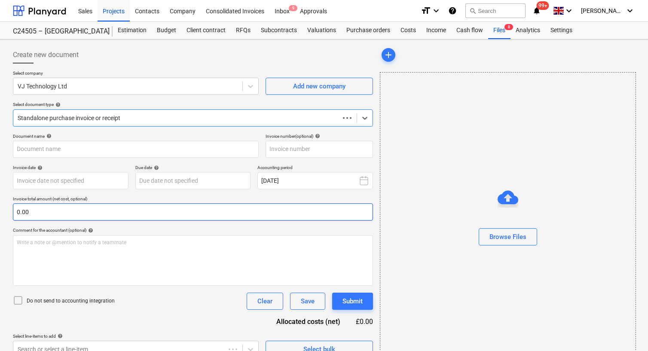
type input "INV3633493"
type input "[DATE]"
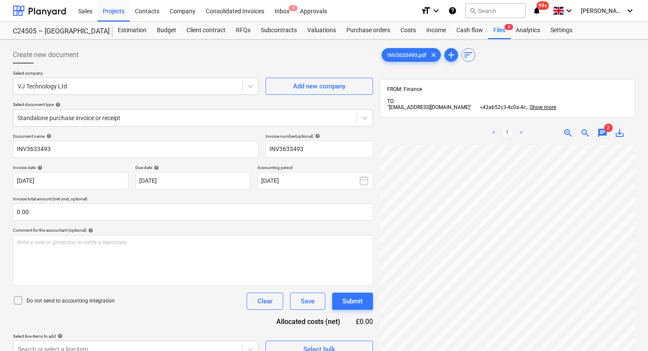
click at [476, 57] on div "INV3633493.pdf clear add sort" at bounding box center [507, 54] width 255 height 17
click at [473, 59] on span "sort" at bounding box center [468, 55] width 10 height 10
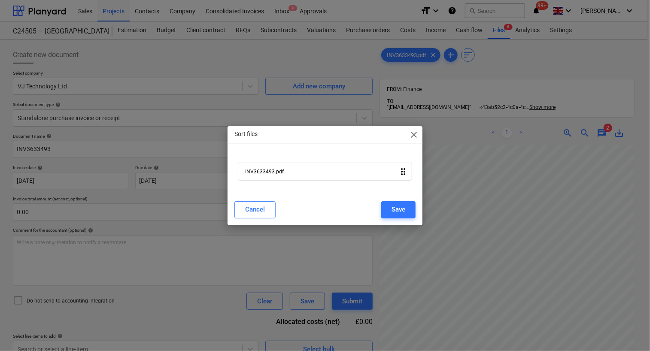
click at [414, 132] on span "close" at bounding box center [414, 135] width 10 height 10
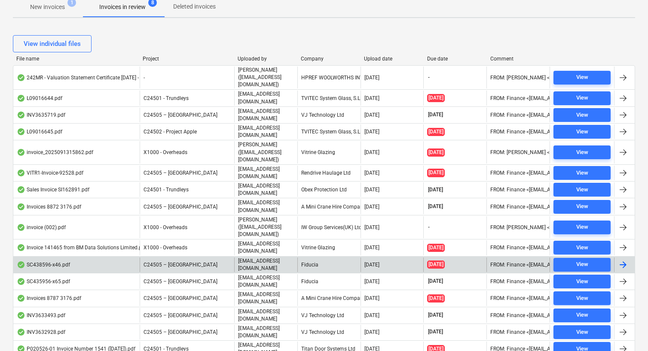
scroll to position [166, 0]
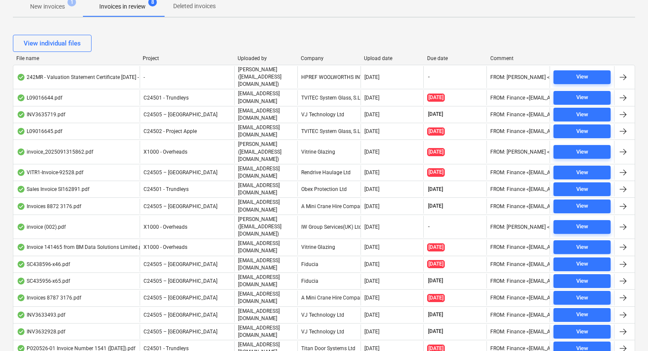
click at [307, 61] on div "File name Project Uploaded by Company Upload date Due date Comment" at bounding box center [324, 59] width 622 height 9
click at [307, 59] on div "Company" at bounding box center [329, 58] width 56 height 6
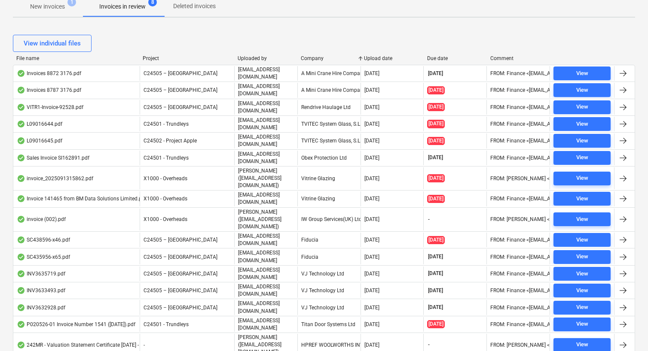
click at [375, 57] on div "Upload date" at bounding box center [392, 58] width 56 height 6
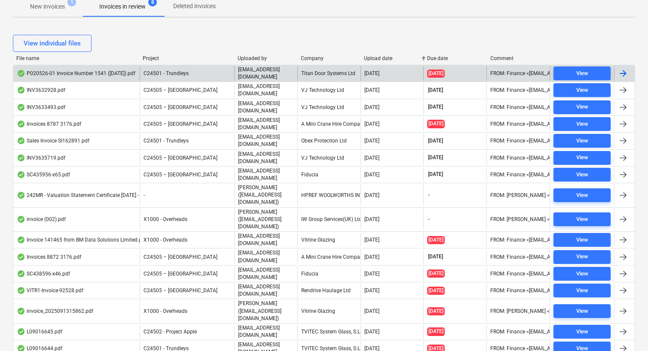
click at [204, 74] on div "C24501 - Trundleys" at bounding box center [187, 73] width 94 height 15
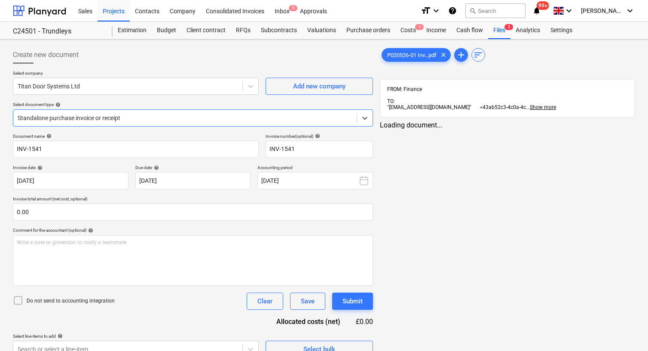
type input "INV-1541"
type input "[DATE]"
click at [441, 85] on div "FROM: Finance TO: "[EMAIL_ADDRESS][DOMAIN_NAME]" <43ab52c3-4c0a-4c ... Show mor…" at bounding box center [507, 98] width 255 height 39
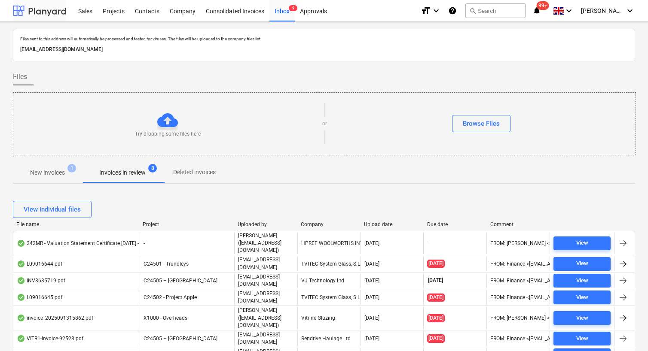
scroll to position [105, 0]
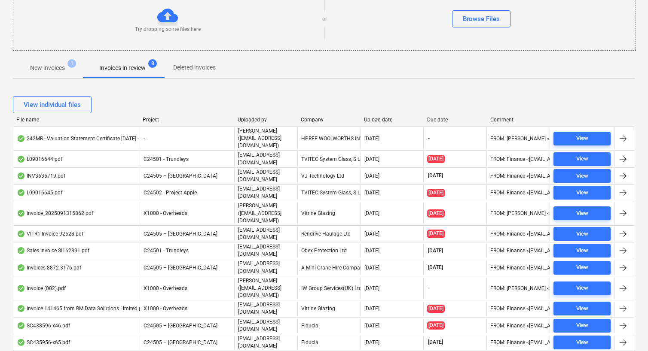
click at [333, 122] on div "Company" at bounding box center [329, 120] width 56 height 6
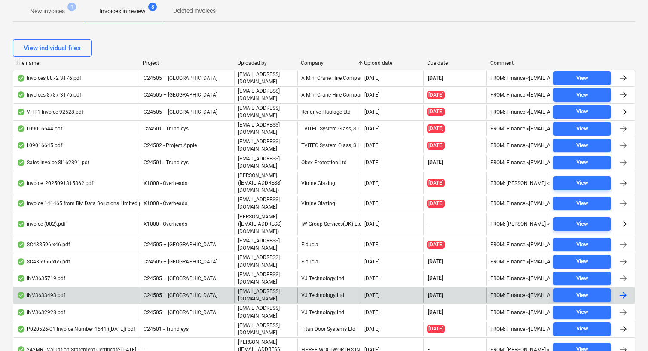
scroll to position [166, 0]
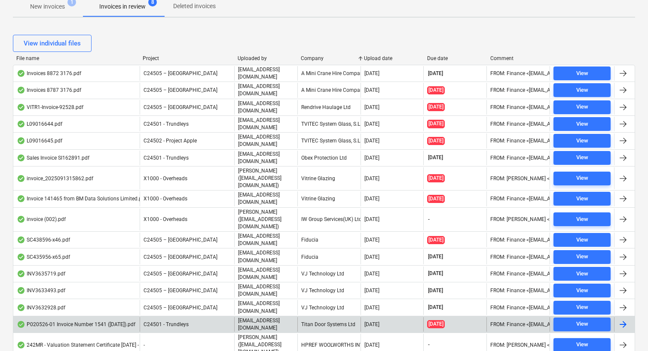
click at [347, 317] on div "Titan Door Systems Ltd" at bounding box center [328, 324] width 63 height 15
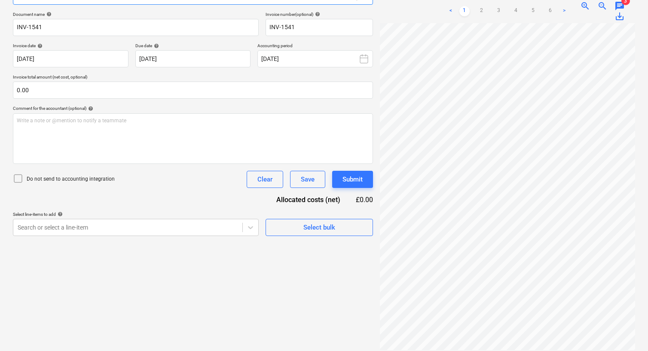
scroll to position [40, 0]
drag, startPoint x: 645, startPoint y: 257, endPoint x: 642, endPoint y: 277, distance: 20.1
click at [643, 269] on div "Create new document Select company Titan Door Systems Ltd Add new company Selec…" at bounding box center [324, 138] width 648 height 440
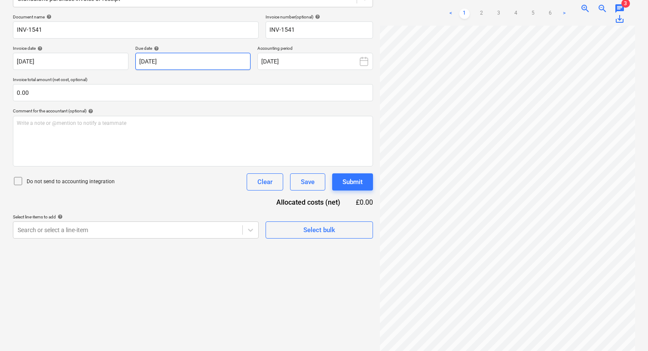
scroll to position [0, 0]
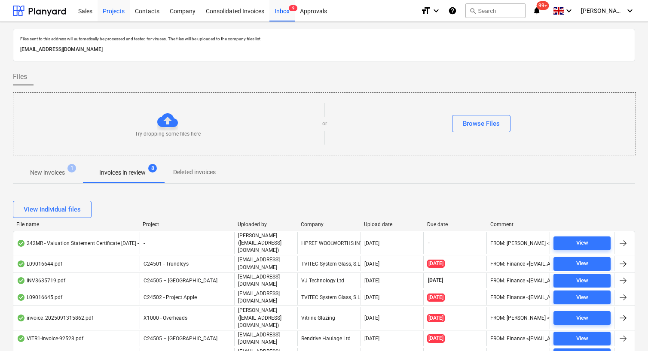
scroll to position [105, 0]
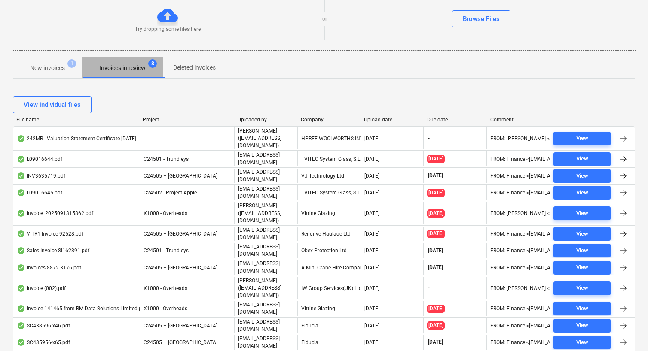
click at [132, 69] on p "Invoices in review" at bounding box center [122, 68] width 46 height 9
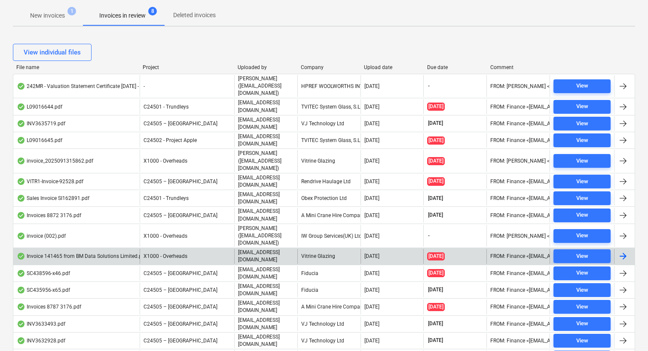
scroll to position [166, 0]
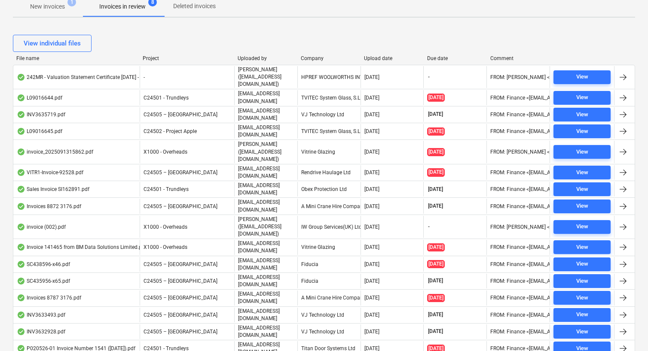
click at [322, 57] on div "Company" at bounding box center [329, 58] width 56 height 6
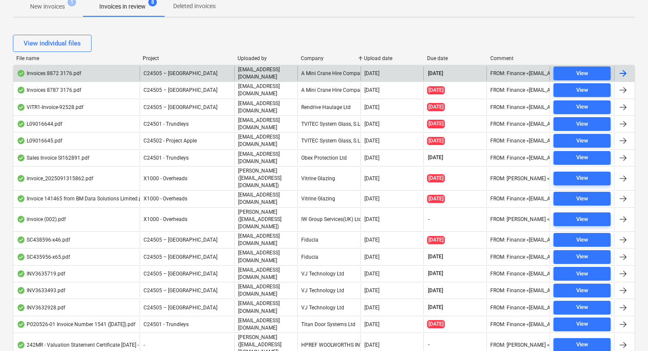
click at [329, 74] on div "A Mini Crane Hire Company Limited" at bounding box center [328, 73] width 63 height 15
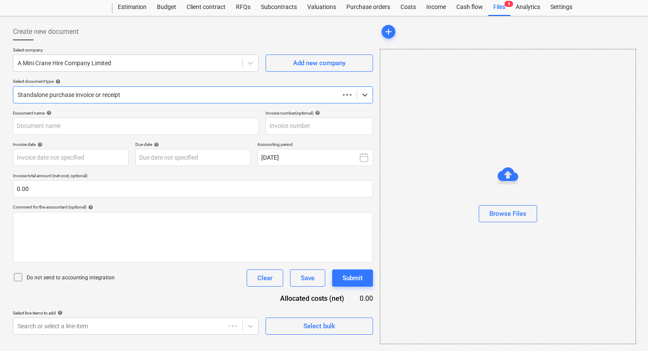
scroll to position [23, 0]
type input "42175"
type input "[DATE]"
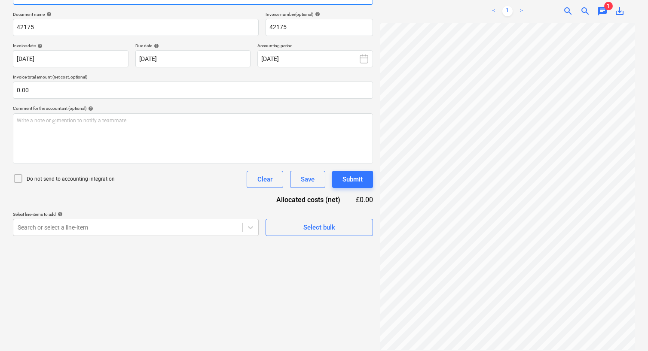
scroll to position [0, 0]
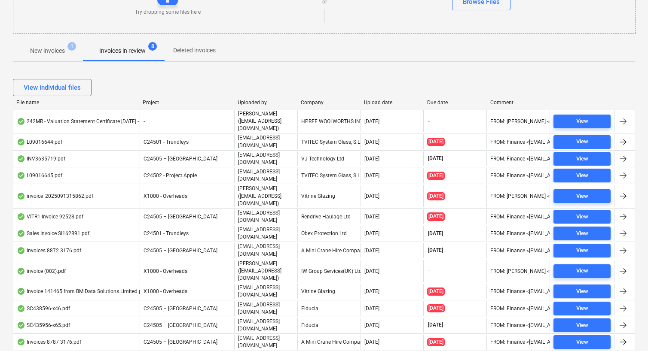
scroll to position [166, 0]
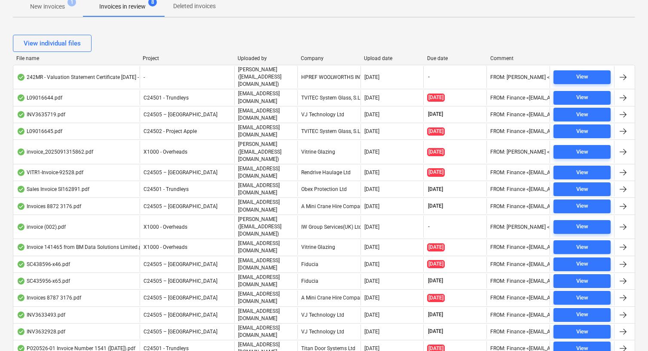
click at [311, 58] on div "Company" at bounding box center [329, 58] width 56 height 6
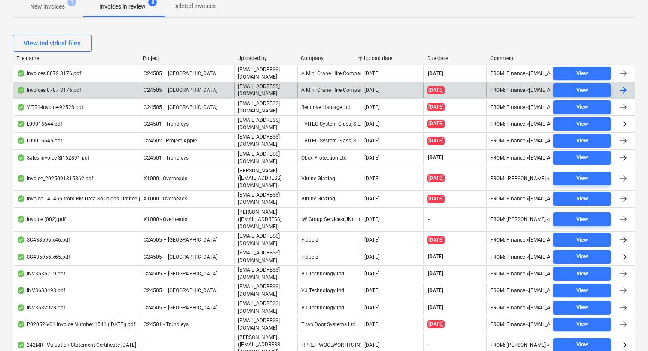
click at [319, 83] on div "A Mini Crane Hire Company Limited" at bounding box center [328, 90] width 63 height 15
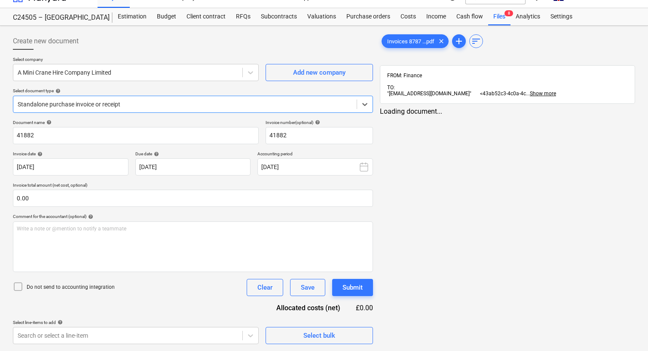
type input "41882"
type input "[DATE]"
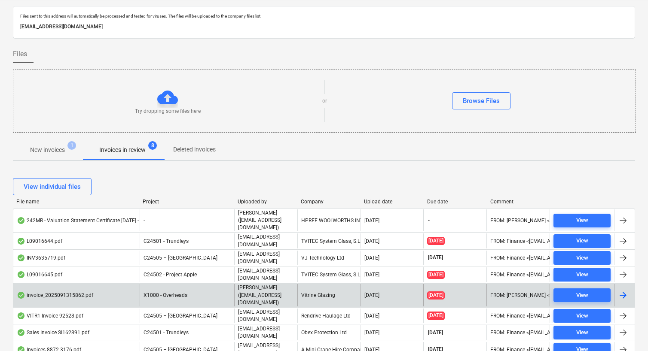
scroll to position [122, 0]
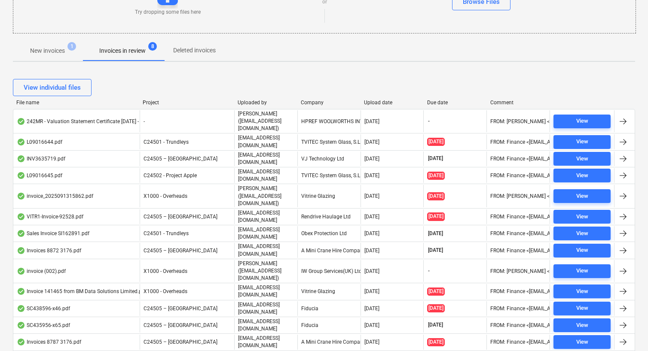
click at [138, 52] on p "Invoices in review" at bounding box center [122, 50] width 46 height 9
click at [333, 104] on div "Company" at bounding box center [329, 103] width 56 height 6
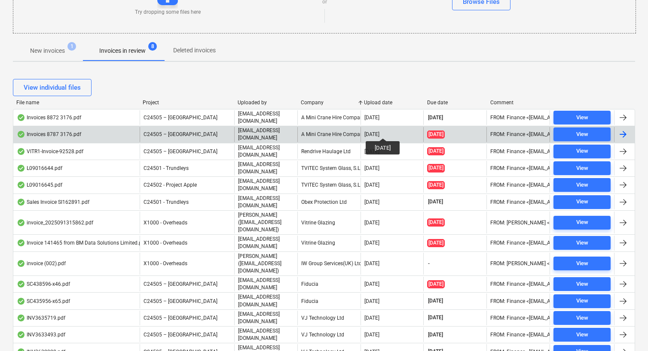
click at [379, 131] on div "[DATE]" at bounding box center [371, 134] width 15 height 6
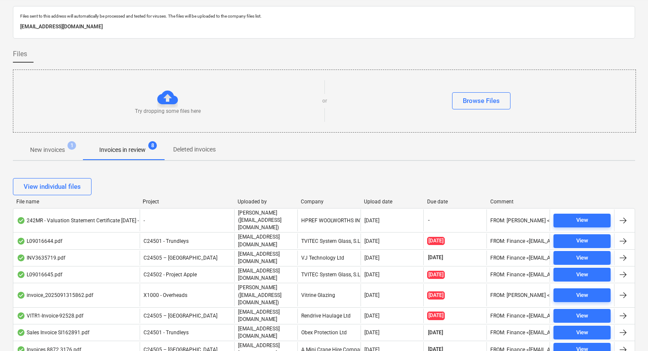
scroll to position [122, 0]
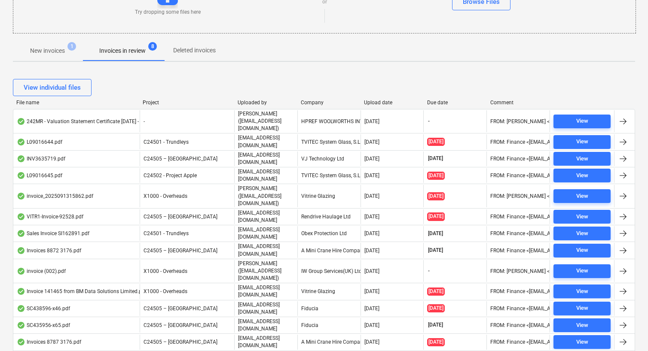
click at [332, 102] on div "Company" at bounding box center [329, 103] width 56 height 6
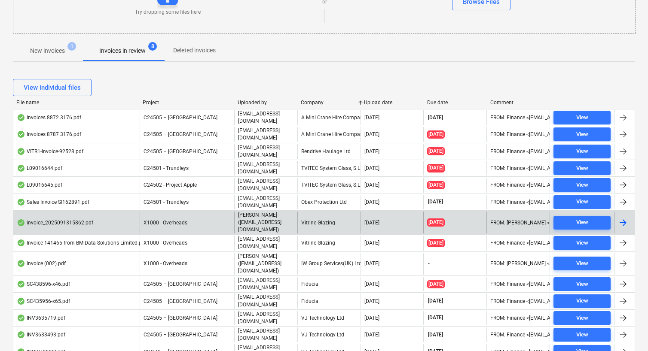
click at [337, 213] on div "Vitrine Glazing" at bounding box center [328, 223] width 63 height 22
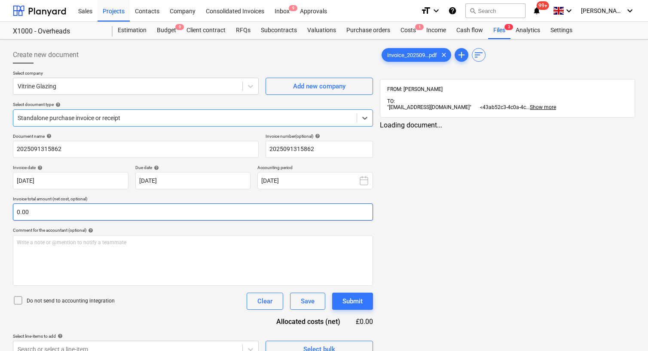
type input "2025091315862"
type input "[DATE]"
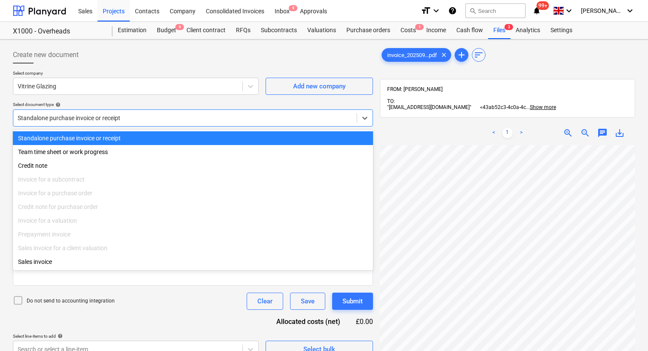
click at [263, 110] on div "Standalone purchase invoice or receipt" at bounding box center [193, 117] width 360 height 17
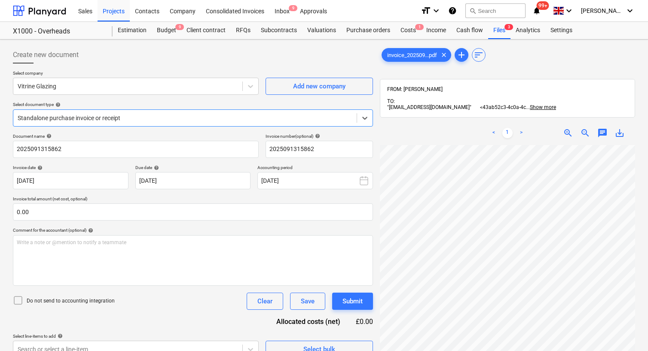
click at [263, 110] on div "Standalone purchase invoice or receipt" at bounding box center [193, 117] width 360 height 17
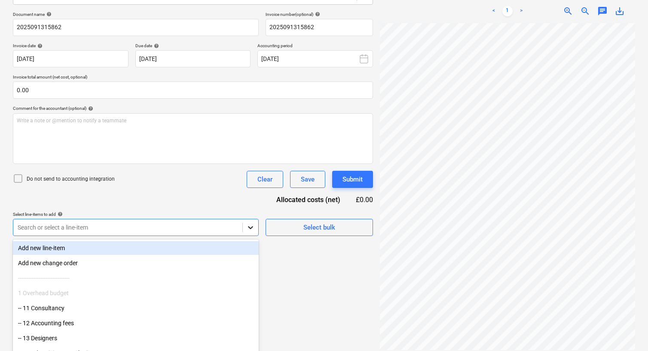
scroll to position [140, 0]
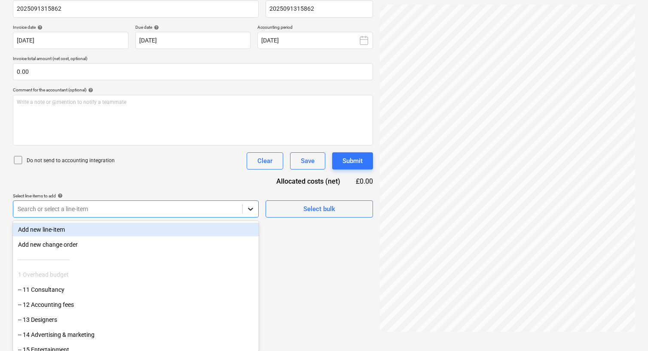
click at [251, 211] on body "Sales Projects Contacts Company Consolidated Invoices Inbox 9 Approvals format_…" at bounding box center [324, 35] width 648 height 351
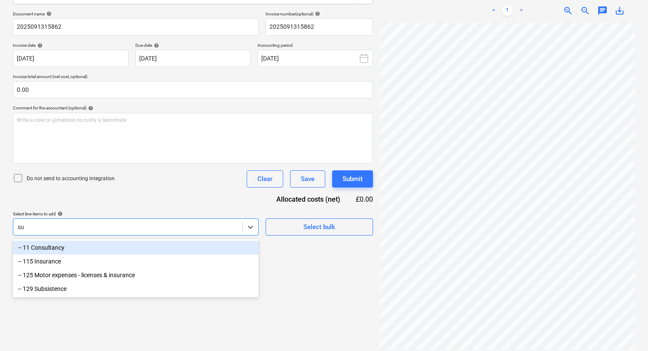
scroll to position [122, 0]
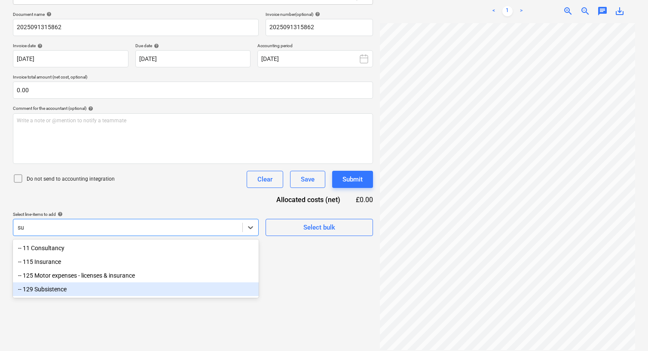
type input "s"
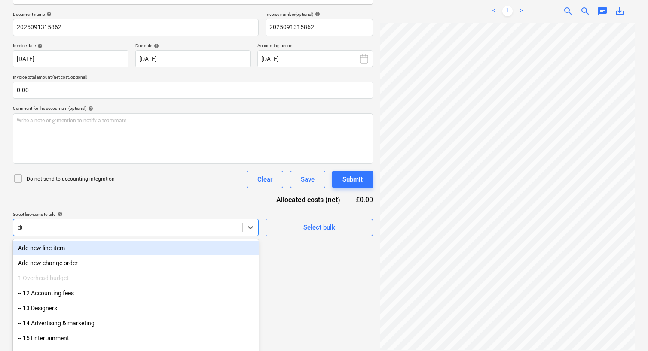
type input "d"
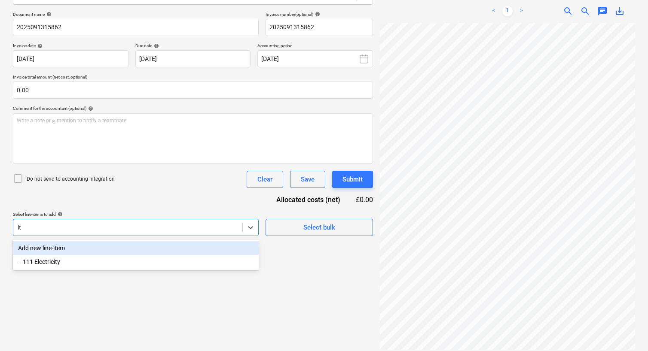
type input "i"
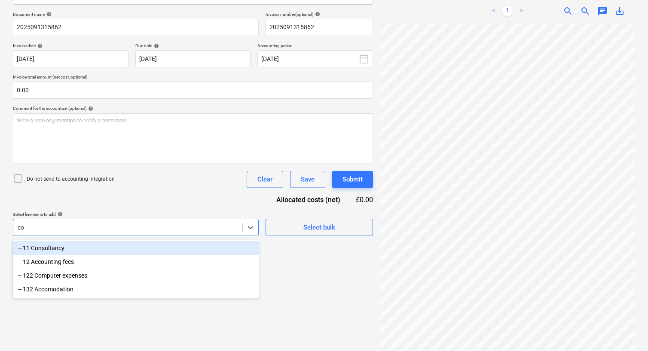
type input "com"
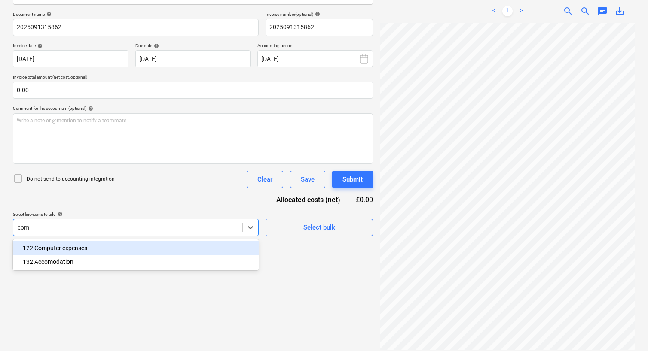
click at [180, 249] on div "-- 122 Computer expenses" at bounding box center [136, 248] width 246 height 14
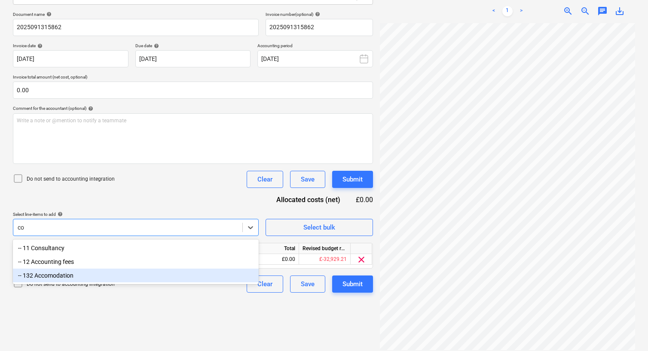
type input "c"
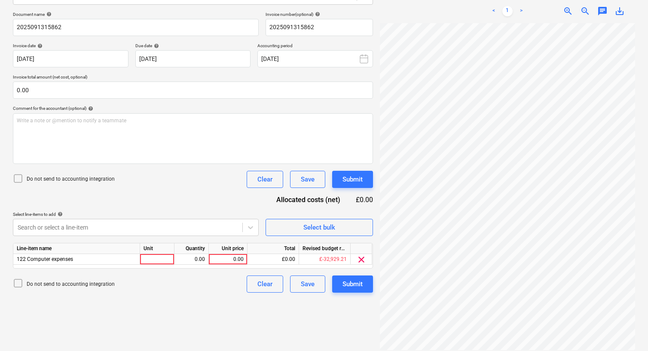
click at [216, 193] on div "Document name help 2025091315862 Invoice number (optional) help 2025091315862 I…" at bounding box center [193, 152] width 360 height 281
click at [360, 259] on span "clear" at bounding box center [361, 260] width 10 height 10
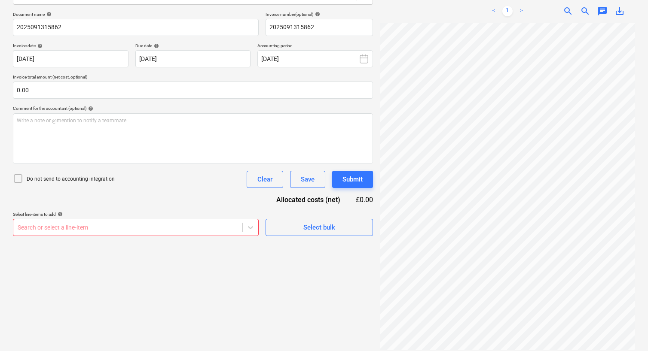
click at [204, 193] on div "Document name help 2025091315862 Invoice number (optional) help 2025091315862 I…" at bounding box center [193, 124] width 360 height 225
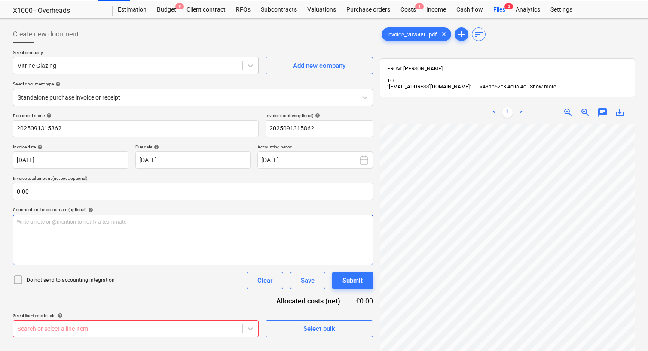
scroll to position [0, 0]
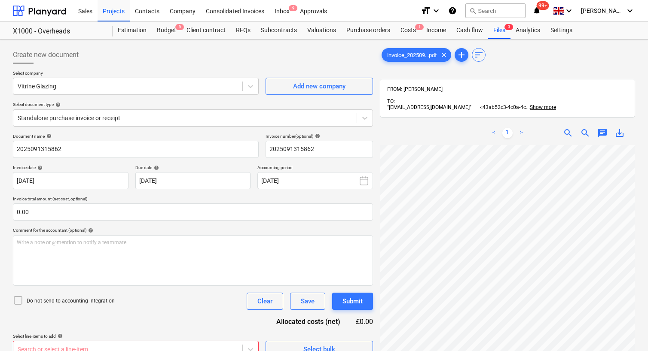
click at [170, 76] on p "Select company" at bounding box center [136, 73] width 246 height 7
click at [350, 296] on div "Submit" at bounding box center [352, 301] width 20 height 11
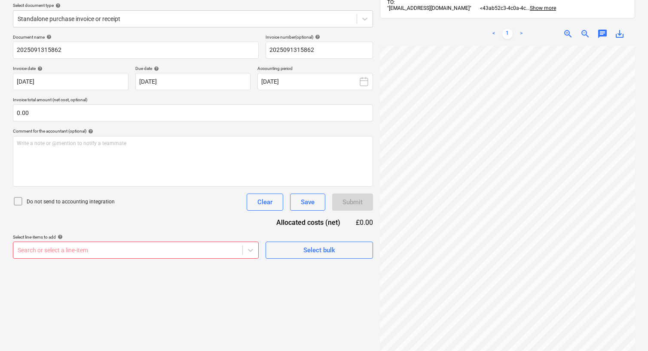
scroll to position [122, 0]
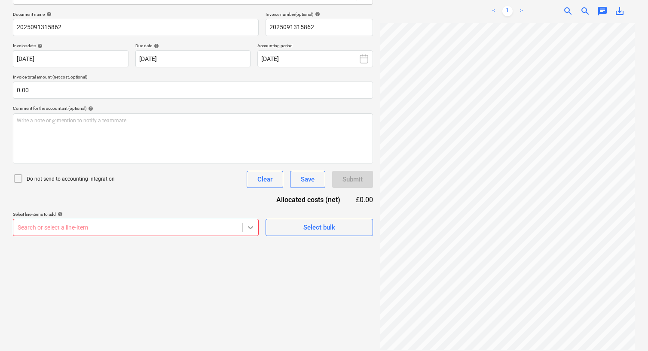
click at [256, 224] on body "Sales Projects Contacts Company Consolidated Invoices Inbox 9 Approvals format_…" at bounding box center [324, 53] width 648 height 351
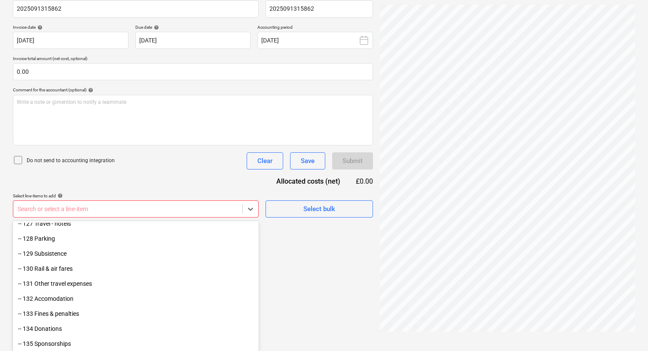
scroll to position [457, 0]
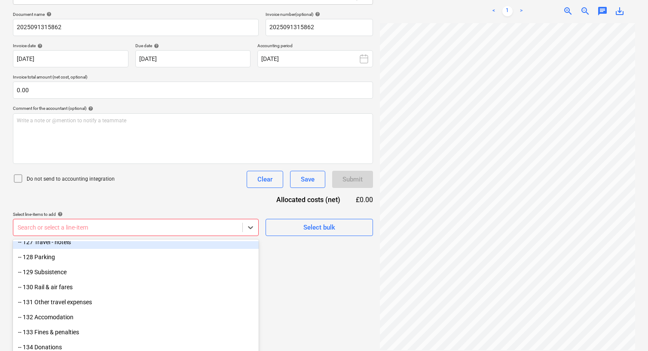
click at [143, 210] on div "Document name help 2025091315862 Invoice number (optional) help 2025091315862 I…" at bounding box center [193, 124] width 360 height 225
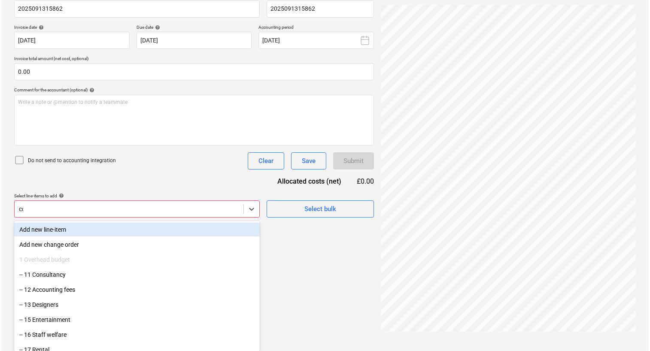
scroll to position [122, 0]
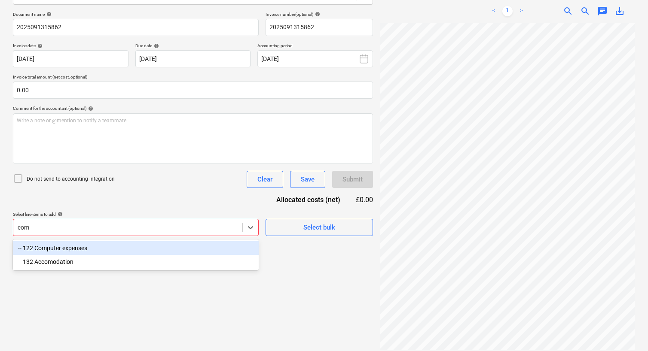
type input "comp"
click at [170, 245] on div "-- 122 Computer expenses" at bounding box center [136, 248] width 246 height 14
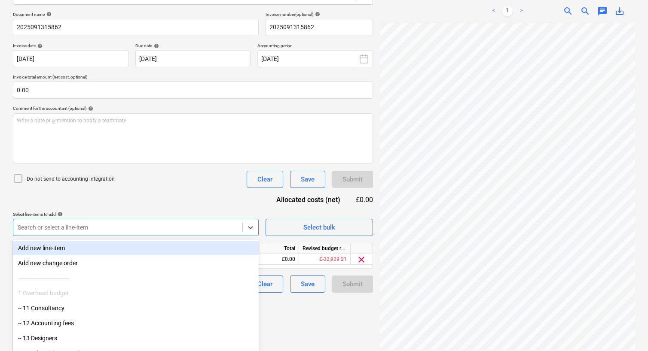
click at [234, 198] on div "Document name help 2025091315862 Invoice number (optional) help 2025091315862 I…" at bounding box center [193, 152] width 360 height 281
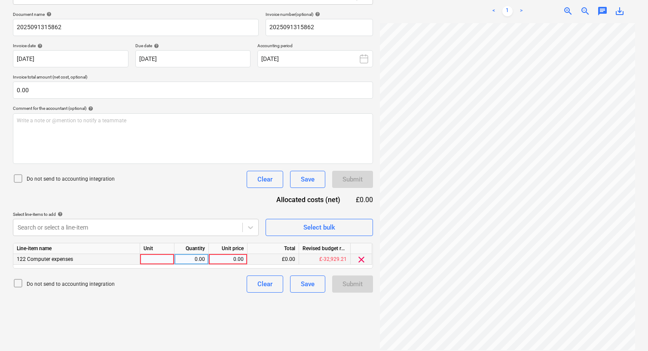
click at [157, 256] on div at bounding box center [157, 259] width 34 height 11
type input "1"
click at [228, 256] on div "0.00" at bounding box center [227, 259] width 31 height 11
type input "4"
type input "545"
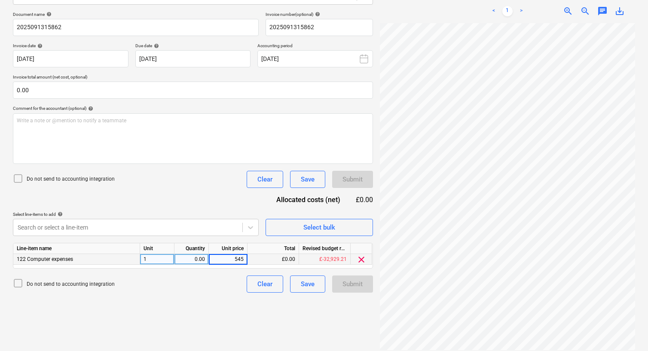
click at [225, 301] on div "Create new document Select company Vitrine Glazing Add new company Select docum…" at bounding box center [192, 134] width 367 height 427
click at [231, 288] on div "Do not send to accounting integration Clear Save Submit" at bounding box center [193, 284] width 360 height 17
click at [353, 282] on div "Submit" at bounding box center [352, 284] width 20 height 11
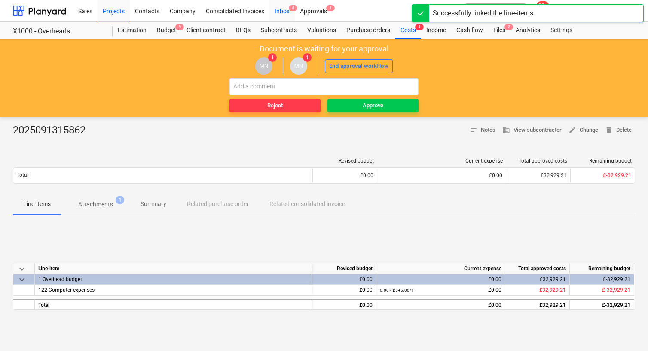
click at [279, 12] on div "Inbox 8" at bounding box center [281, 11] width 25 height 22
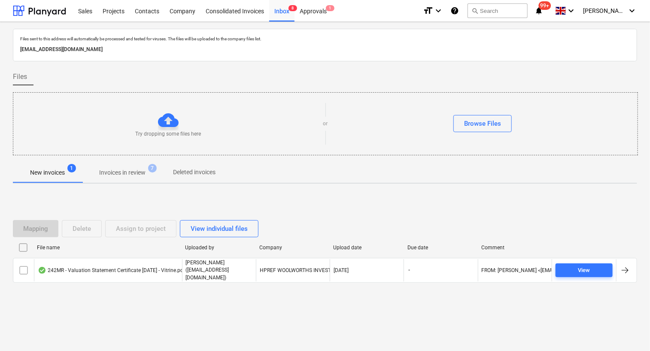
click at [134, 172] on p "Invoices in review" at bounding box center [122, 172] width 46 height 9
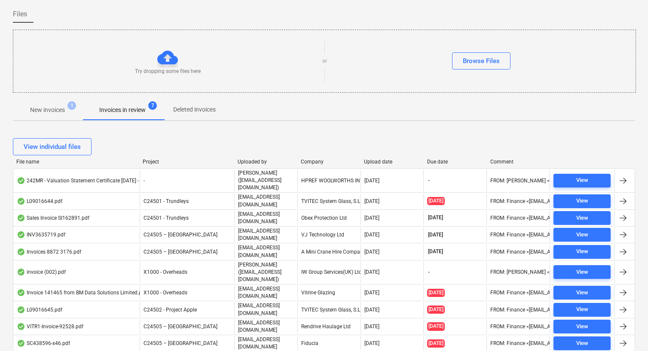
scroll to position [86, 0]
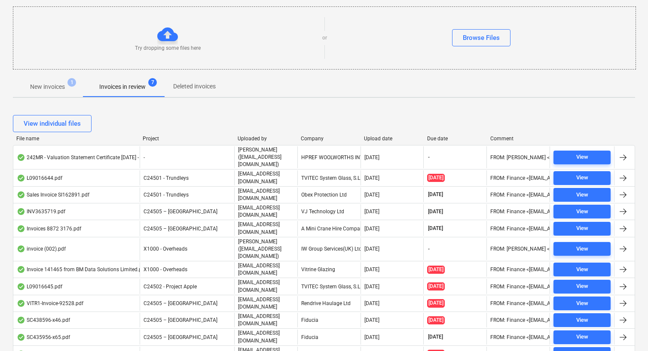
click at [323, 141] on div "Company" at bounding box center [329, 139] width 56 height 6
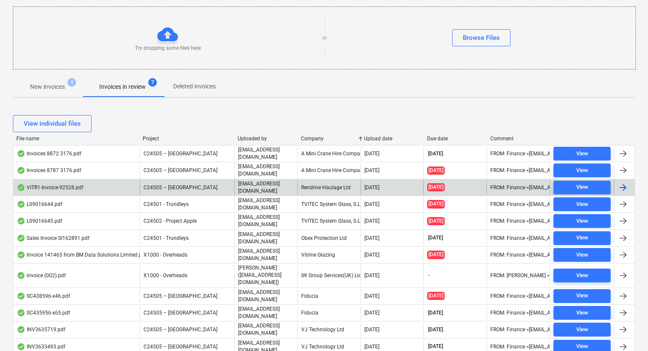
click at [346, 186] on div "Rendrive Haulage Ltd" at bounding box center [328, 187] width 63 height 15
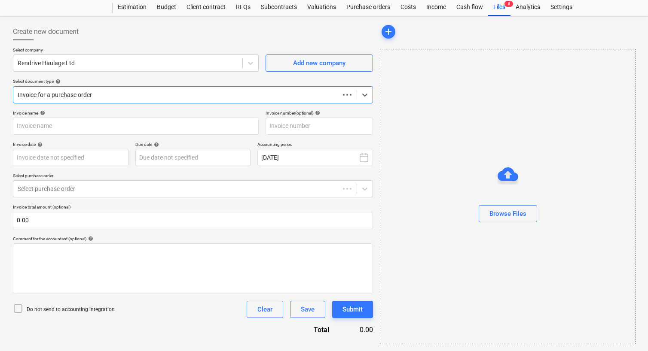
scroll to position [23, 0]
type input "92528"
type input "[DATE]"
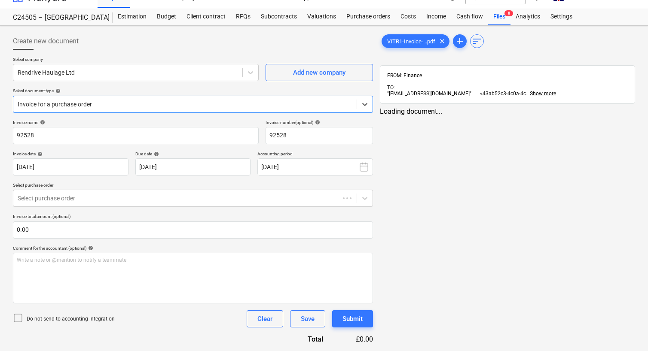
scroll to position [13, 0]
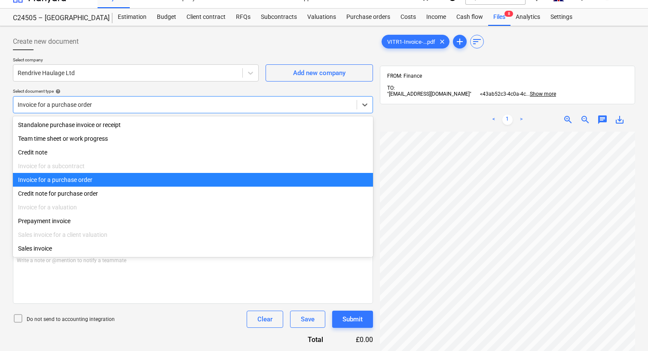
click at [153, 107] on div at bounding box center [185, 104] width 335 height 9
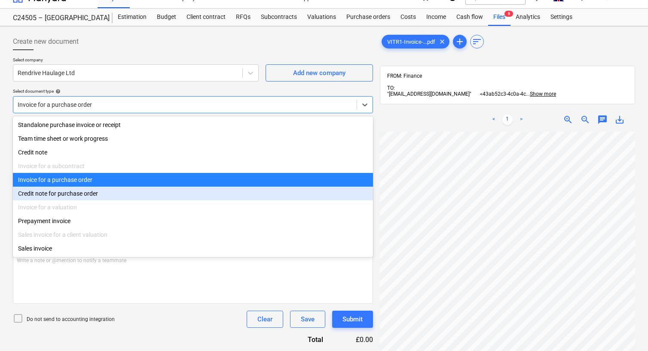
click at [67, 198] on div "Credit note for purchase order" at bounding box center [193, 194] width 360 height 14
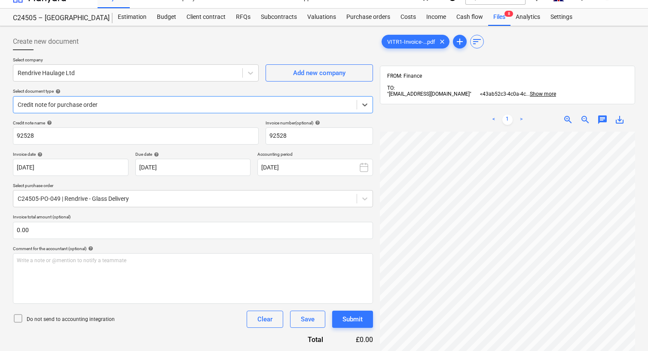
click at [79, 102] on div at bounding box center [185, 104] width 335 height 9
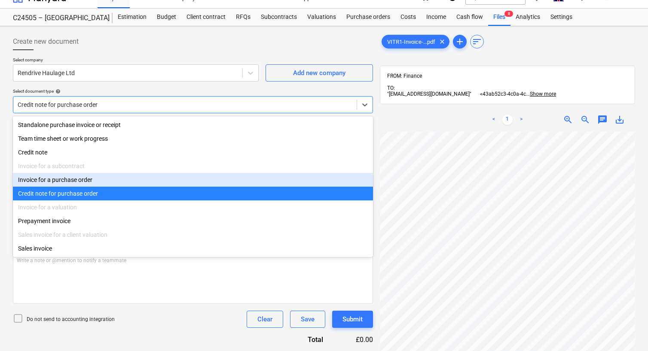
click at [72, 182] on div "Invoice for a purchase order" at bounding box center [193, 180] width 360 height 14
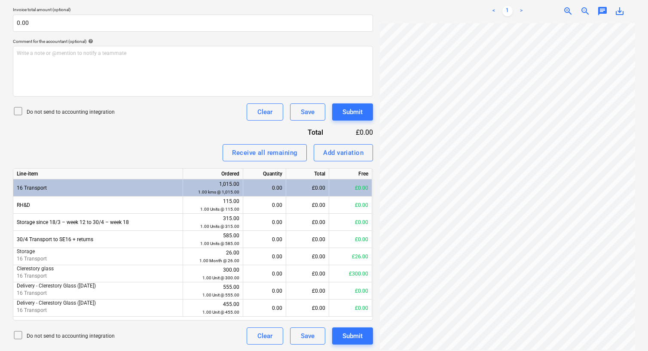
scroll to position [40, 0]
click at [274, 275] on div "0.00" at bounding box center [264, 273] width 36 height 17
type input "1"
click at [190, 144] on div "Receive all remaining Add variation" at bounding box center [193, 152] width 360 height 17
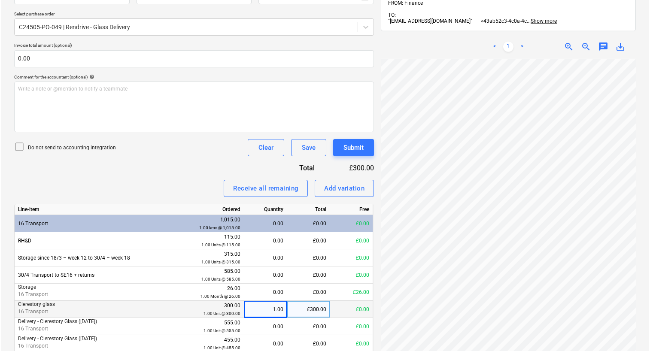
scroll to position [221, 0]
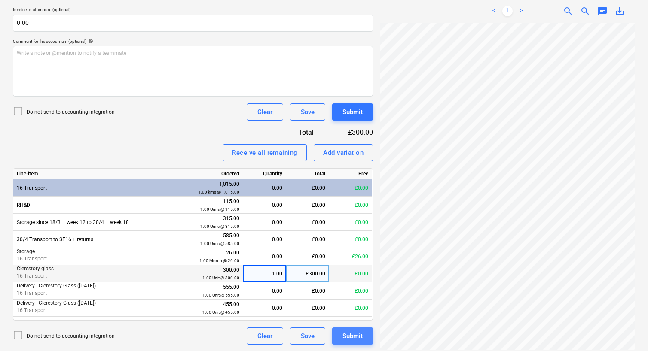
click at [354, 335] on div "Submit" at bounding box center [352, 336] width 20 height 11
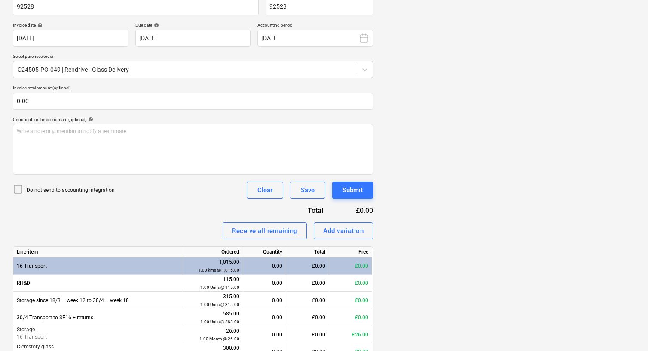
scroll to position [23, 0]
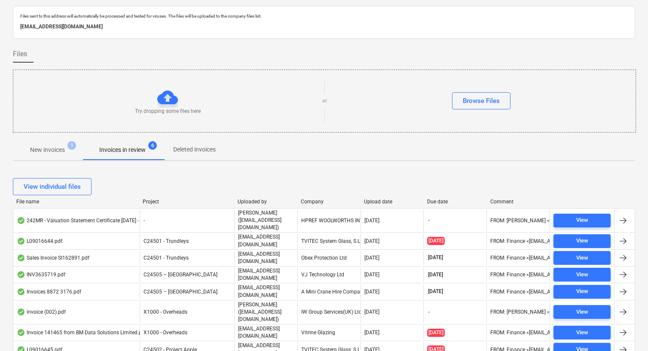
scroll to position [86, 0]
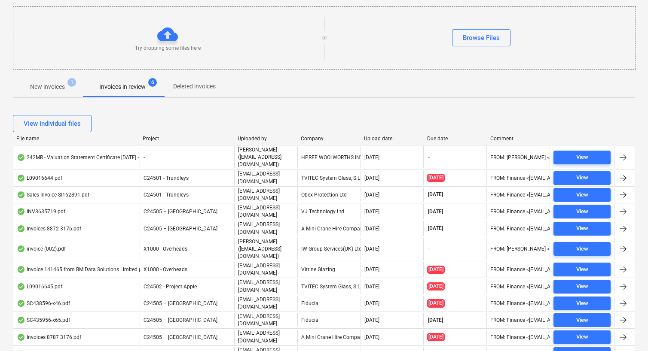
click at [326, 137] on div "Company" at bounding box center [329, 139] width 56 height 6
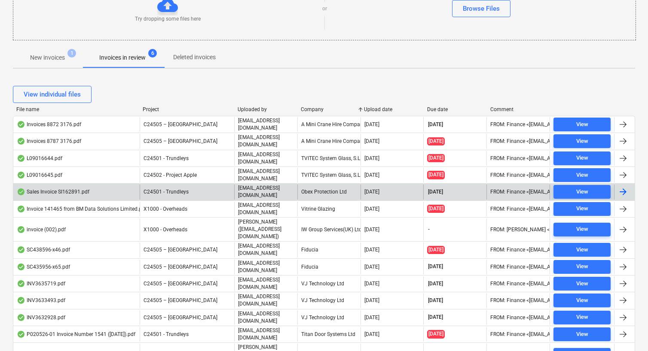
scroll to position [129, 0]
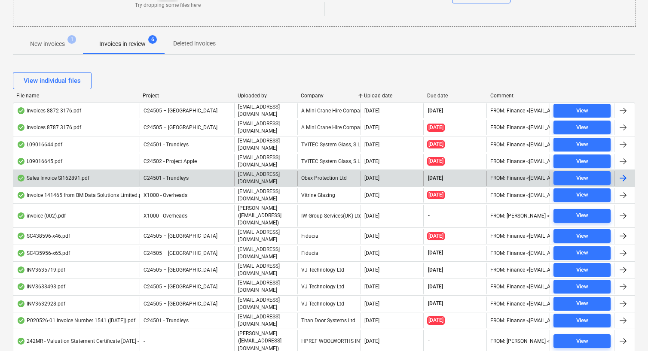
click at [327, 176] on div "Obex Protection Ltd" at bounding box center [328, 178] width 63 height 15
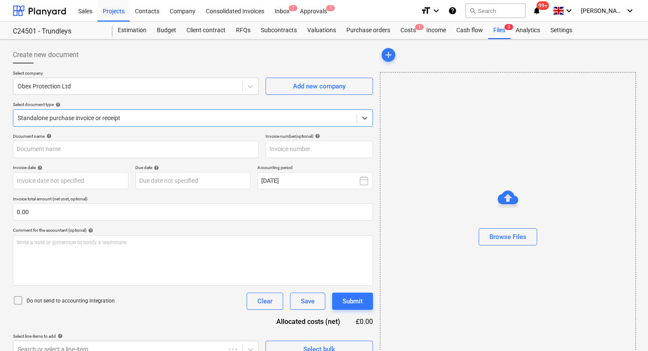
type input "SI162891"
type input "[DATE]"
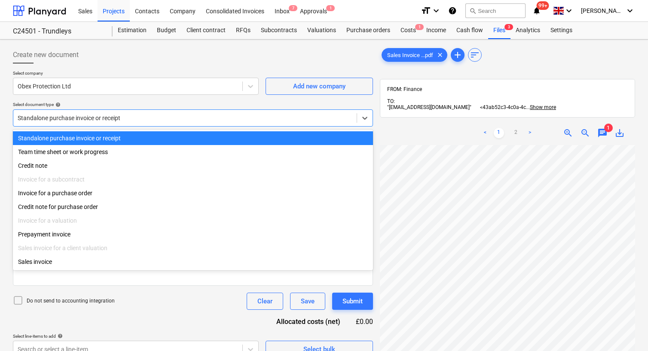
click at [147, 119] on div at bounding box center [185, 118] width 335 height 9
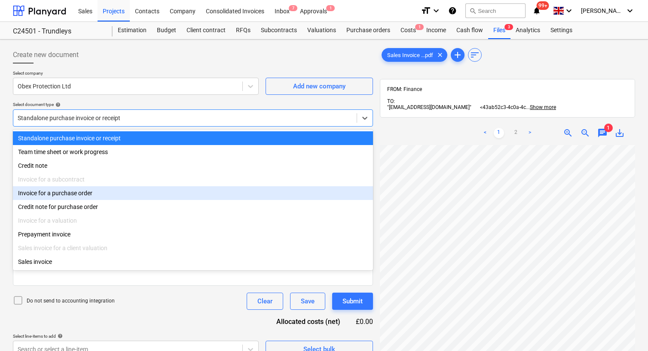
click at [89, 198] on div "Invoice for a purchase order" at bounding box center [193, 193] width 360 height 14
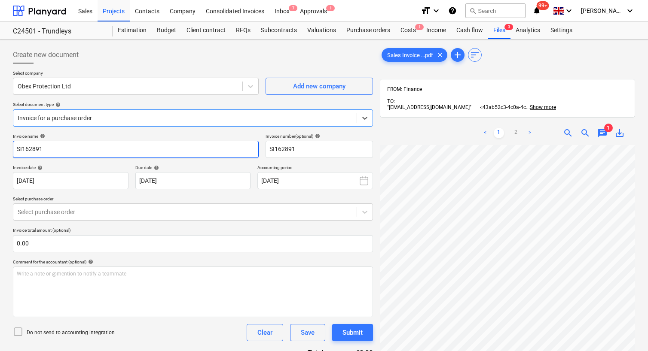
click at [89, 147] on input "SI162891" at bounding box center [136, 149] width 246 height 17
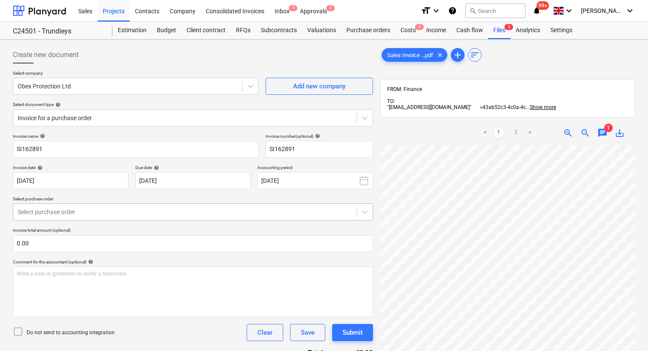
click at [113, 213] on div at bounding box center [185, 212] width 335 height 9
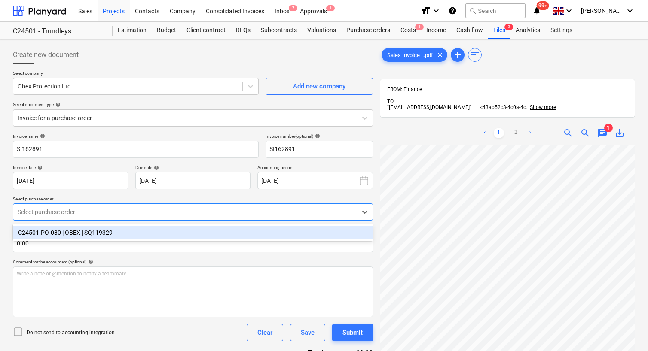
click at [81, 235] on div "C24501-PO-080 | OBEX | SQ119329" at bounding box center [193, 233] width 360 height 14
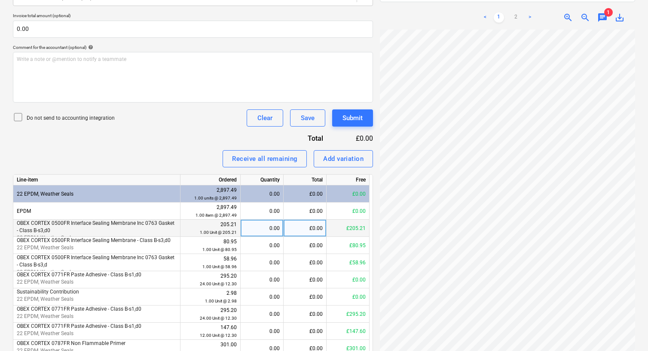
click at [267, 229] on div "0.00" at bounding box center [262, 228] width 36 height 17
type input "1"
click at [207, 141] on div "Invoice name help SI162891 Invoice number (optional) help SI162891 Invoice date…" at bounding box center [193, 199] width 360 height 561
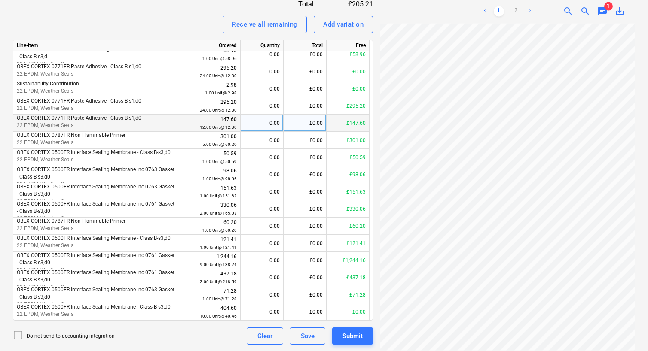
scroll to position [31, 0]
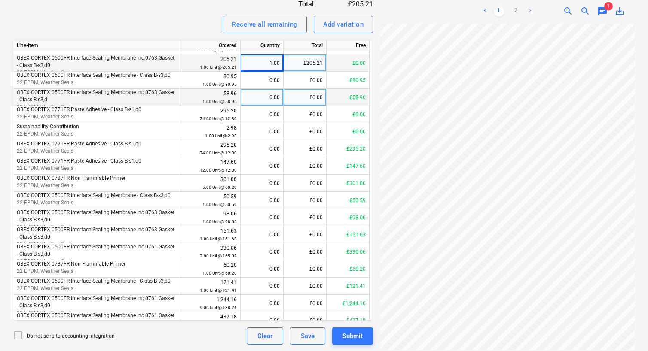
click at [270, 94] on div "0.00" at bounding box center [262, 97] width 36 height 17
type input "1"
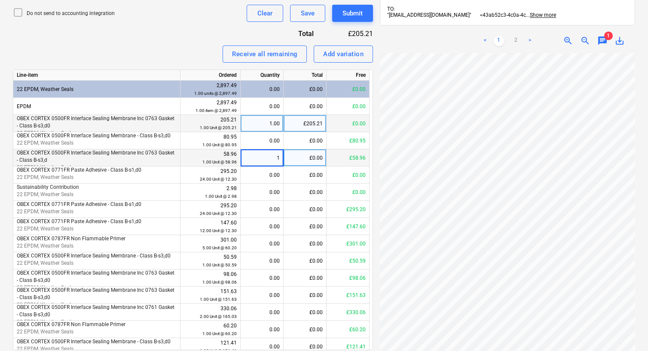
scroll to position [306, 0]
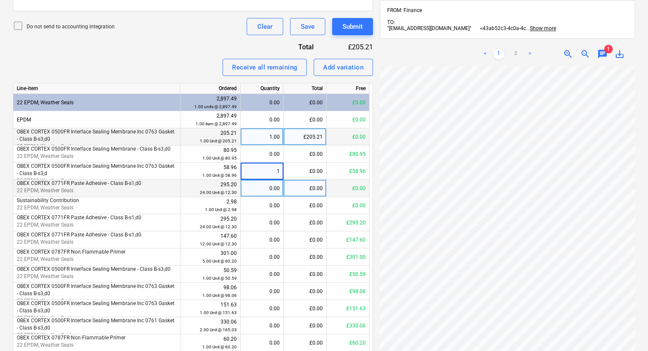
click at [268, 189] on div "0.00" at bounding box center [262, 188] width 36 height 17
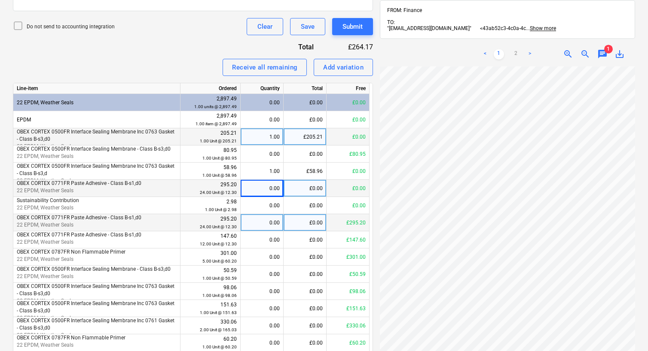
click at [264, 226] on div "0.00" at bounding box center [262, 222] width 36 height 17
type input "24"
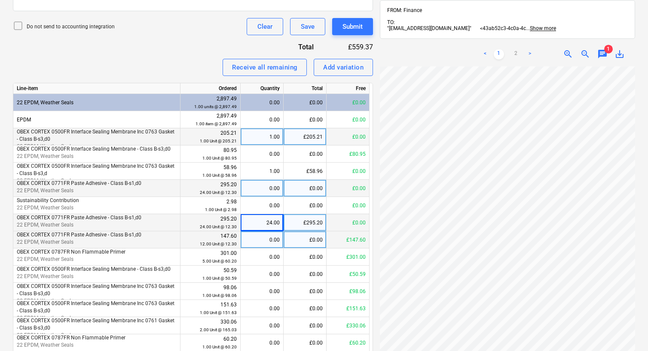
click at [266, 240] on div "0.00" at bounding box center [262, 239] width 36 height 17
type input "12"
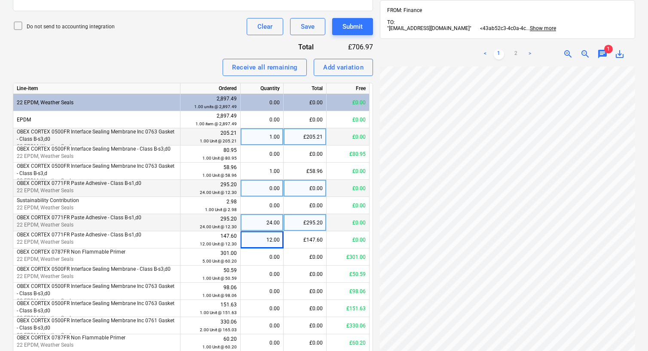
click at [263, 195] on div "0.00" at bounding box center [262, 188] width 36 height 17
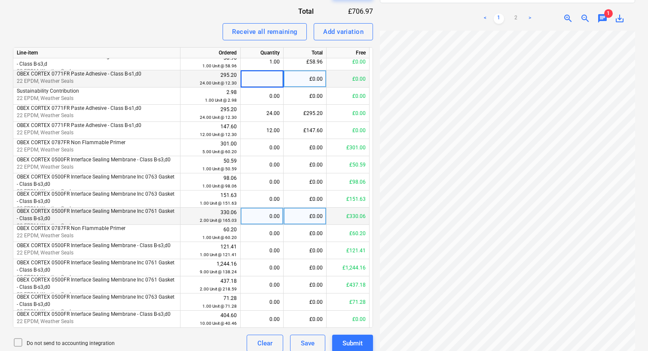
scroll to position [349, 0]
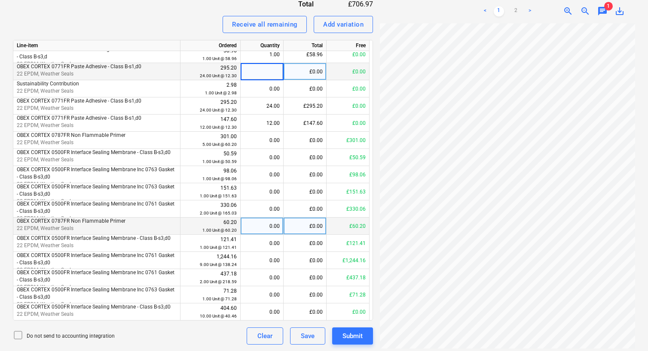
click at [270, 222] on div "0.00" at bounding box center [262, 226] width 36 height 17
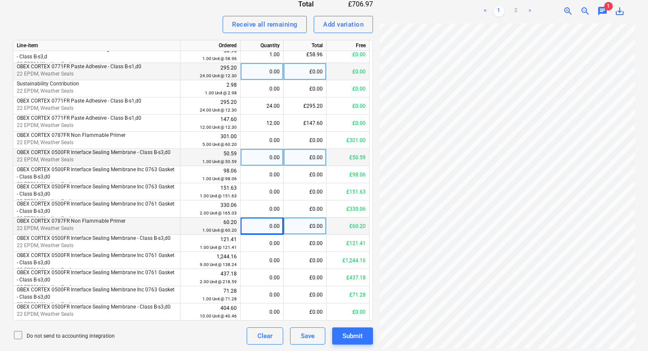
click at [271, 161] on div "0.00" at bounding box center [262, 157] width 36 height 17
type input "1"
click at [165, 19] on div "Receive all remaining Add variation" at bounding box center [193, 24] width 360 height 17
click at [146, 19] on div "Receive all remaining Add variation" at bounding box center [193, 24] width 360 height 17
click at [155, 26] on div "Receive all remaining Add variation" at bounding box center [193, 24] width 360 height 17
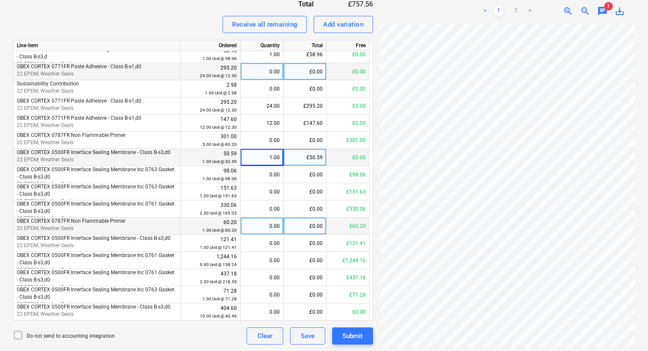
click at [160, 32] on div "Receive all remaining Add variation" at bounding box center [193, 24] width 360 height 17
click at [267, 225] on div "0.00" at bounding box center [262, 226] width 36 height 17
type input "1"
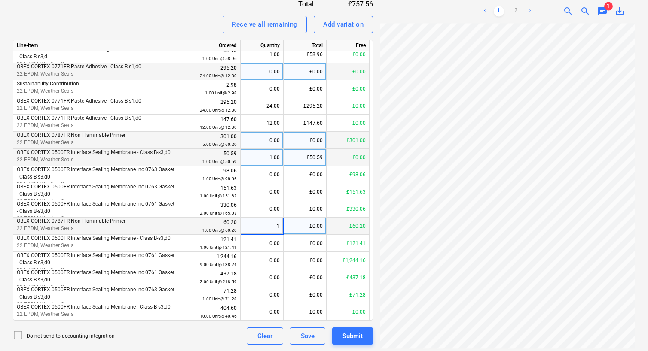
click at [267, 140] on div "0.00" at bounding box center [262, 140] width 36 height 17
type input "5"
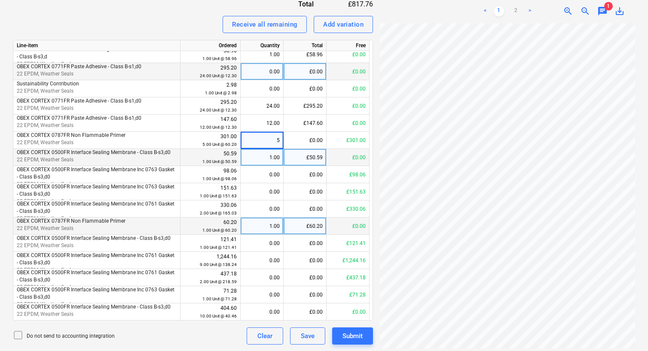
click at [199, 26] on div "Receive all remaining Add variation" at bounding box center [193, 24] width 360 height 17
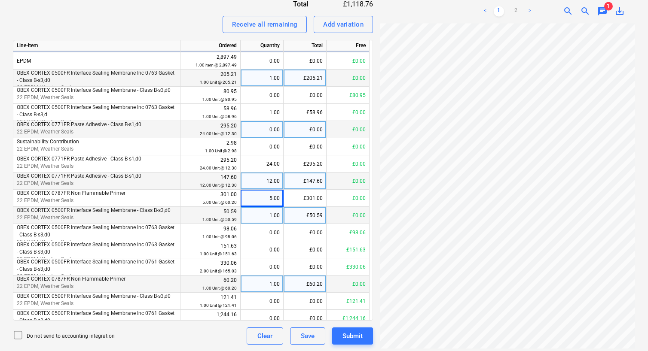
scroll to position [0, 0]
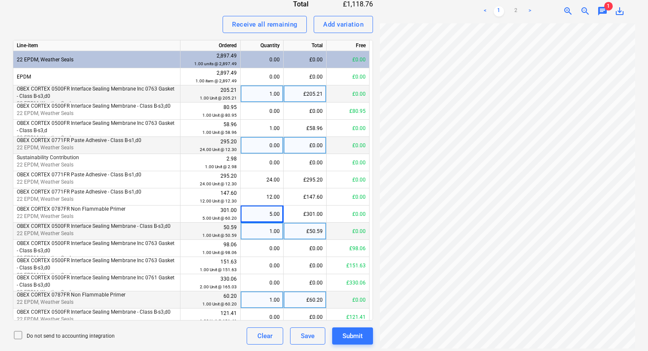
click at [265, 146] on div "0.00" at bounding box center [262, 145] width 36 height 17
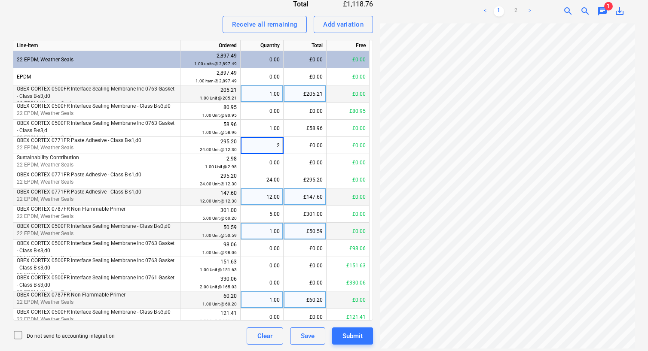
type input "24"
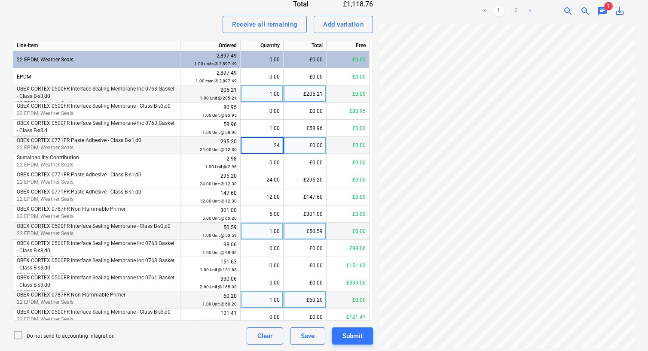
click at [307, 140] on div "£0.00" at bounding box center [304, 145] width 43 height 17
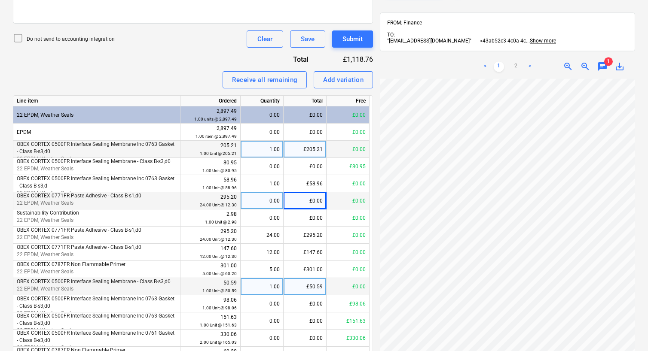
scroll to position [306, 0]
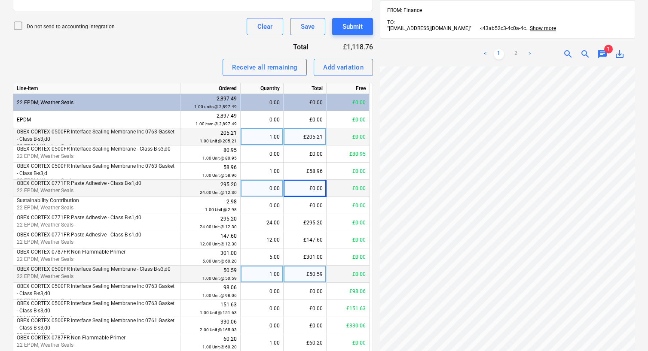
click at [354, 187] on div "£0.00" at bounding box center [347, 188] width 43 height 17
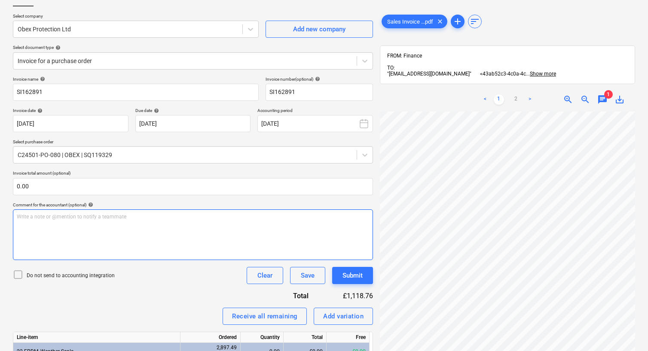
scroll to position [0, 0]
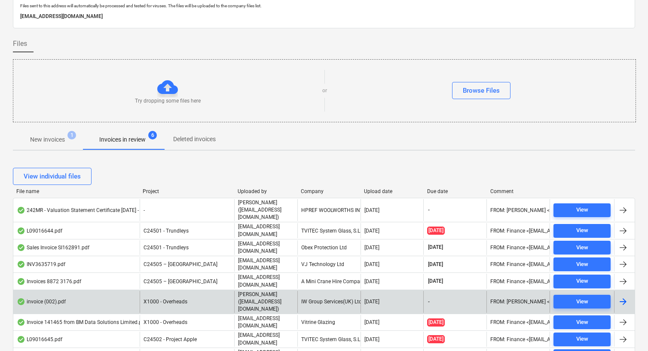
scroll to position [129, 0]
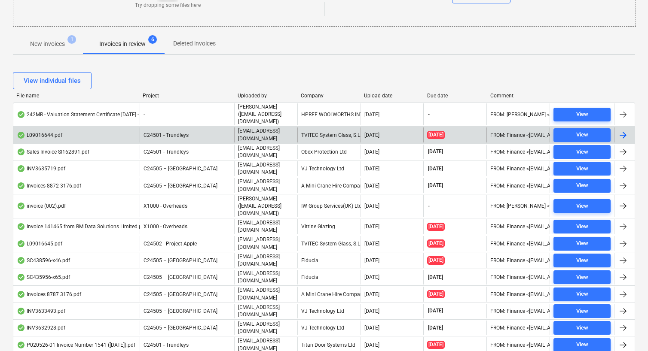
click at [330, 128] on div "TVITEC System Glass, S.L." at bounding box center [328, 135] width 63 height 15
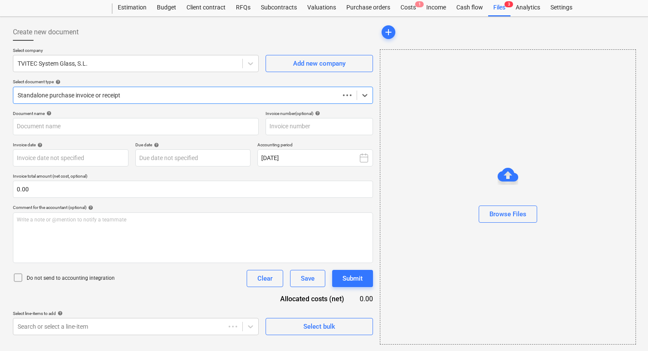
type input "L09016644"
type input "[DATE]"
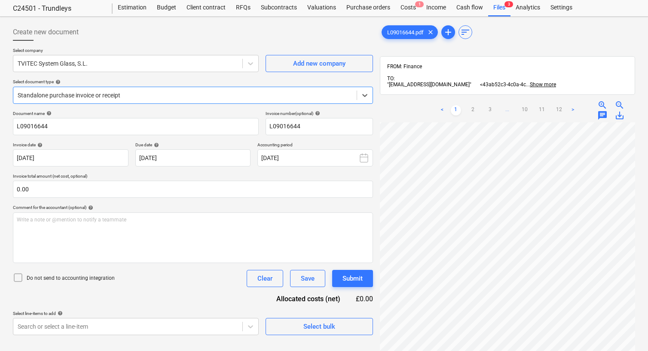
scroll to position [40, 0]
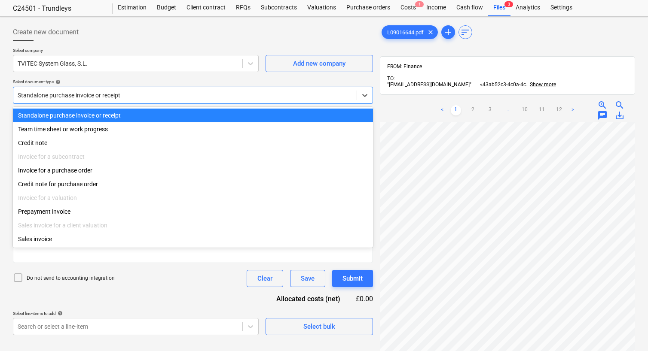
click at [152, 90] on div "Standalone purchase invoice or receipt" at bounding box center [184, 95] width 343 height 12
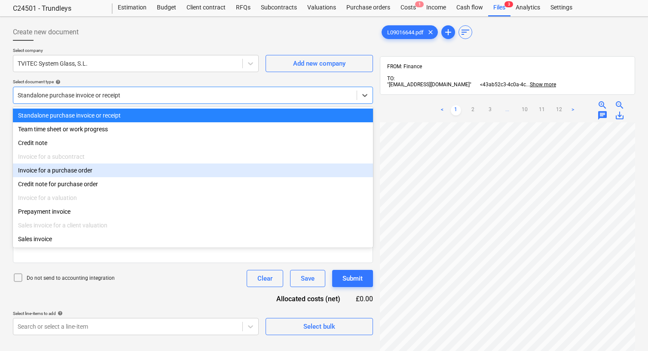
click at [64, 174] on div "Invoice for a purchase order" at bounding box center [193, 171] width 360 height 14
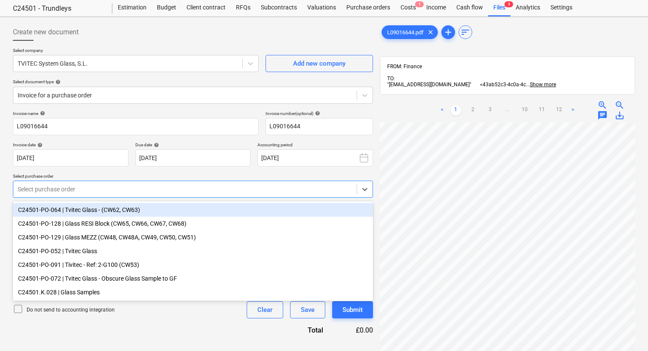
click at [180, 188] on div at bounding box center [185, 189] width 335 height 9
click at [86, 207] on div "C24501-PO-064 | Tvitec Glass - (CW62, CW63)" at bounding box center [193, 210] width 360 height 14
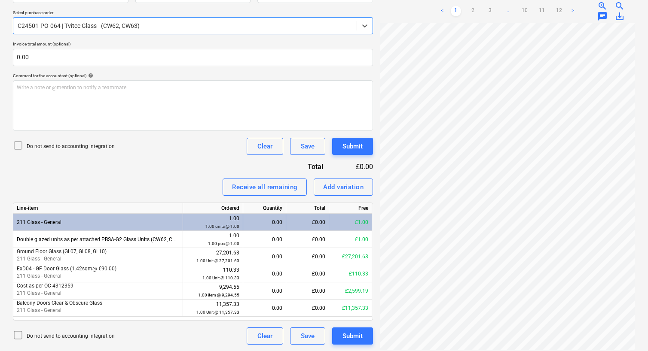
click at [522, 6] on div "Fetching purchase order failed" at bounding box center [478, 9] width 92 height 10
click at [521, 6] on div "Fetching purchase order failed" at bounding box center [478, 9] width 92 height 10
click at [523, 2] on div "Fetching purchase order failed" at bounding box center [478, 8] width 99 height 17
click at [493, 3] on div "Fetching purchase order failed" at bounding box center [478, 8] width 99 height 17
click at [490, 4] on div "Fetching purchase order failed" at bounding box center [478, 9] width 92 height 10
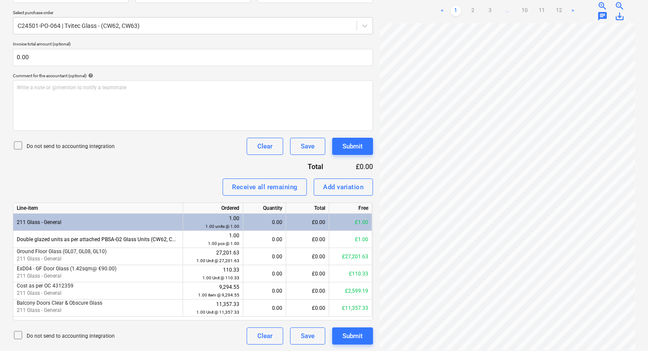
click at [559, 4] on div "Fetching purchase order failed" at bounding box center [527, 9] width 232 height 18
click at [570, 5] on div "Fetching purchase order failed" at bounding box center [527, 9] width 232 height 18
click at [572, 4] on div "Fetching purchase order failed" at bounding box center [527, 9] width 232 height 18
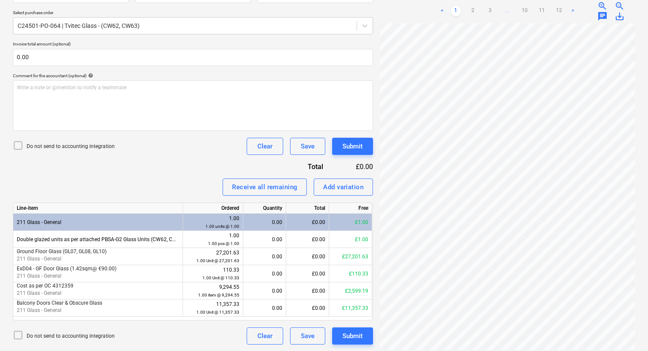
click at [572, 4] on div "Fetching purchase order failed" at bounding box center [527, 9] width 232 height 18
click at [441, 3] on div "Fetching purchase order failed" at bounding box center [478, 8] width 99 height 17
click at [553, 5] on div "Fetching purchase order failed" at bounding box center [527, 9] width 232 height 18
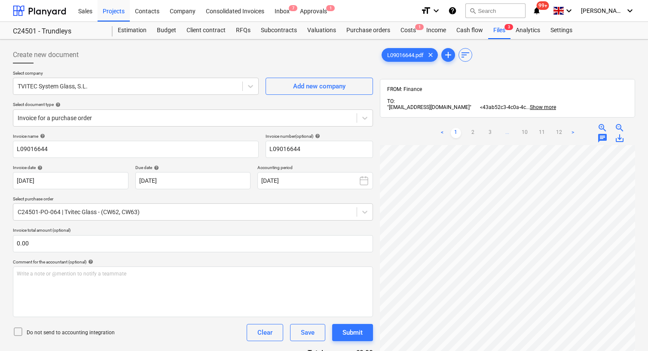
scroll to position [40, 0]
click at [544, 128] on link "11" at bounding box center [541, 133] width 10 height 10
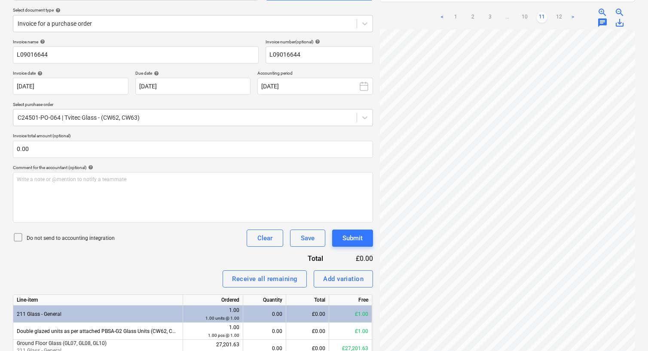
scroll to position [186, 0]
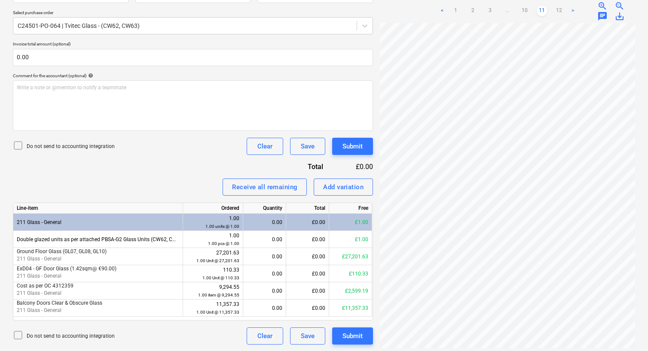
click at [558, 2] on div "Fetching purchase order failed" at bounding box center [527, 9] width 232 height 18
click at [559, 5] on div "Fetching purchase order failed" at bounding box center [527, 9] width 232 height 18
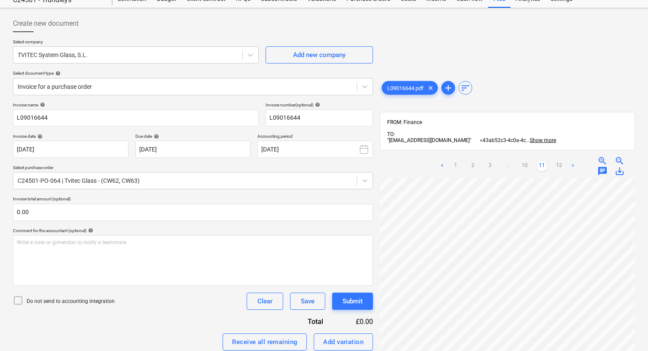
scroll to position [15, 0]
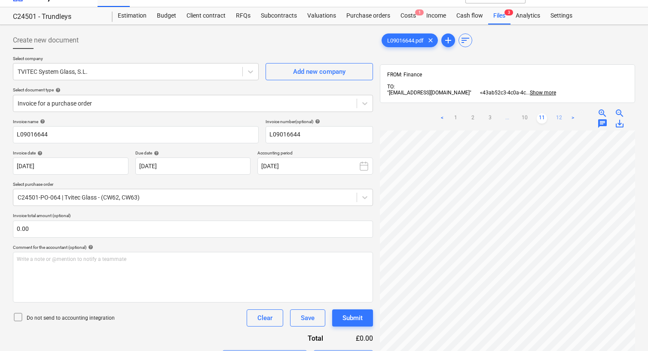
click at [559, 113] on link "12" at bounding box center [559, 118] width 10 height 10
click at [206, 119] on div "Invoice name help" at bounding box center [136, 122] width 246 height 6
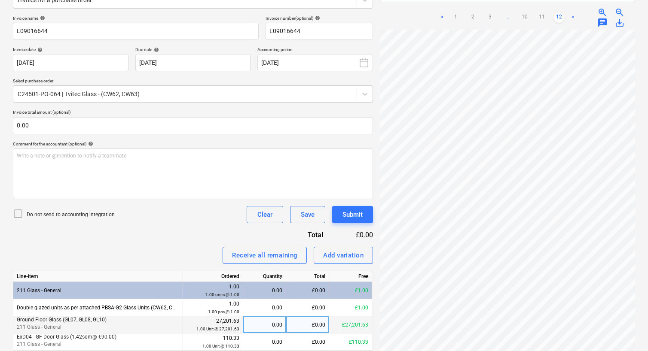
scroll to position [186, 0]
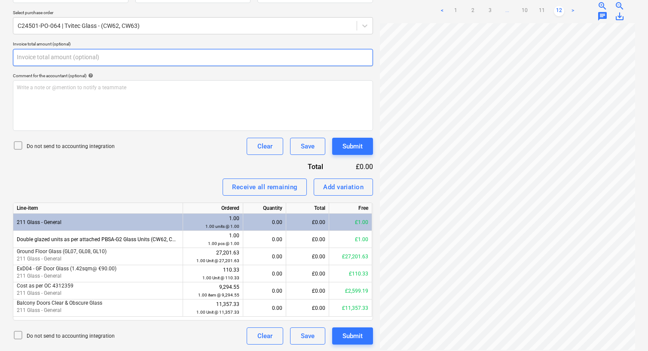
click at [158, 63] on input "text" at bounding box center [193, 57] width 360 height 17
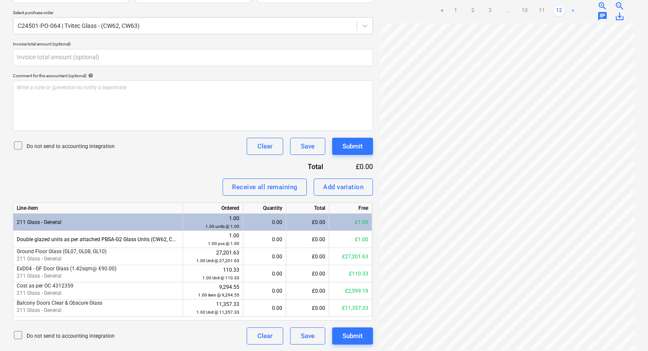
type input "0.00"
click at [191, 42] on p "Invoice total amount (optional)" at bounding box center [193, 44] width 360 height 7
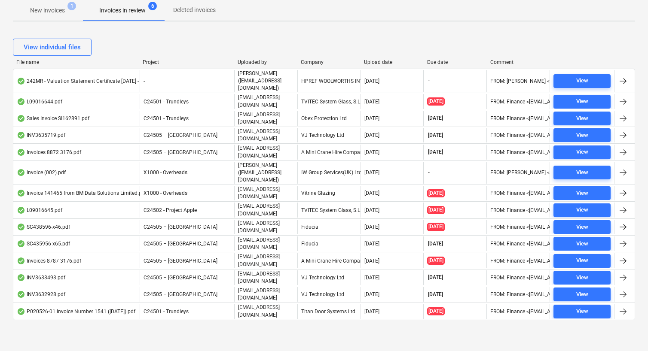
scroll to position [129, 0]
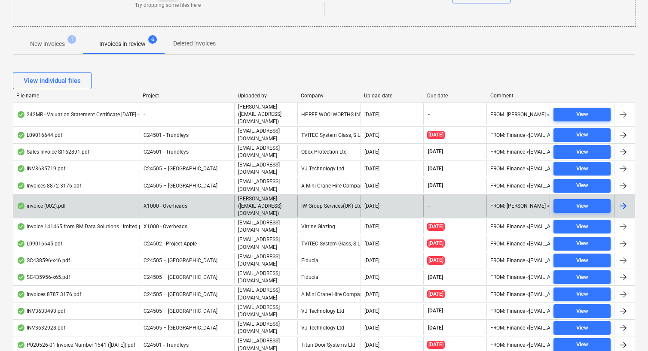
click at [333, 195] on div "IW Group Services(UK) Ltd" at bounding box center [328, 206] width 63 height 22
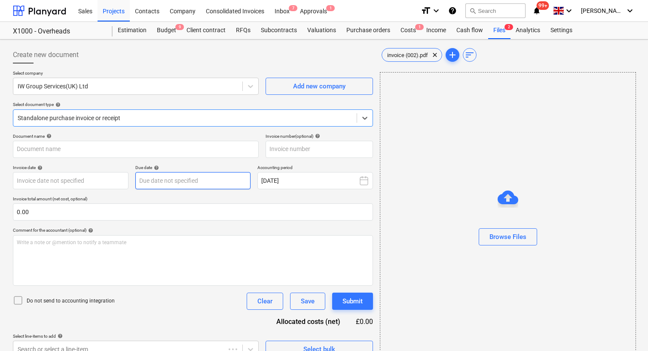
type input "4556-8826"
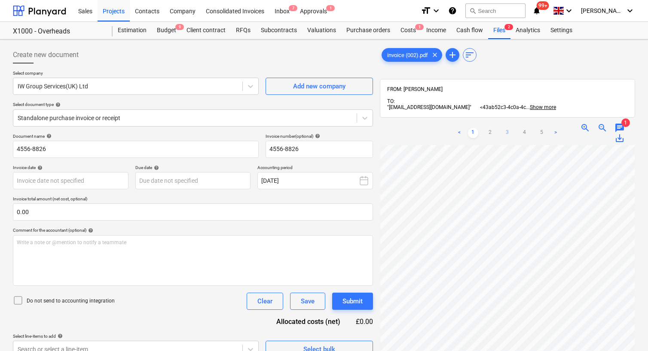
click at [504, 128] on link "3" at bounding box center [507, 133] width 10 height 10
click at [487, 128] on link "2" at bounding box center [490, 133] width 10 height 10
click at [511, 128] on link "3" at bounding box center [507, 133] width 10 height 10
click at [520, 128] on link "4" at bounding box center [524, 133] width 10 height 10
click at [472, 128] on link "1" at bounding box center [473, 133] width 10 height 10
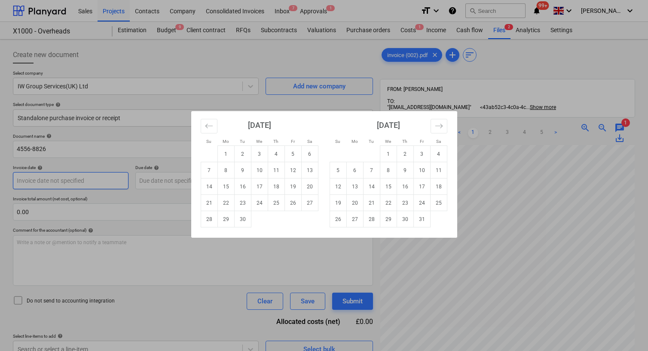
click at [96, 187] on body "Sales Projects Contacts Company Consolidated Invoices Inbox 7 Approvals 1 forma…" at bounding box center [324, 175] width 648 height 351
click at [205, 125] on icon "Move backward to switch to the previous month." at bounding box center [209, 126] width 8 height 8
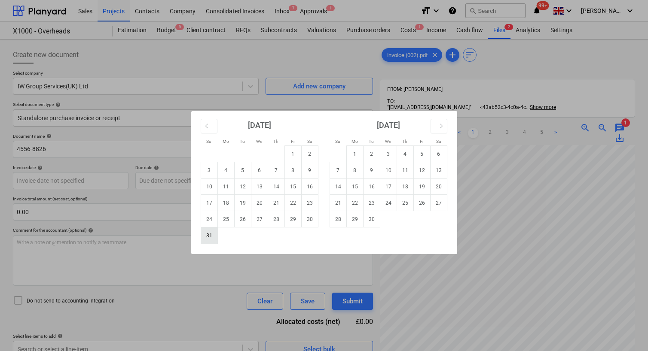
click at [211, 236] on td "31" at bounding box center [209, 236] width 17 height 16
type input "[DATE]"
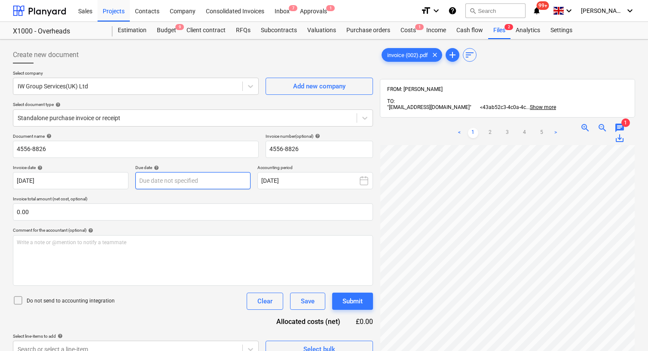
click at [186, 179] on body "Sales Projects Contacts Company Consolidated Invoices Inbox 7 Approvals 1 forma…" at bounding box center [324, 175] width 648 height 351
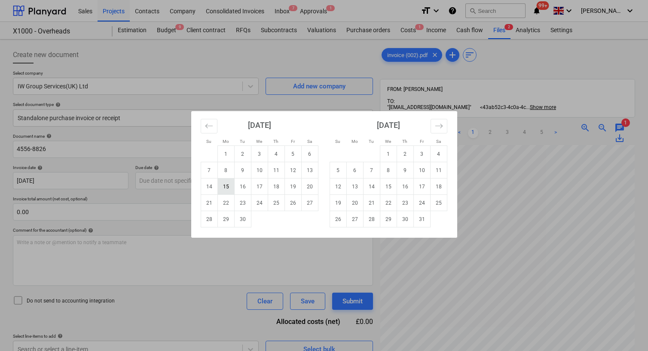
click at [225, 186] on td "15" at bounding box center [225, 187] width 17 height 16
type input "[DATE]"
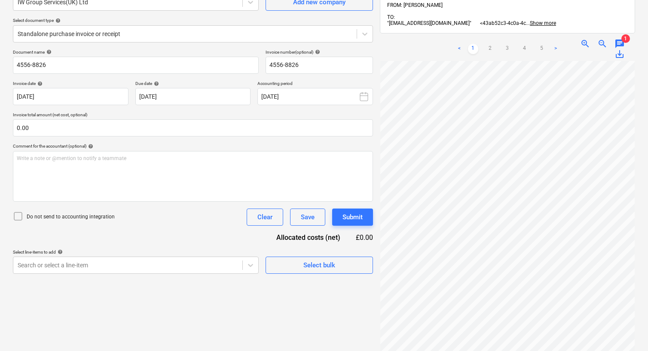
scroll to position [86, 0]
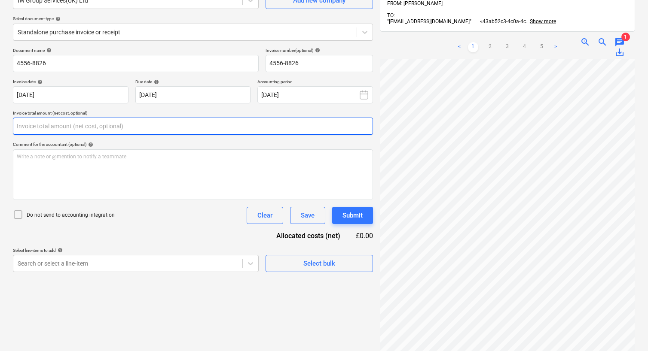
click at [179, 129] on input "text" at bounding box center [193, 126] width 360 height 17
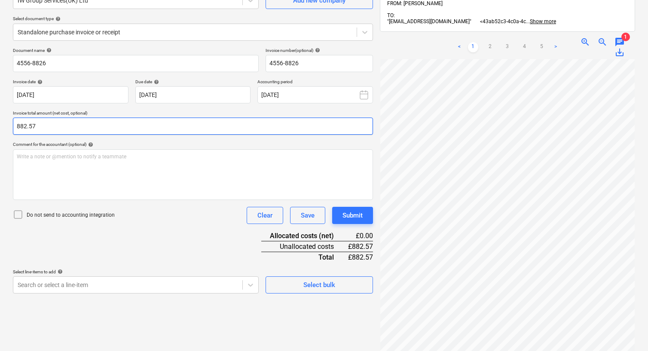
type input "882.57"
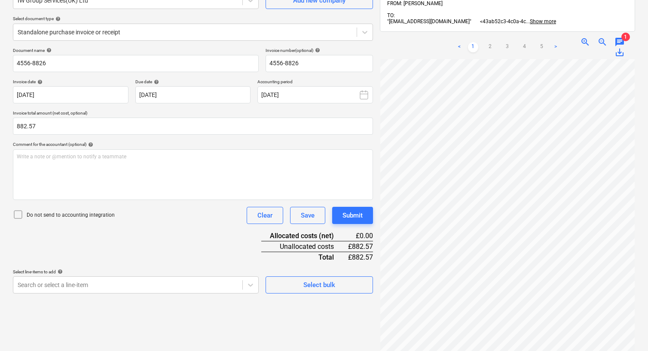
click at [204, 142] on div "Comment for the accountant (optional) help" at bounding box center [193, 145] width 360 height 6
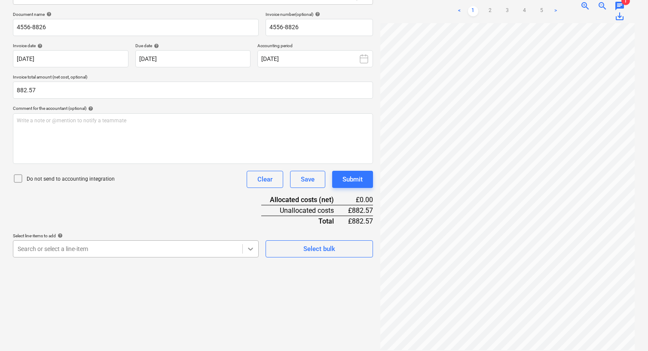
scroll to position [161, 0]
click at [249, 229] on body "Sales Projects Contacts Company Consolidated Invoices Inbox 7 Approvals 1 forma…" at bounding box center [324, 53] width 648 height 351
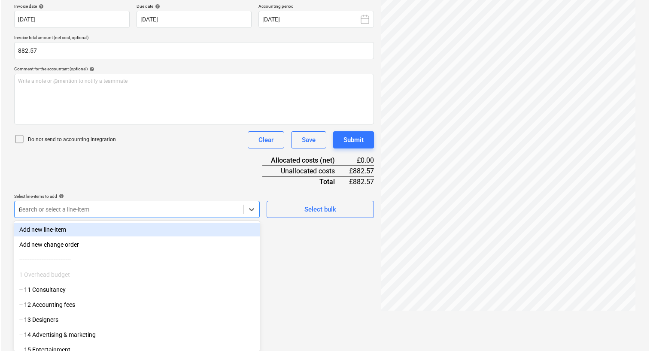
scroll to position [122, 0]
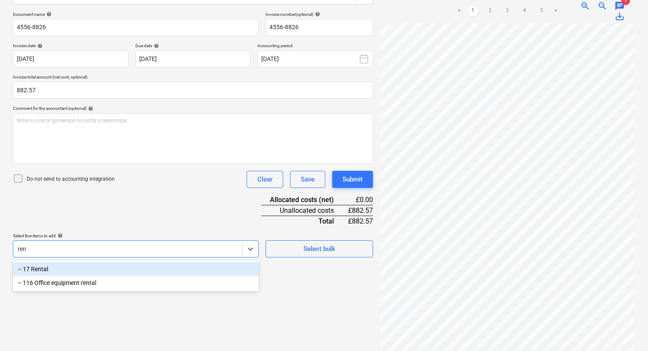
type input "rent"
click at [112, 271] on div "-- 17 Rental" at bounding box center [136, 269] width 246 height 14
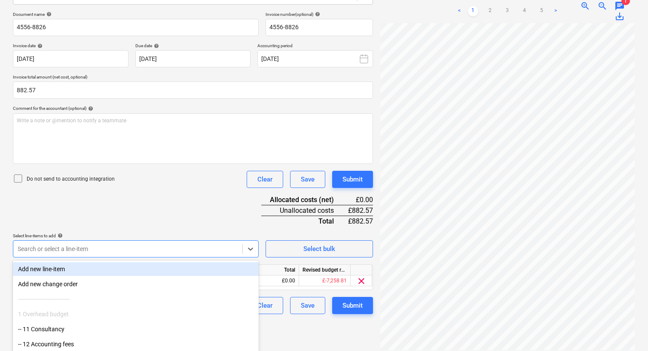
click at [132, 215] on div "Document name help 4556-8826 Invoice number (optional) help 4556-8826 Invoice d…" at bounding box center [193, 163] width 360 height 303
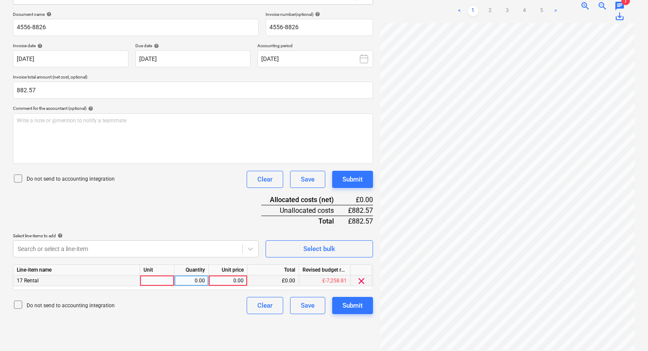
drag, startPoint x: 228, startPoint y: 275, endPoint x: 247, endPoint y: 275, distance: 18.9
click at [0, 0] on div "17 Rental 0.00 0.00 £0.00 £-7,258.81 clear" at bounding box center [0, 0] width 0 height 0
click at [170, 273] on div "Unit" at bounding box center [157, 270] width 34 height 11
click at [170, 277] on div at bounding box center [157, 281] width 34 height 11
type input "1"
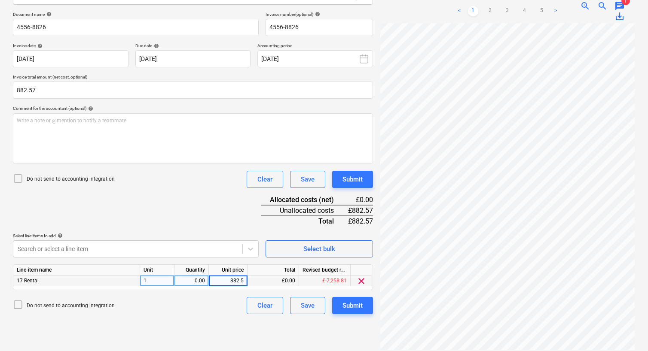
type input "882.57"
click at [355, 303] on div "Submit" at bounding box center [352, 305] width 20 height 11
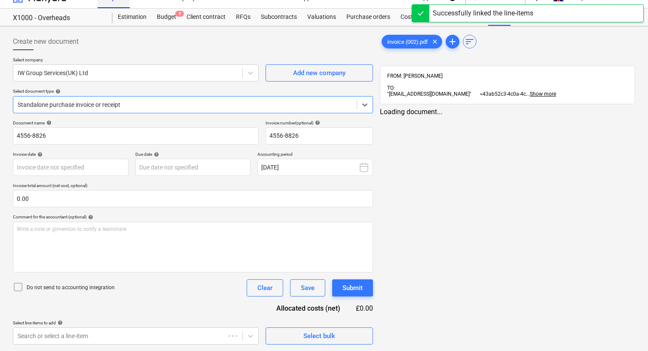
scroll to position [23, 0]
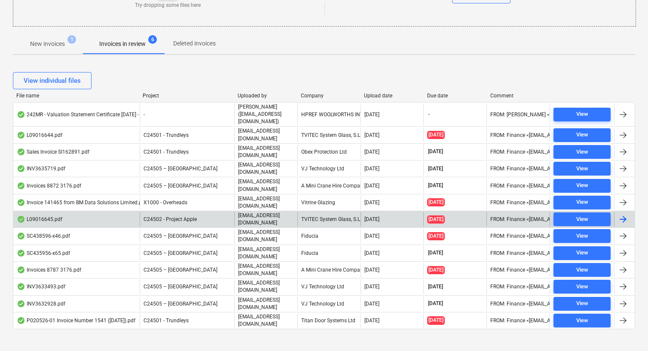
scroll to position [117, 0]
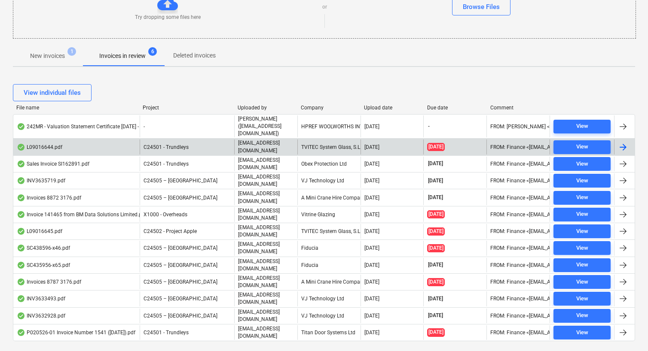
click at [340, 140] on div "TVITEC System Glass, S.L." at bounding box center [328, 147] width 63 height 15
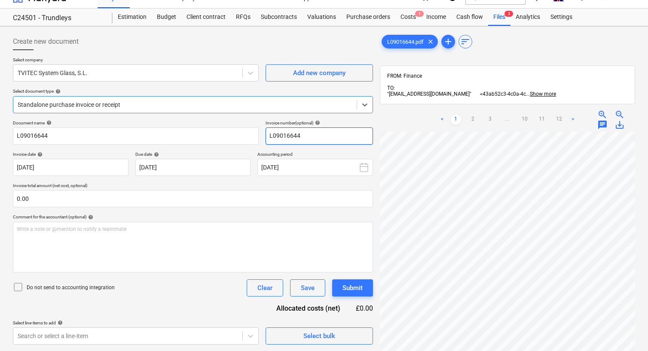
scroll to position [23, 0]
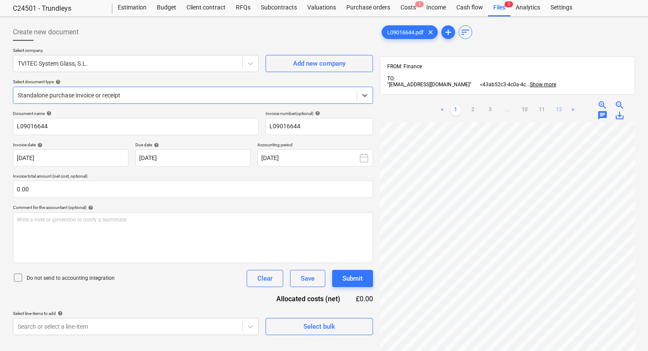
click at [558, 105] on link "12" at bounding box center [559, 110] width 10 height 10
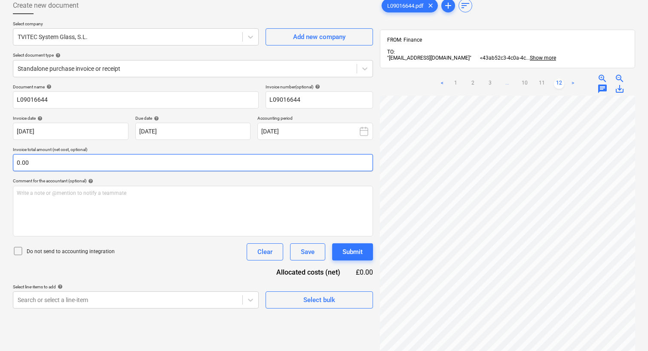
scroll to position [0, 0]
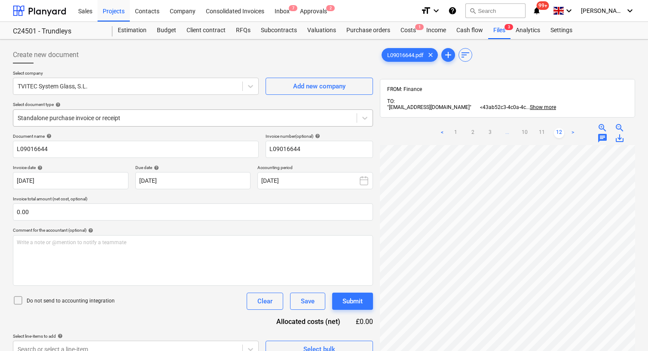
click at [230, 119] on div at bounding box center [185, 118] width 335 height 9
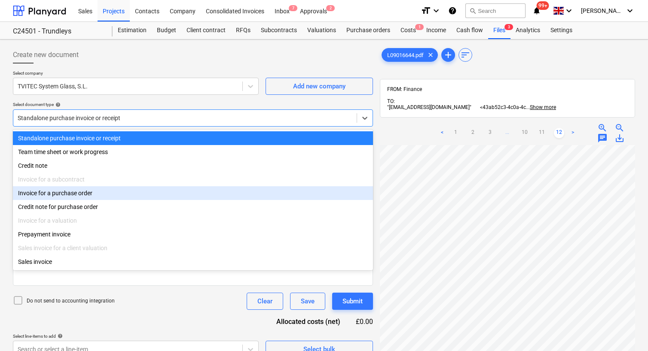
click at [85, 200] on div "Invoice for a purchase order" at bounding box center [193, 193] width 360 height 14
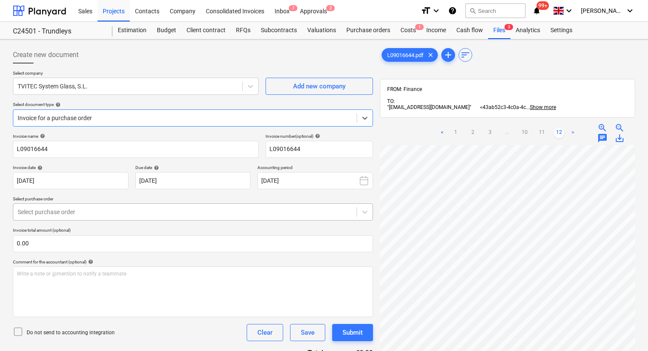
click at [166, 218] on div "Select purchase order" at bounding box center [184, 212] width 343 height 12
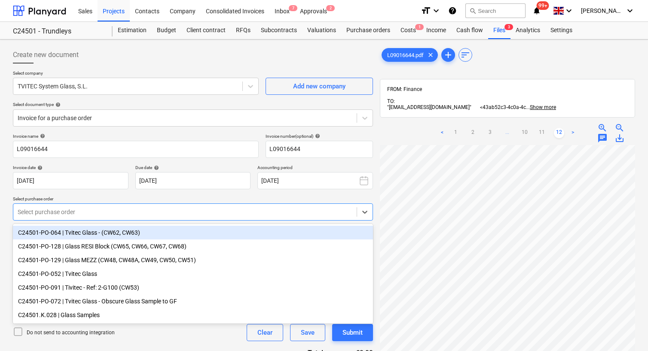
click at [97, 233] on div "C24501-PO-064 | Tvitec Glass - (CW62, CW63)" at bounding box center [193, 233] width 360 height 14
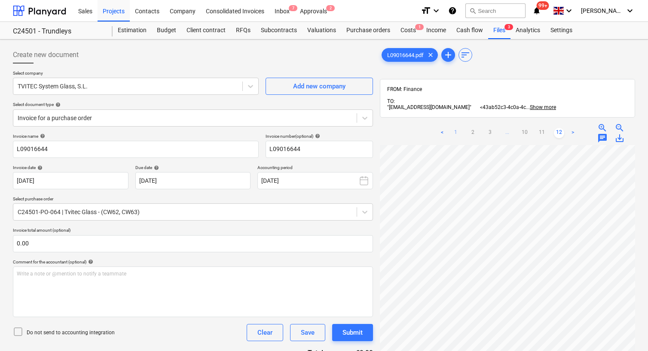
click at [457, 128] on link "1" at bounding box center [455, 133] width 10 height 10
click at [557, 128] on link "12" at bounding box center [559, 133] width 10 height 10
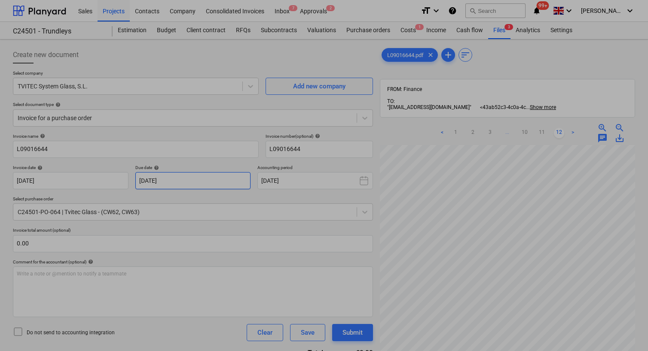
click at [202, 182] on body "Sales Projects Contacts Company Consolidated Invoices Inbox 7 Approvals 2 forma…" at bounding box center [324, 175] width 648 height 351
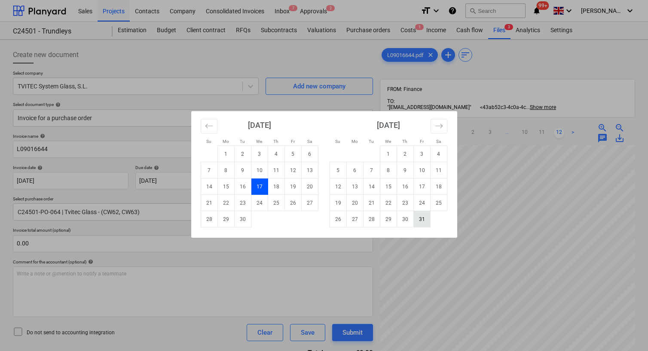
click at [418, 218] on td "31" at bounding box center [421, 219] width 17 height 16
type input "[DATE]"
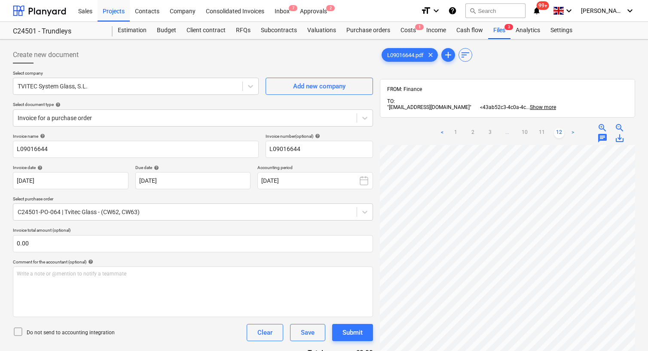
click at [219, 162] on div "Invoice name help L09016644 Invoice number (optional) help L09016644 Invoice da…" at bounding box center [193, 333] width 360 height 398
click at [541, 128] on link "11" at bounding box center [541, 133] width 10 height 10
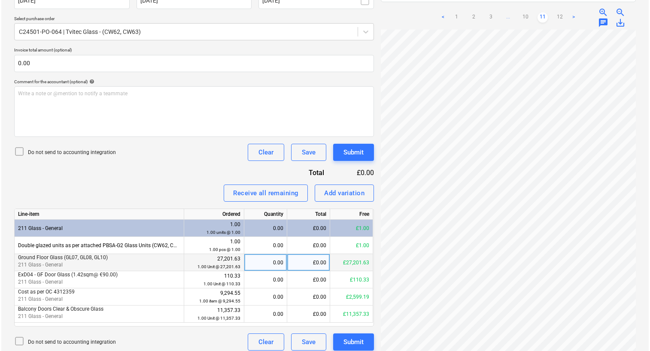
scroll to position [186, 0]
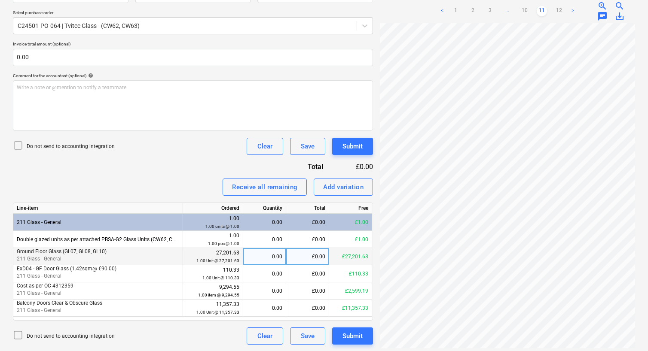
click at [262, 259] on div "0.00" at bounding box center [264, 256] width 36 height 17
type input "1"
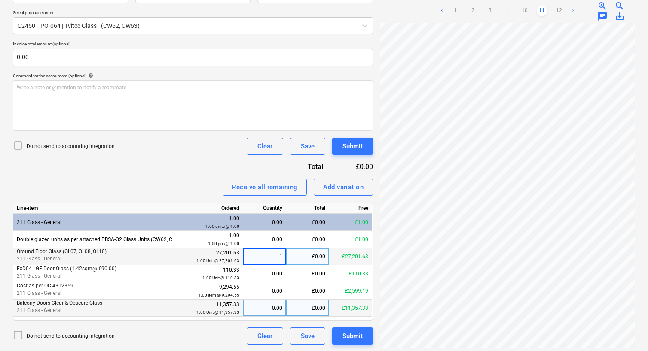
click at [305, 308] on div "£0.00" at bounding box center [307, 308] width 43 height 17
type input "2458.61"
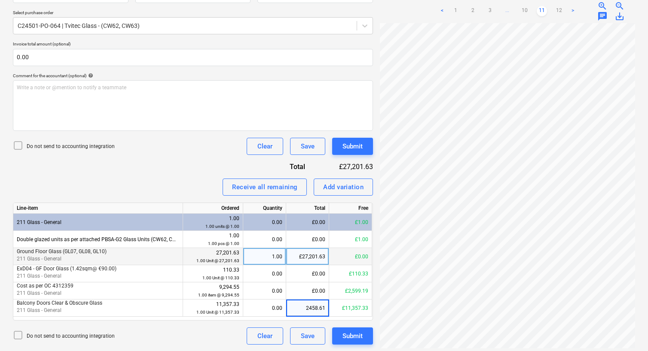
click at [194, 332] on div "Do not send to accounting integration Clear Save Submit" at bounding box center [193, 336] width 360 height 17
click at [356, 332] on div "Submit" at bounding box center [352, 336] width 20 height 11
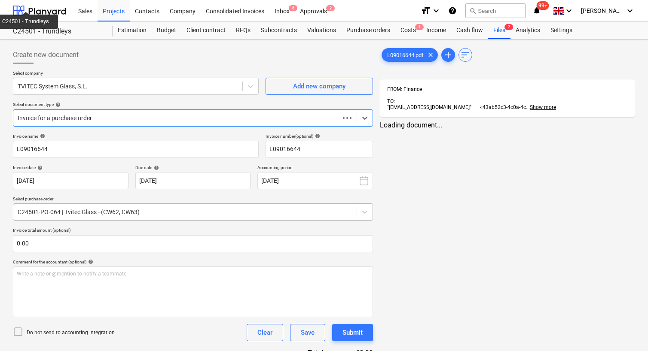
scroll to position [23, 0]
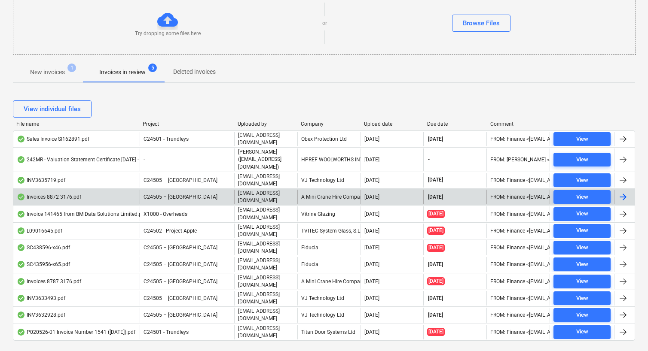
scroll to position [101, 0]
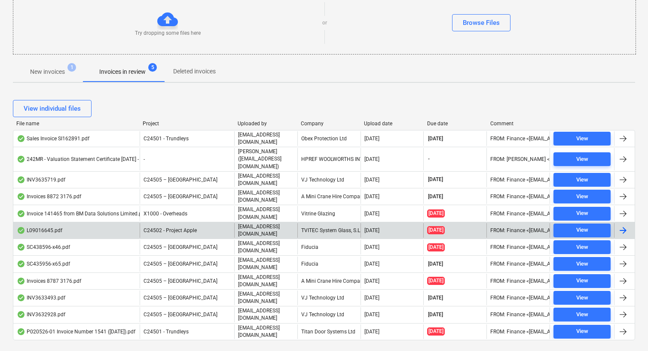
click at [341, 223] on div "TVITEC System Glass, S.L." at bounding box center [328, 230] width 63 height 15
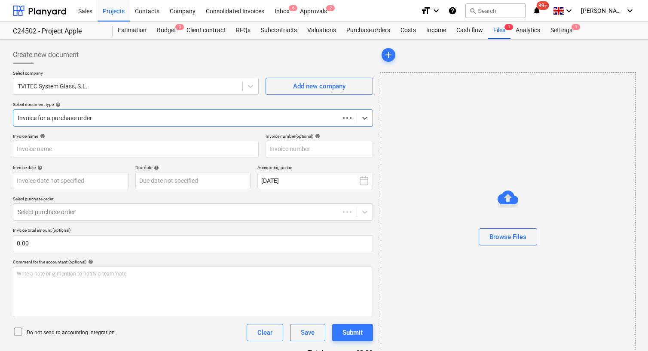
type input "L09016645"
type input "[DATE]"
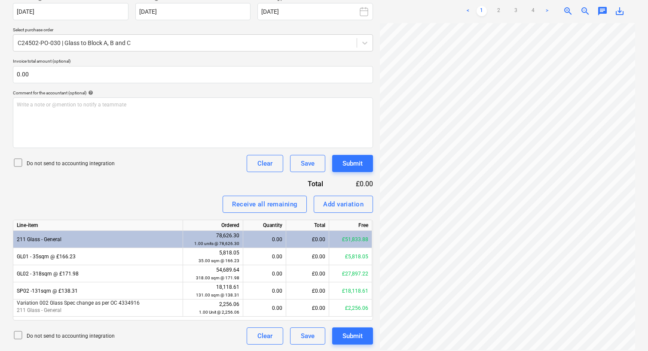
click at [535, 2] on div "Fetching purchase order failed" at bounding box center [527, 9] width 232 height 18
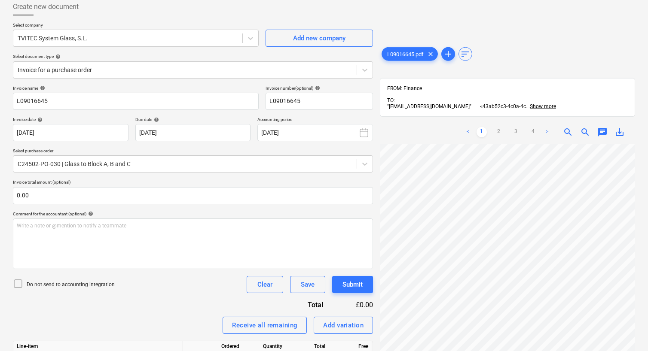
scroll to position [40, 0]
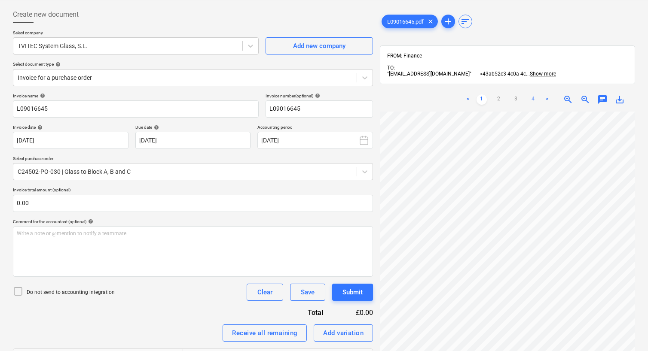
click at [535, 95] on link "4" at bounding box center [533, 99] width 10 height 10
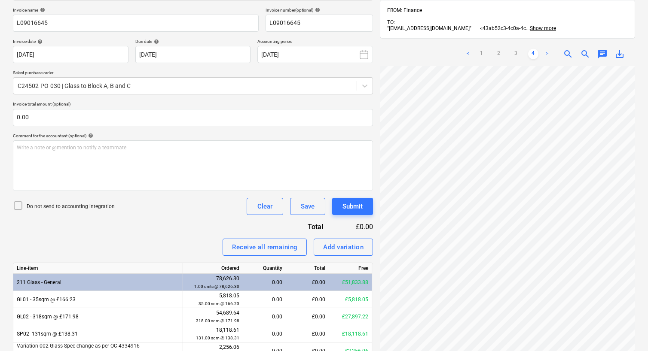
scroll to position [83, 0]
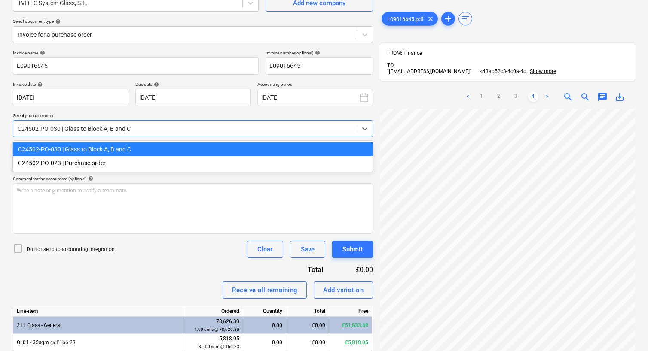
click at [124, 132] on div at bounding box center [185, 129] width 335 height 9
click at [136, 148] on div "C24502-PO-030 | Glass to Block A, B and C" at bounding box center [193, 150] width 360 height 14
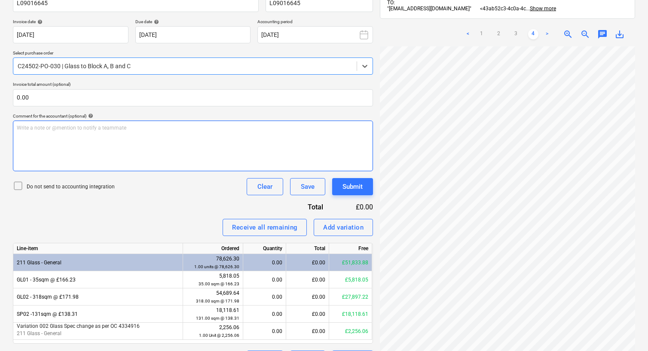
scroll to position [126, 0]
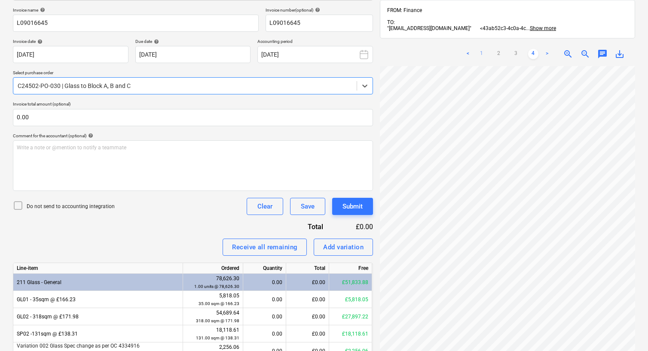
click at [482, 49] on link "1" at bounding box center [481, 54] width 10 height 10
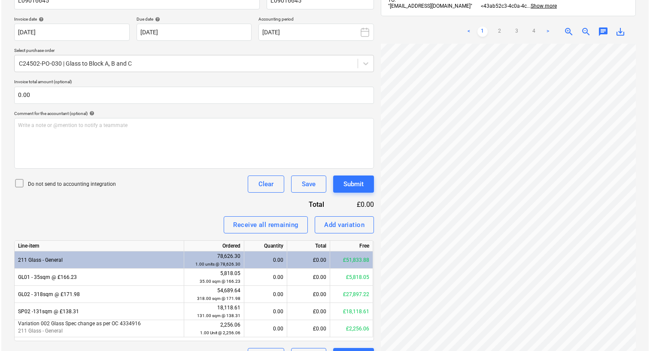
scroll to position [169, 0]
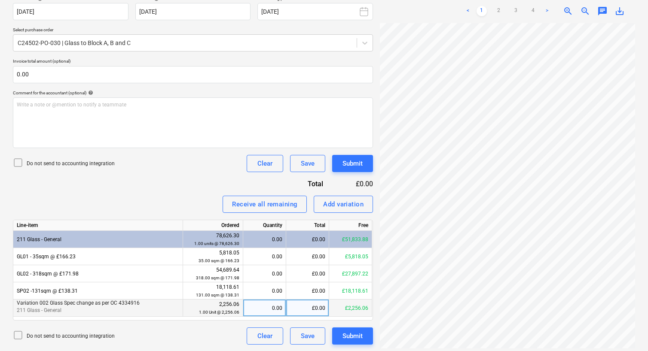
click at [312, 308] on div "£0.00" at bounding box center [307, 308] width 43 height 17
click at [257, 300] on div "0.00" at bounding box center [264, 308] width 36 height 17
type input "1"
click at [182, 193] on div "Invoice name help L09016645 Invoice number (optional) help L09016645 Invoice da…" at bounding box center [193, 154] width 360 height 380
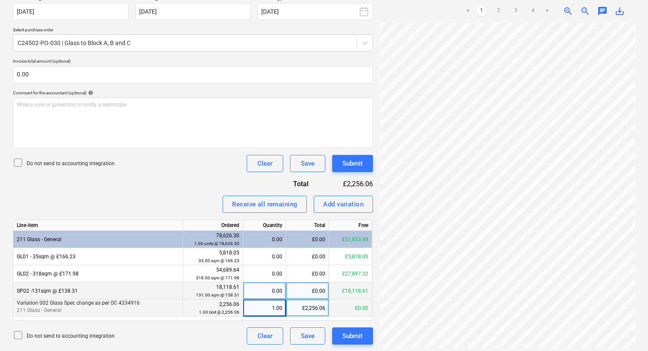
click at [305, 294] on div "£0.00" at bounding box center [307, 291] width 43 height 17
type input "1414.28"
click at [184, 170] on div "Do not send to accounting integration Clear Save Submit" at bounding box center [193, 163] width 360 height 17
click at [349, 335] on div "Submit" at bounding box center [352, 336] width 20 height 11
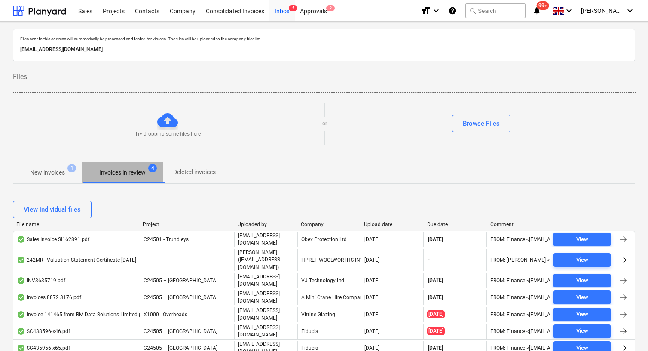
drag, startPoint x: 142, startPoint y: 169, endPoint x: 210, endPoint y: 195, distance: 72.7
click at [141, 169] on p "Invoices in review" at bounding box center [122, 172] width 46 height 9
click at [139, 164] on button "Invoices in review 4" at bounding box center [122, 172] width 81 height 21
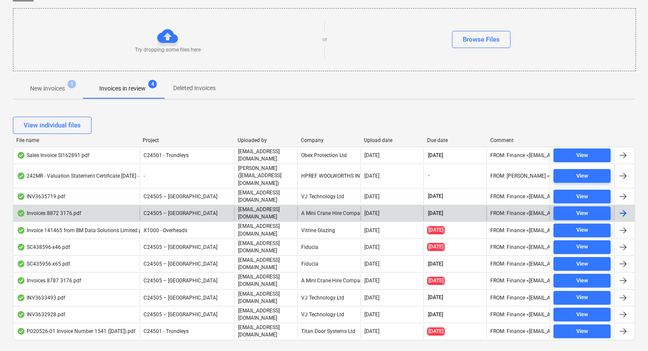
scroll to position [85, 0]
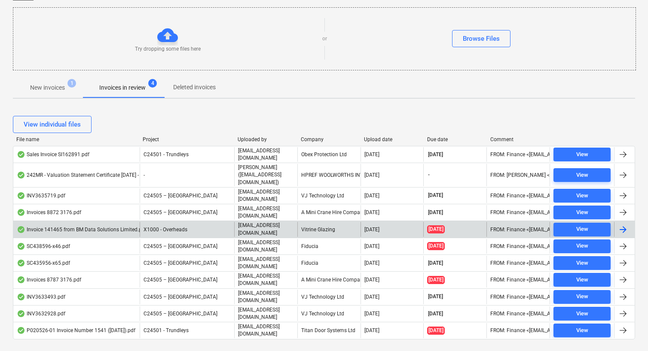
click at [342, 222] on div "Vitrine Glazing" at bounding box center [328, 229] width 63 height 15
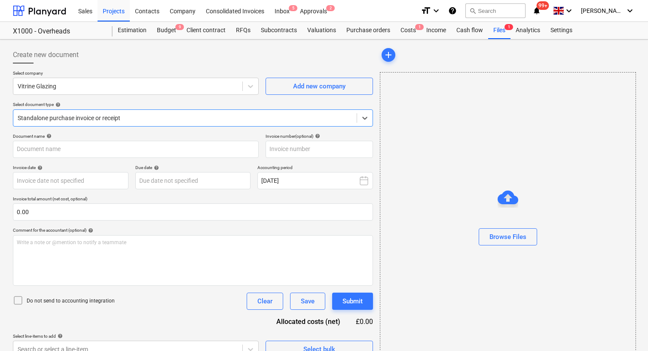
type input "00141465"
type input "[DATE]"
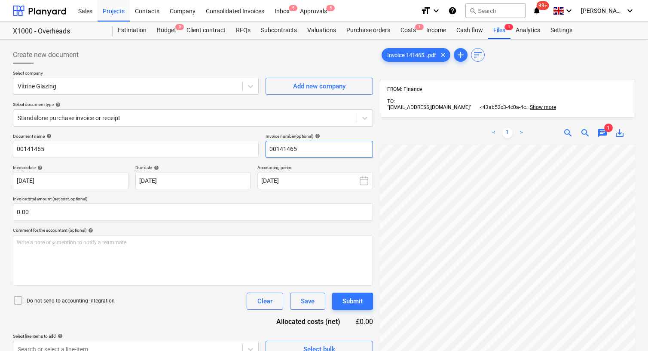
scroll to position [40, 0]
click at [221, 119] on div at bounding box center [185, 118] width 335 height 9
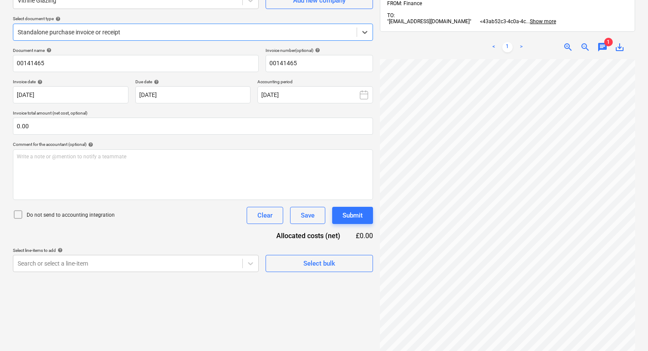
scroll to position [122, 0]
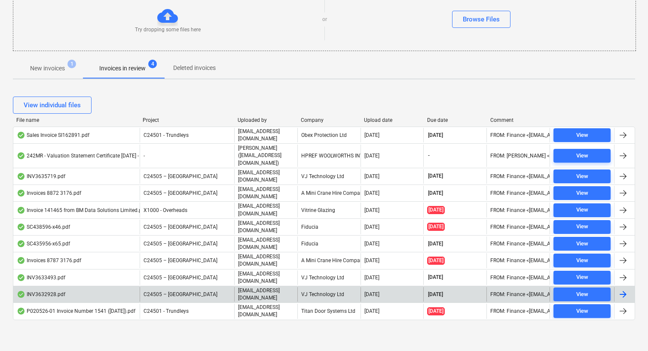
scroll to position [85, 0]
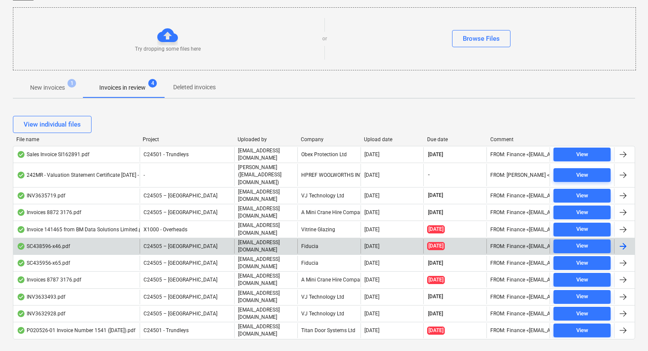
click at [316, 239] on div "Fiducia" at bounding box center [328, 246] width 63 height 15
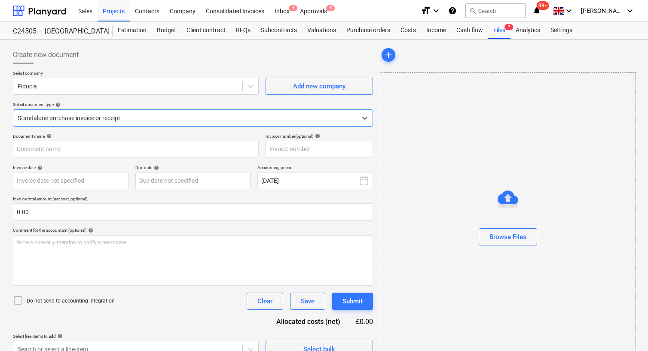
type input "25090354"
type input "[DATE]"
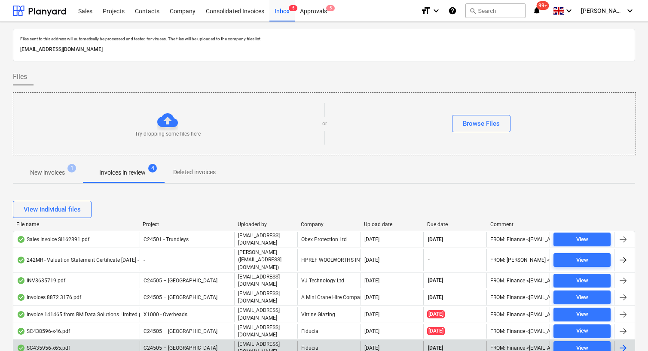
scroll to position [85, 0]
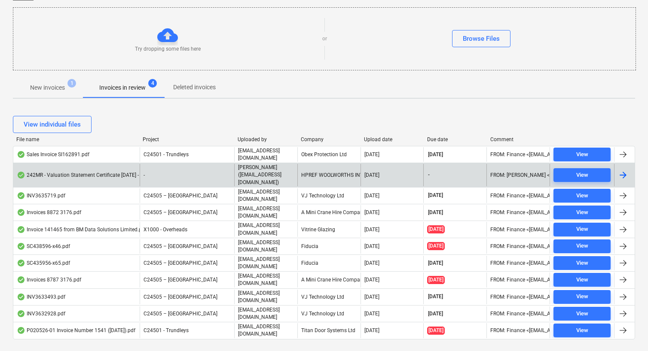
click at [326, 169] on div "HPREF WOOLWORTHS INVESTMENT S.À [PERSON_NAME]" at bounding box center [328, 175] width 63 height 22
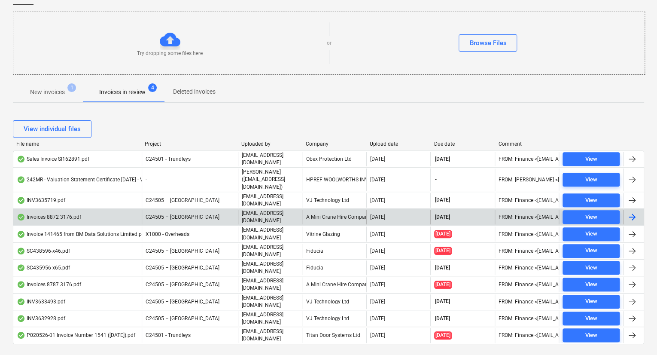
scroll to position [82, 0]
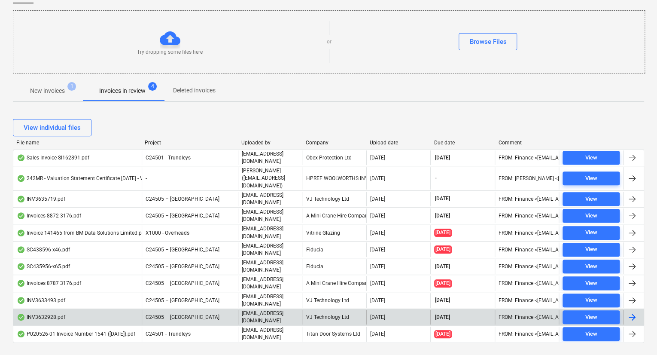
click at [329, 310] on div "VJ Technology Ltd" at bounding box center [334, 317] width 64 height 15
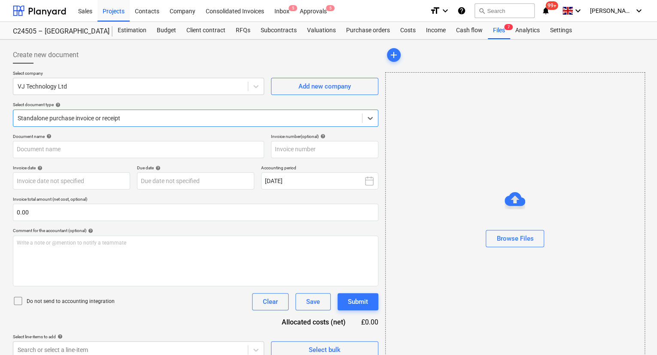
type input "INV3632928"
type input "[DATE]"
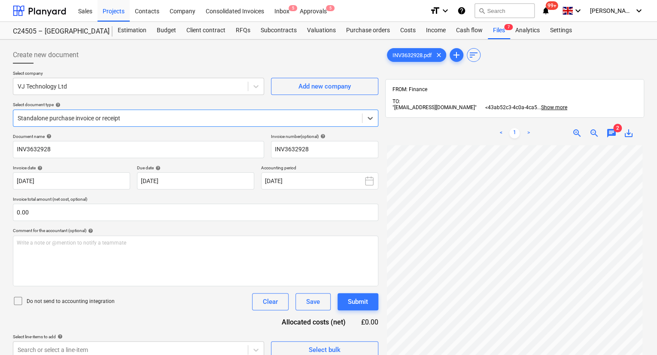
click at [236, 112] on div "Standalone purchase invoice or receipt" at bounding box center [187, 118] width 349 height 12
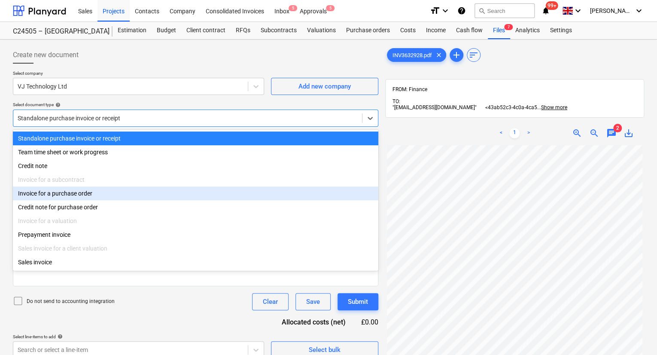
click at [91, 193] on div "Invoice for a purchase order" at bounding box center [195, 193] width 365 height 14
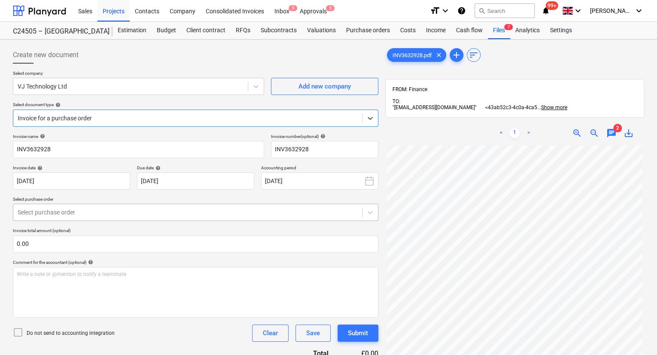
click at [101, 208] on div at bounding box center [188, 212] width 340 height 9
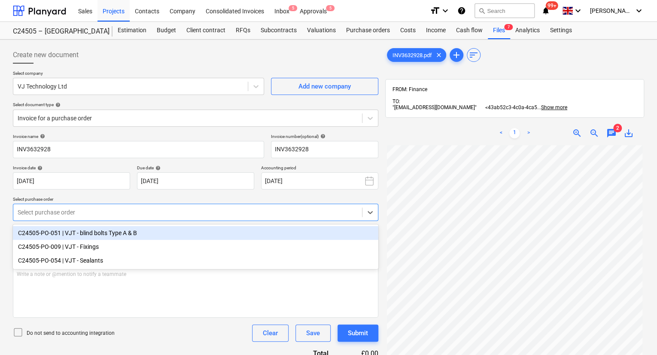
click at [97, 233] on div "C24505-PO-051 | VJT - blind bolts Type A & B" at bounding box center [195, 233] width 365 height 14
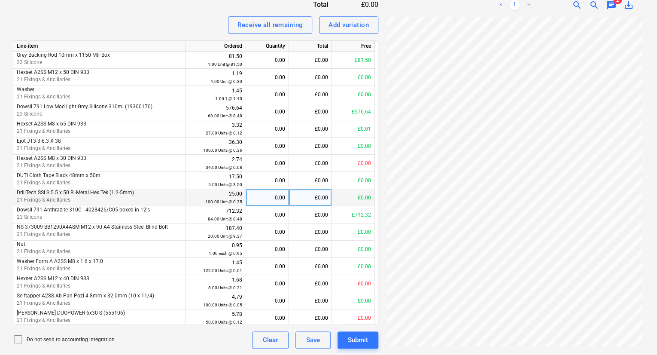
scroll to position [225, 0]
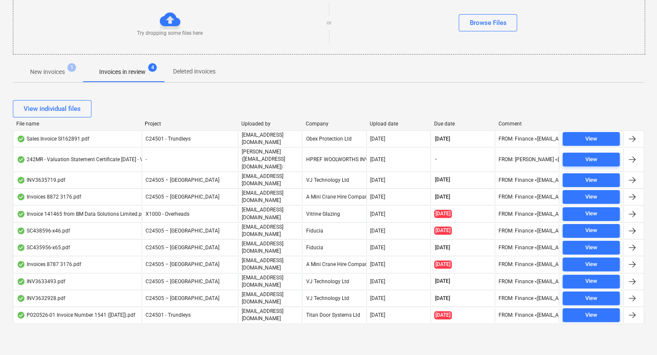
scroll to position [82, 0]
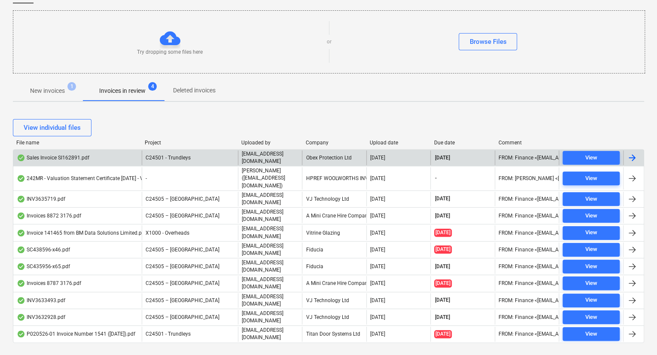
click at [334, 158] on div "Obex Protection Ltd" at bounding box center [334, 157] width 64 height 15
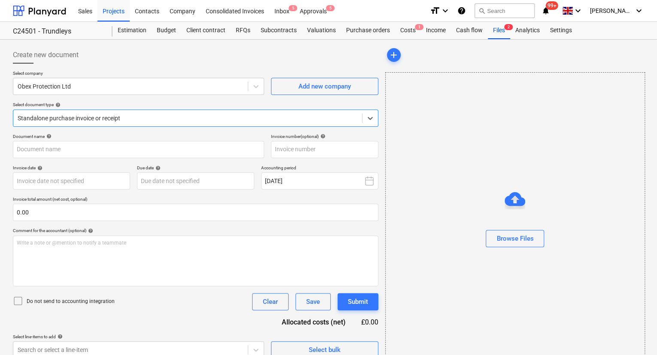
type input "SI162891"
type input "[DATE]"
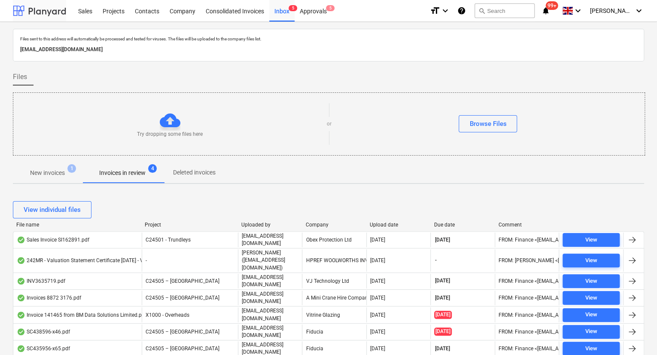
scroll to position [82, 0]
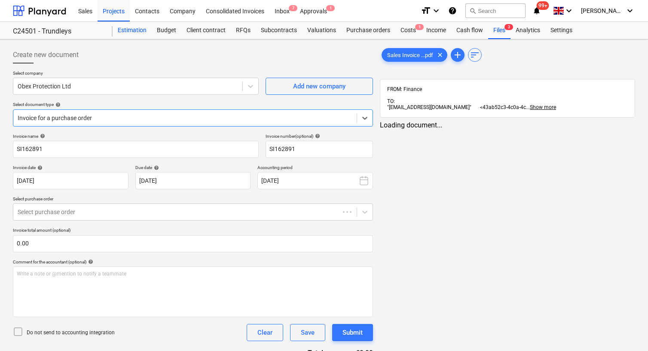
type input "SI162891"
type input "[DATE]"
click at [352, 30] on div "Purchase orders" at bounding box center [368, 30] width 54 height 17
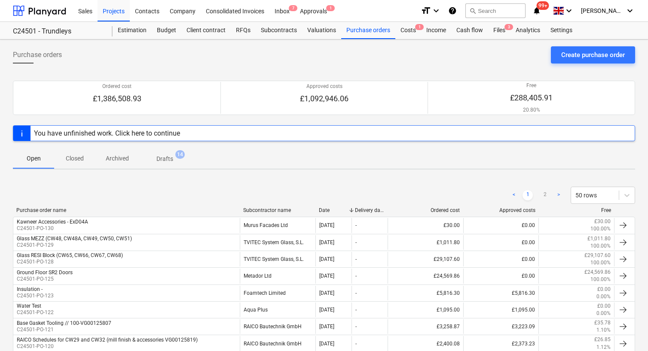
click at [273, 212] on div "Subcontractor name" at bounding box center [277, 210] width 69 height 6
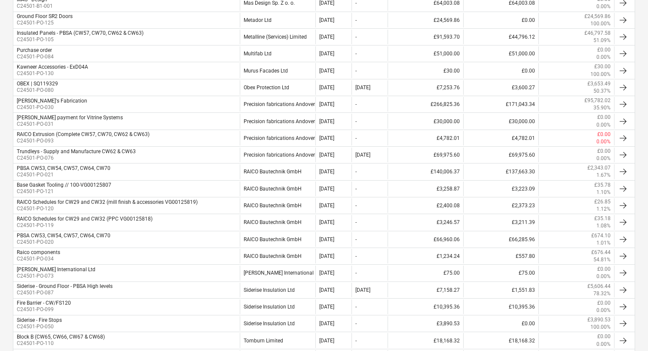
scroll to position [538, 0]
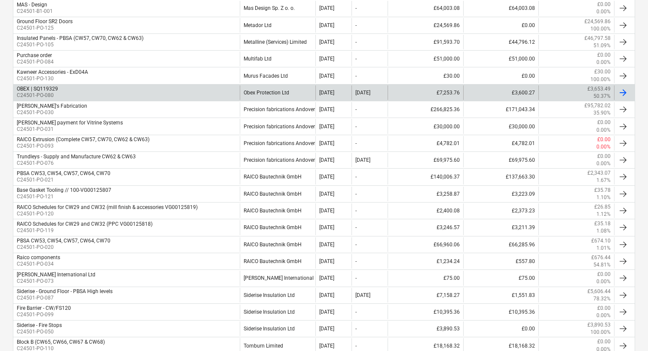
click at [278, 89] on div "Obex Protection Ltd" at bounding box center [278, 92] width 76 height 15
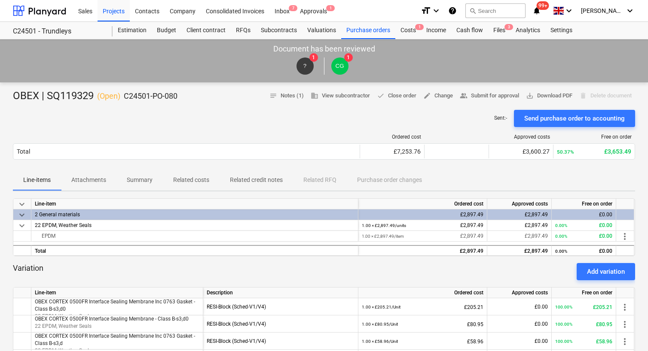
click at [90, 182] on p "Attachments" at bounding box center [88, 180] width 35 height 9
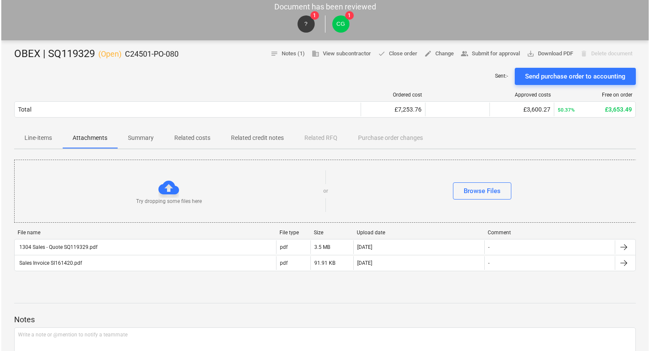
scroll to position [129, 0]
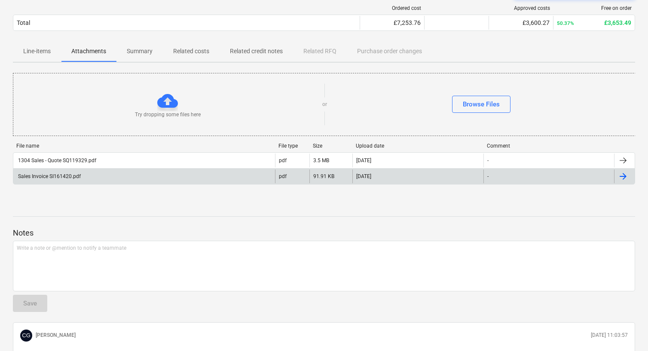
click at [132, 175] on div "Sales Invoice SI161420.pdf" at bounding box center [144, 177] width 262 height 14
